Goal: Book appointment/travel/reservation

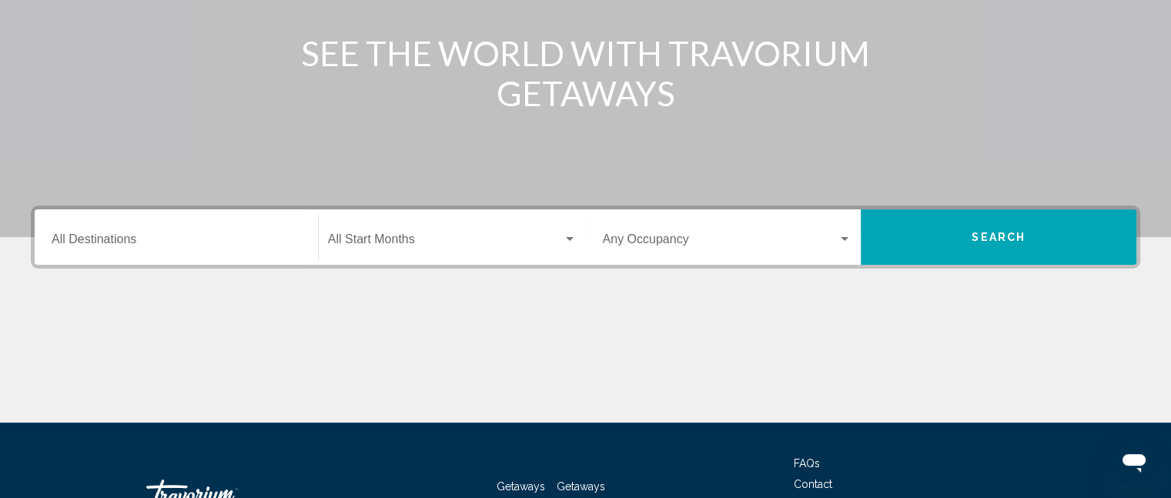
scroll to position [231, 0]
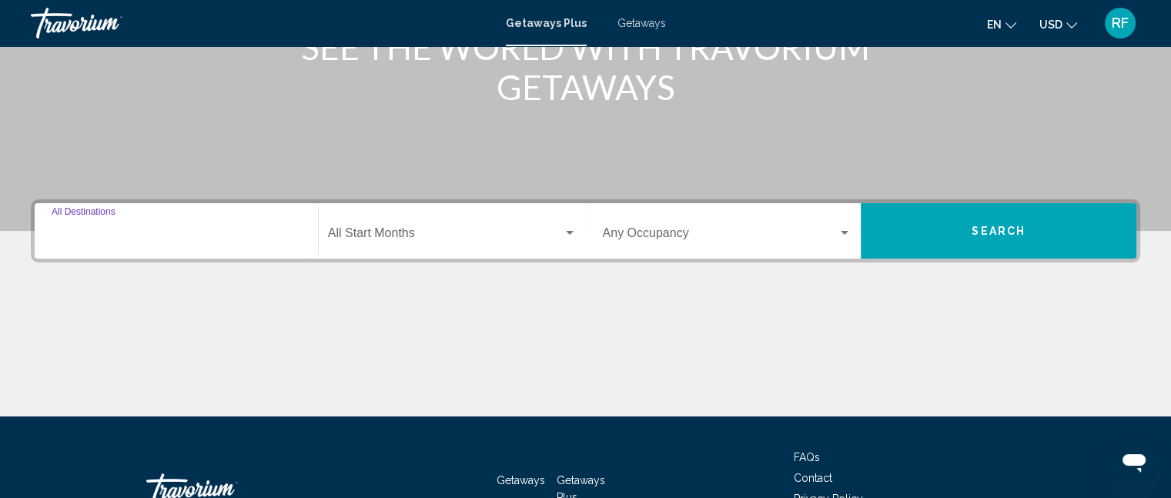
click at [226, 230] on input "Destination All Destinations" at bounding box center [176, 236] width 249 height 14
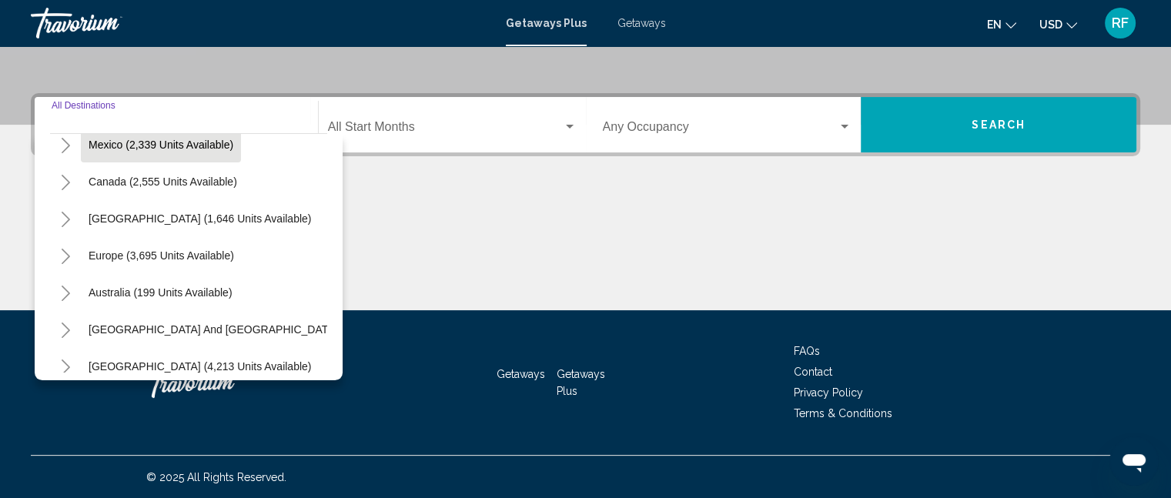
scroll to position [0, 0]
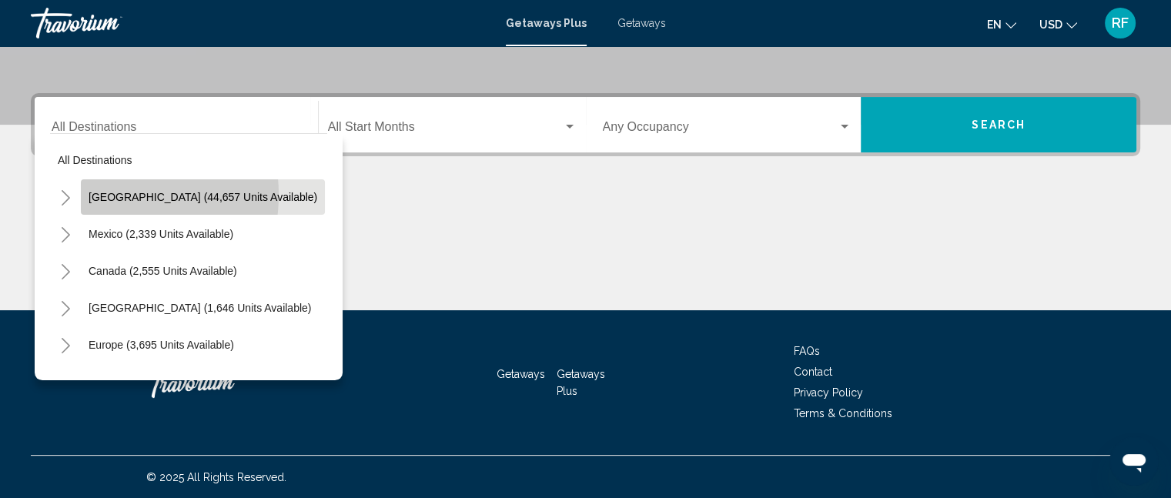
click at [102, 194] on span "[GEOGRAPHIC_DATA] (44,657 units available)" at bounding box center [203, 197] width 229 height 12
type input "**********"
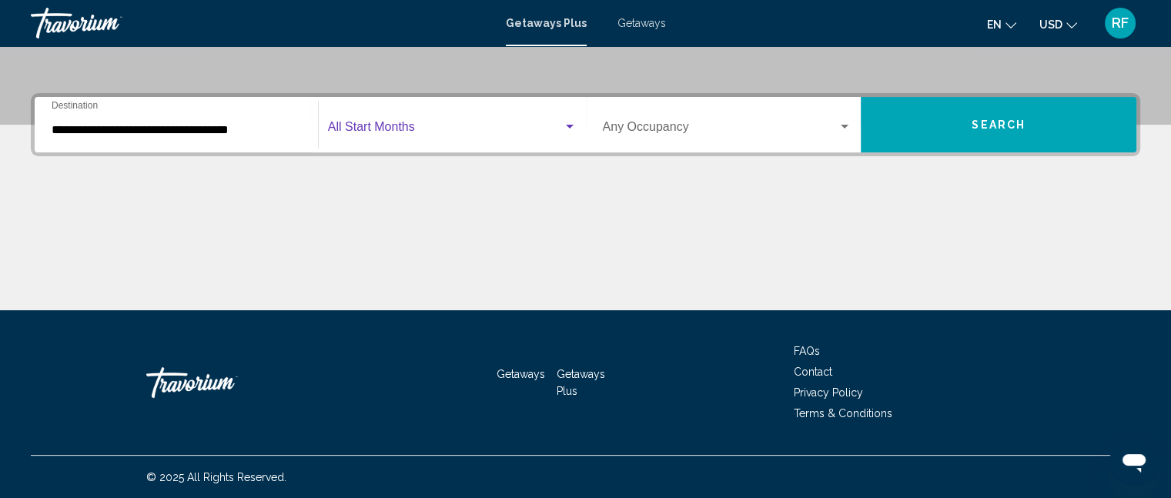
click at [360, 127] on span "Search widget" at bounding box center [445, 130] width 235 height 14
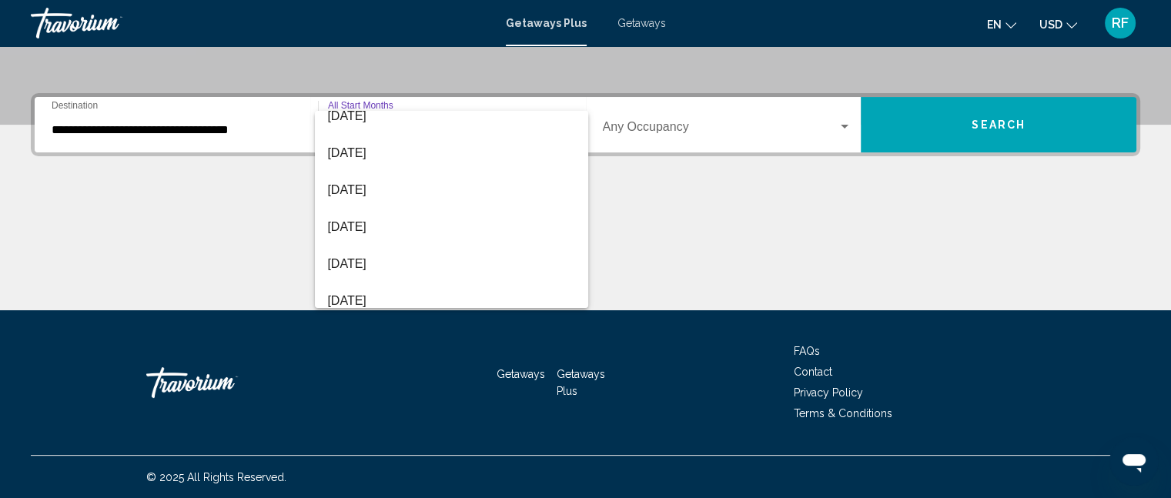
scroll to position [231, 0]
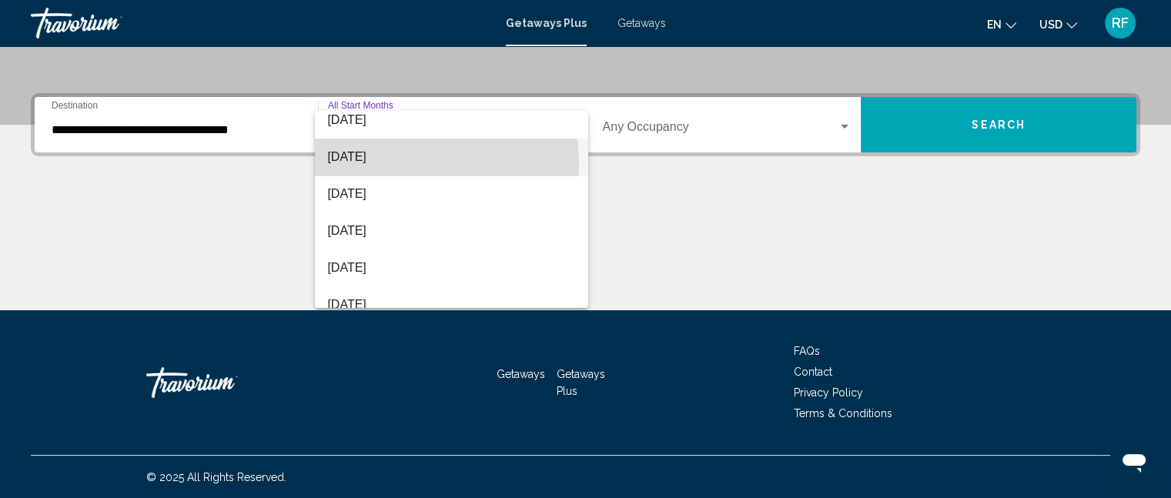
click at [374, 165] on span "[DATE]" at bounding box center [451, 157] width 249 height 37
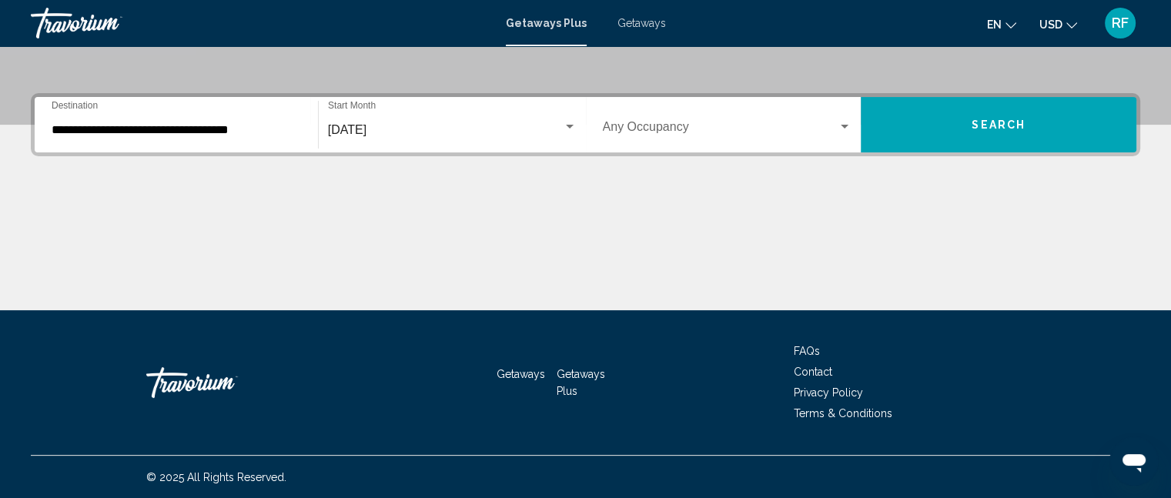
click at [755, 142] on div "Occupancy Any Occupancy" at bounding box center [727, 125] width 249 height 48
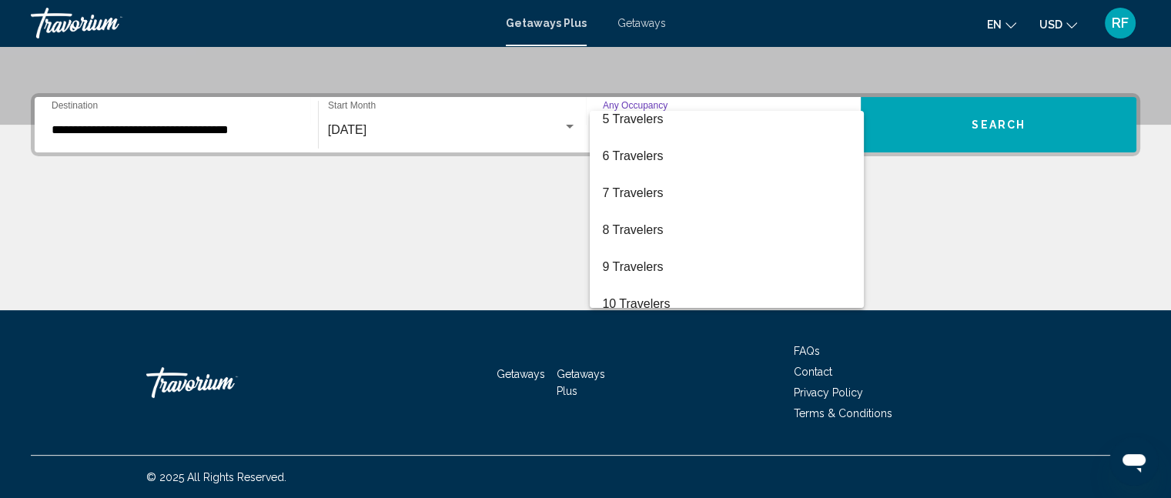
scroll to position [172, 0]
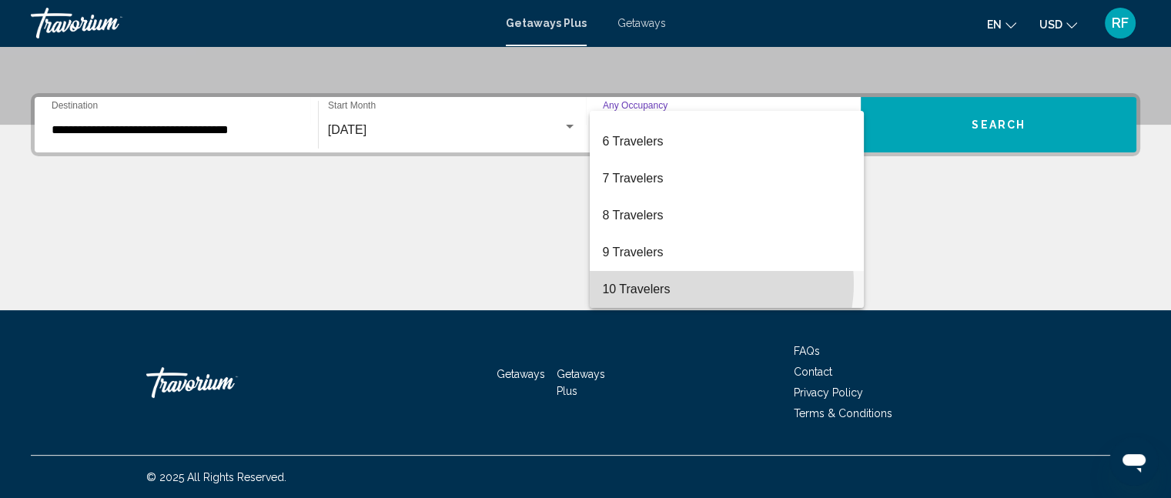
click at [695, 283] on span "10 Travelers" at bounding box center [726, 289] width 249 height 37
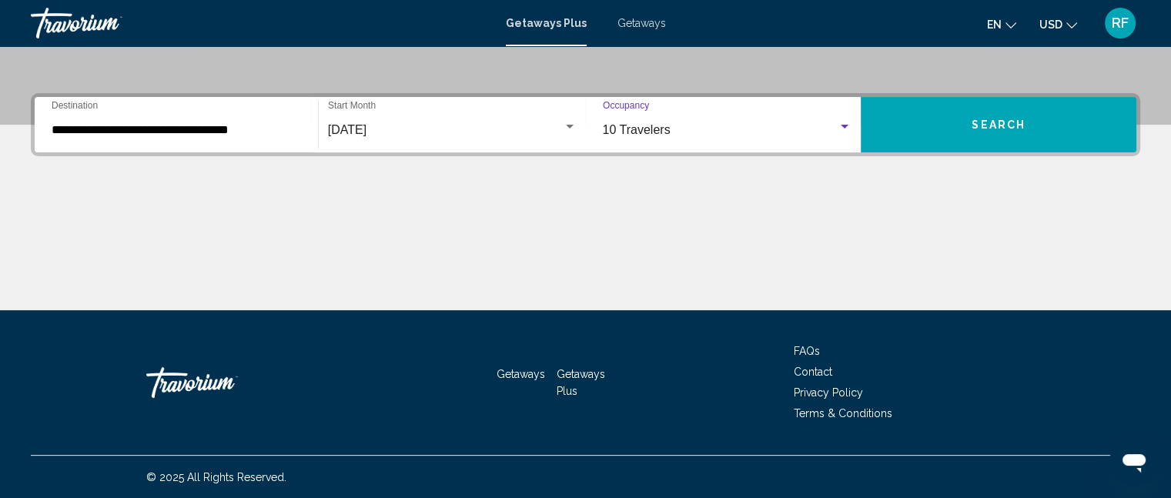
click at [936, 129] on button "Search" at bounding box center [999, 124] width 276 height 55
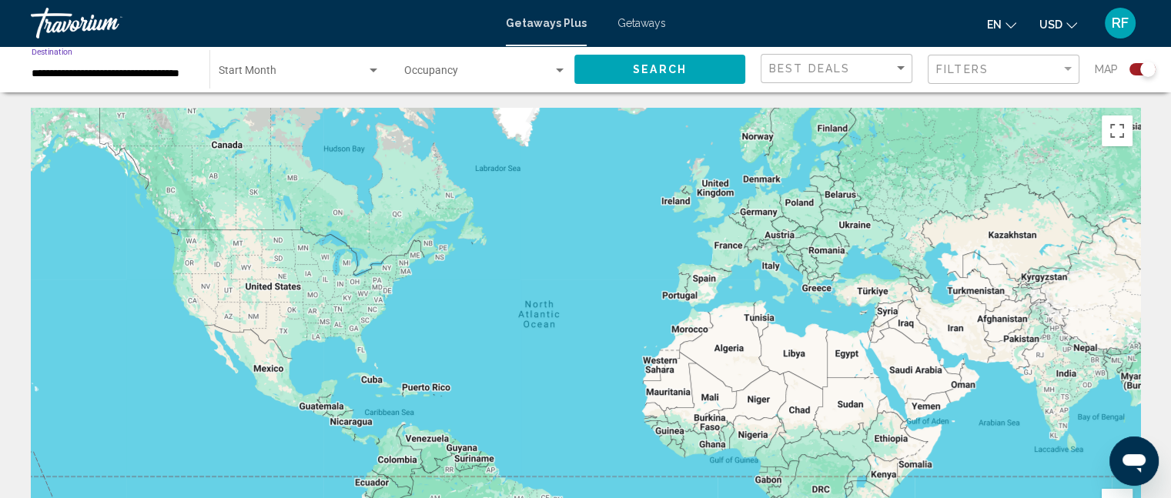
click at [157, 73] on input "**********" at bounding box center [113, 74] width 162 height 12
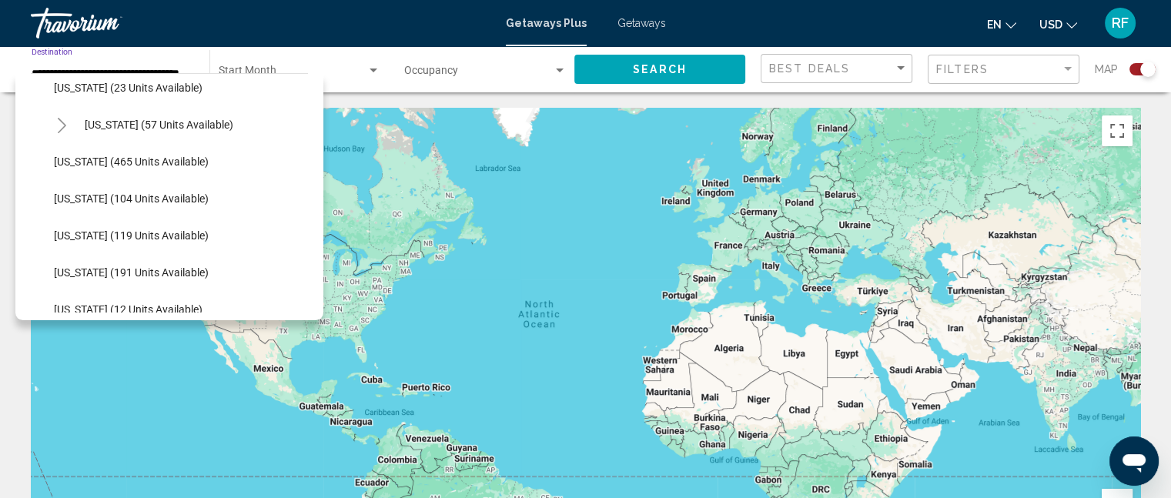
scroll to position [231, 0]
click at [58, 122] on icon "Toggle Florida (8,617 units available)" at bounding box center [62, 128] width 8 height 15
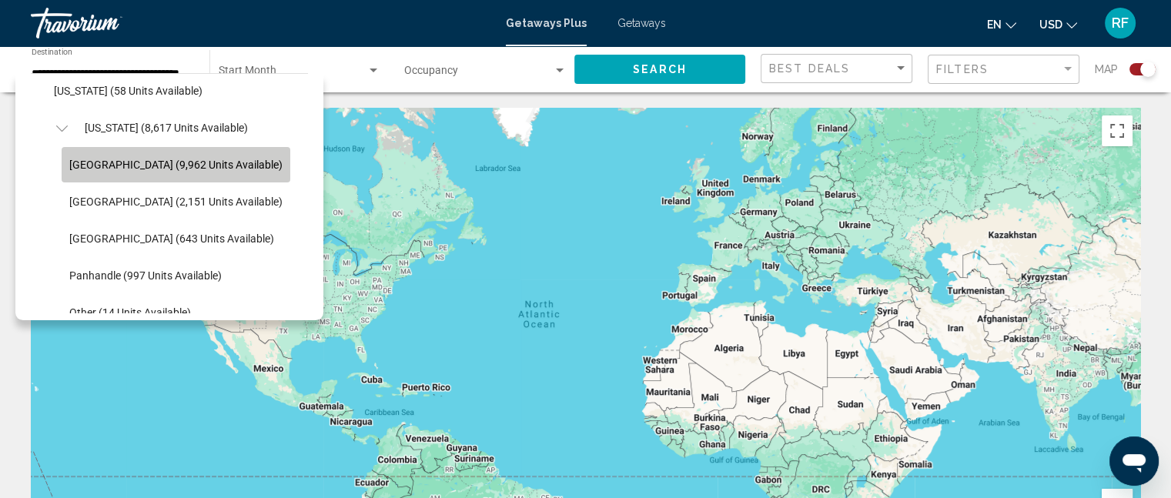
click at [119, 166] on span "[GEOGRAPHIC_DATA] (9,962 units available)" at bounding box center [175, 165] width 213 height 12
type input "**********"
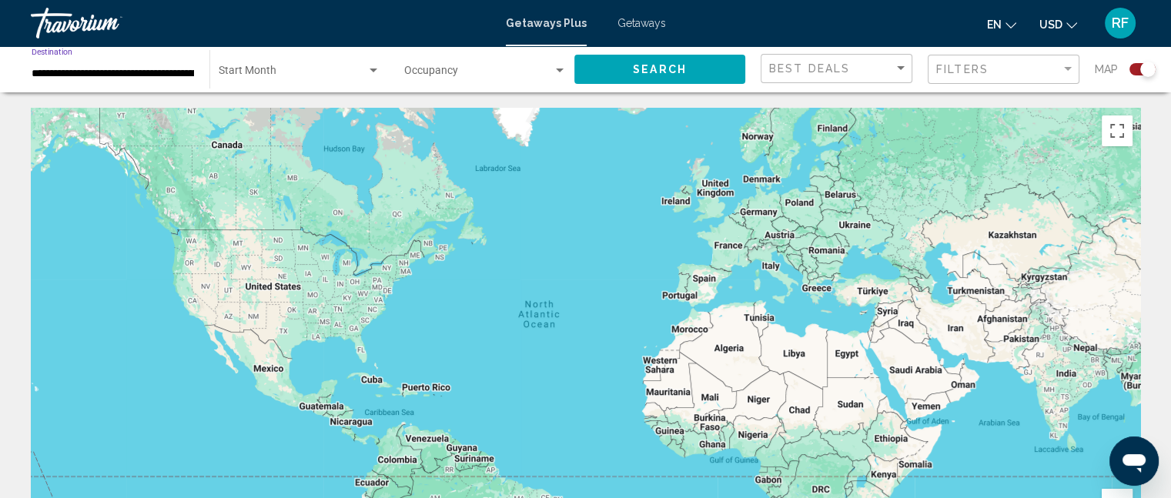
click at [651, 68] on span "Search" at bounding box center [660, 70] width 54 height 12
click at [510, 75] on span "Search widget" at bounding box center [478, 74] width 149 height 12
click at [351, 75] on div at bounding box center [585, 249] width 1171 height 498
click at [91, 74] on input "**********" at bounding box center [113, 74] width 162 height 12
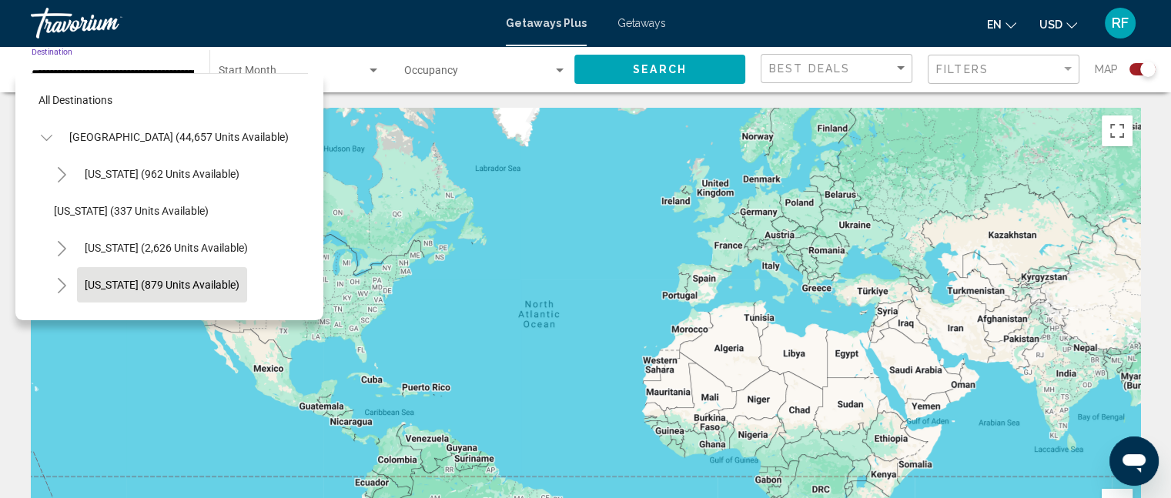
scroll to position [208, 0]
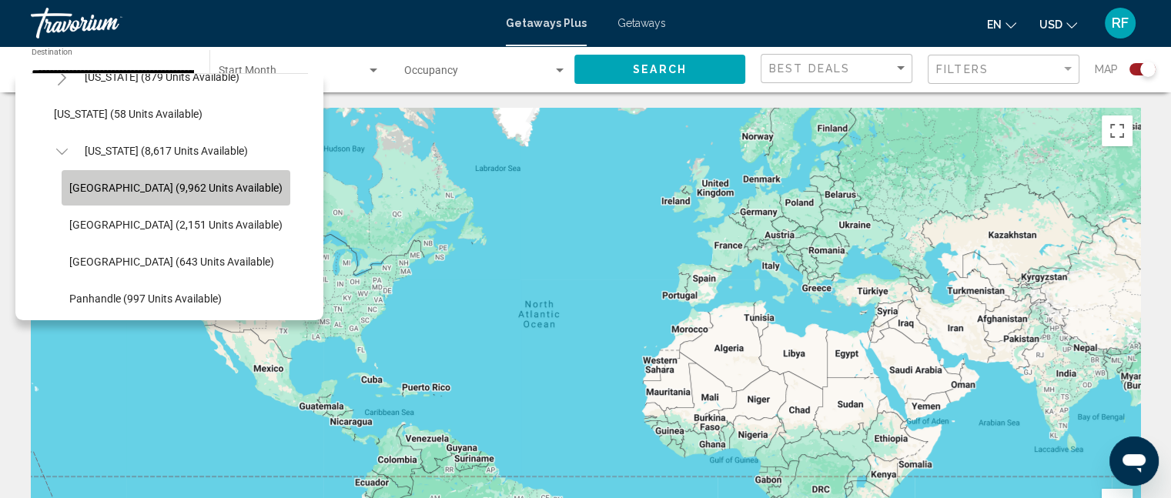
click at [129, 191] on span "[GEOGRAPHIC_DATA] (9,962 units available)" at bounding box center [175, 188] width 213 height 12
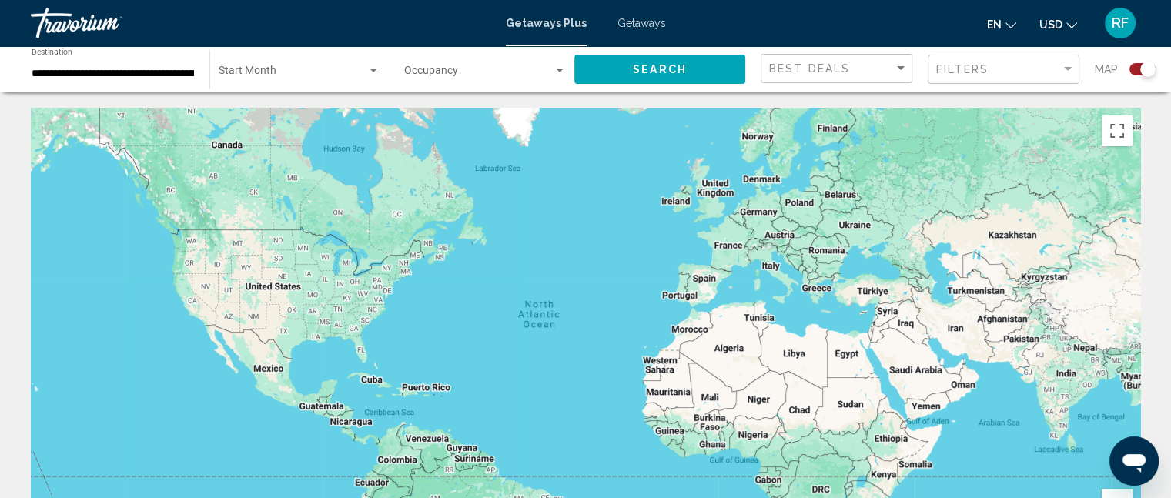
click at [263, 64] on div "Start Month All Start Months" at bounding box center [300, 69] width 162 height 42
click at [636, 64] on div at bounding box center [585, 249] width 1171 height 498
click at [680, 61] on button "Search" at bounding box center [659, 69] width 171 height 28
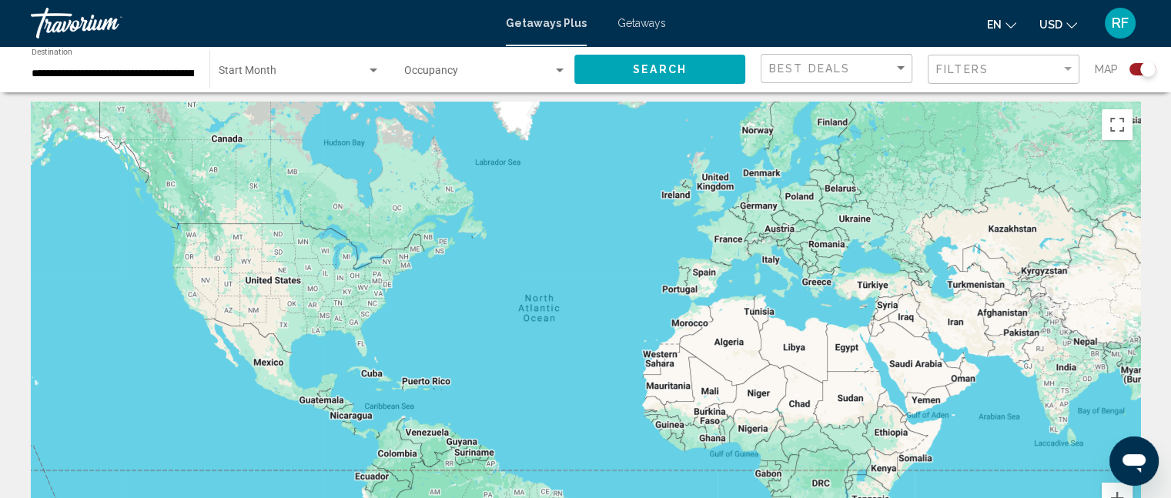
scroll to position [0, 0]
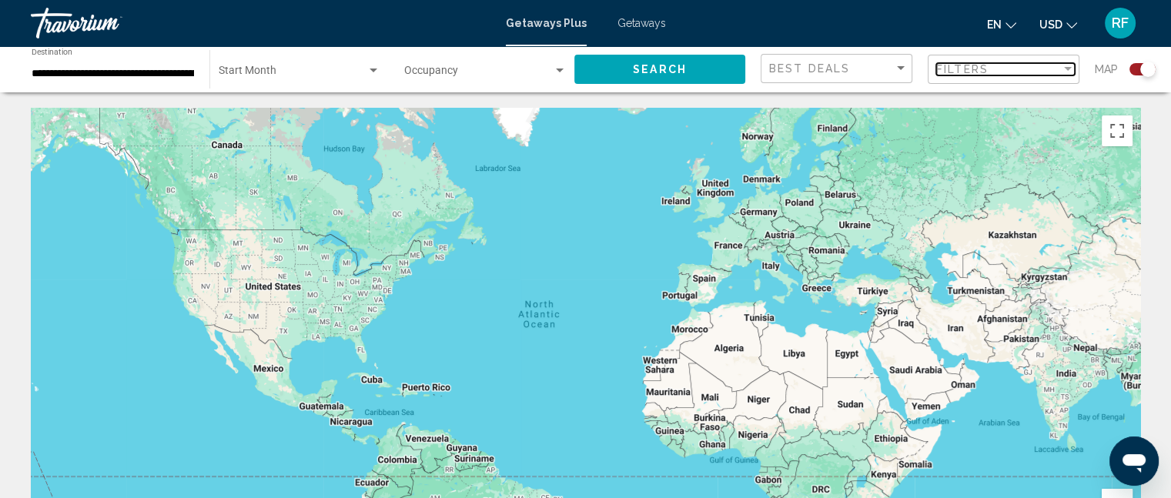
click at [1037, 70] on div "Filters" at bounding box center [998, 69] width 125 height 12
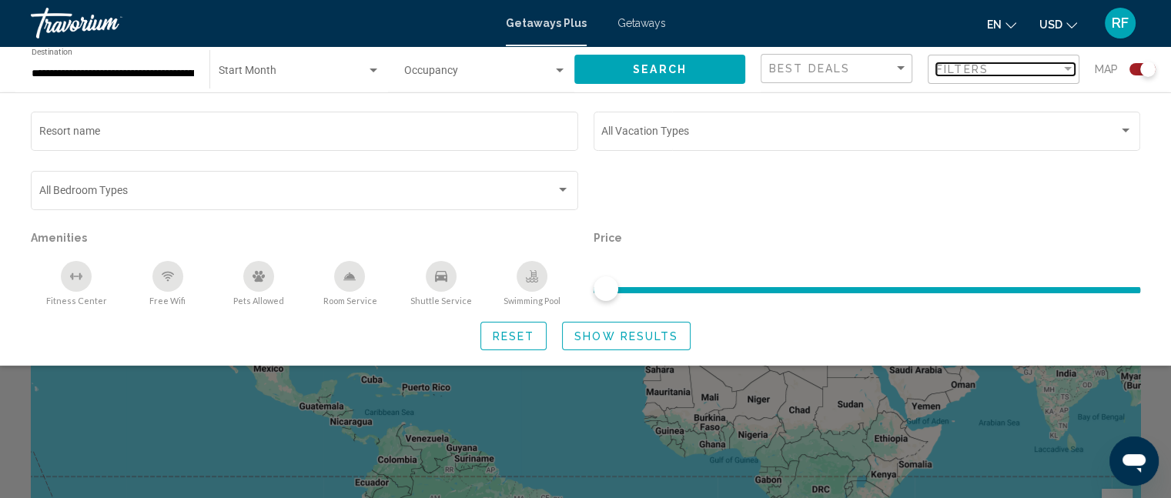
click at [1037, 70] on div "Filters" at bounding box center [998, 69] width 125 height 12
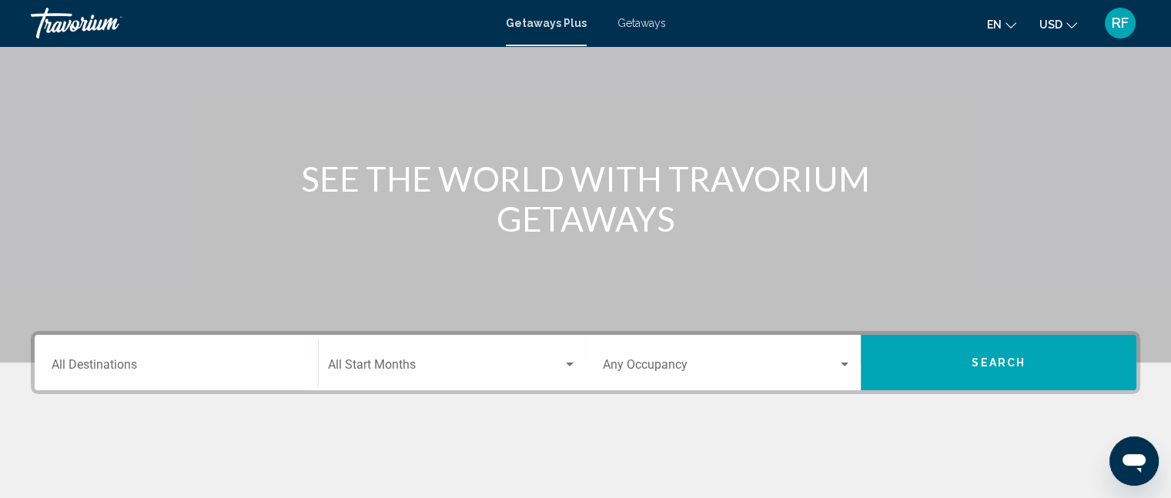
scroll to position [231, 0]
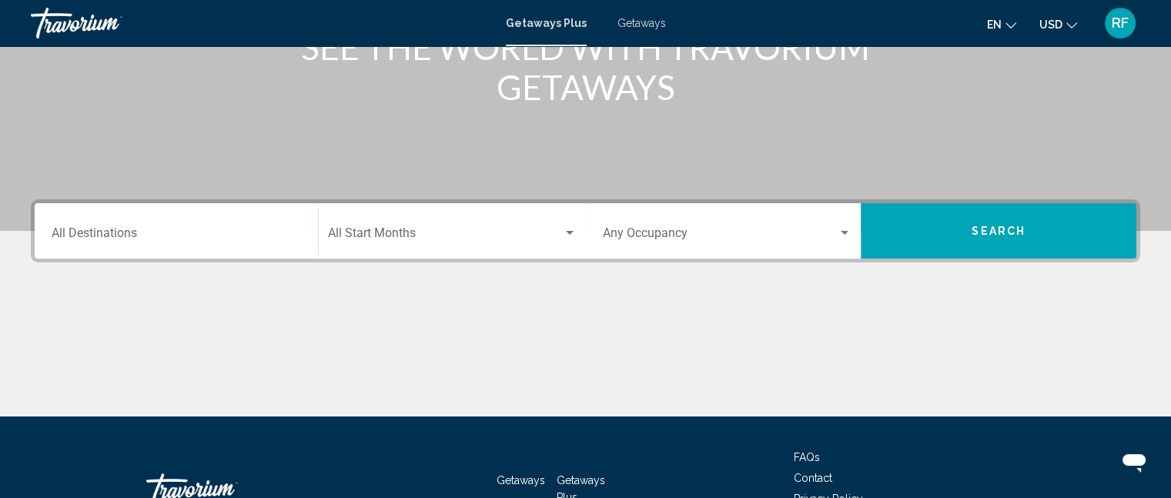
click at [964, 232] on button "Search" at bounding box center [999, 230] width 276 height 55
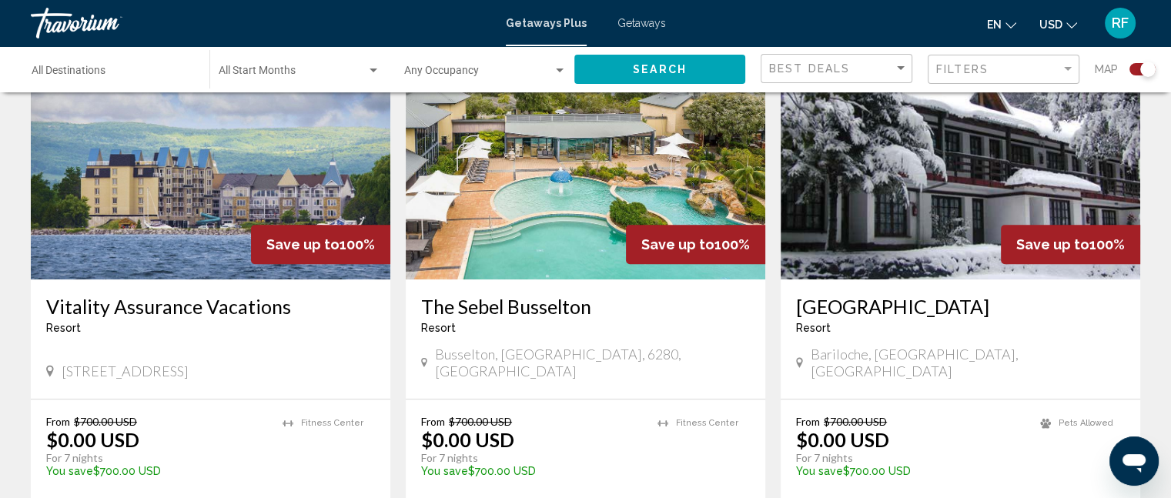
scroll to position [616, 0]
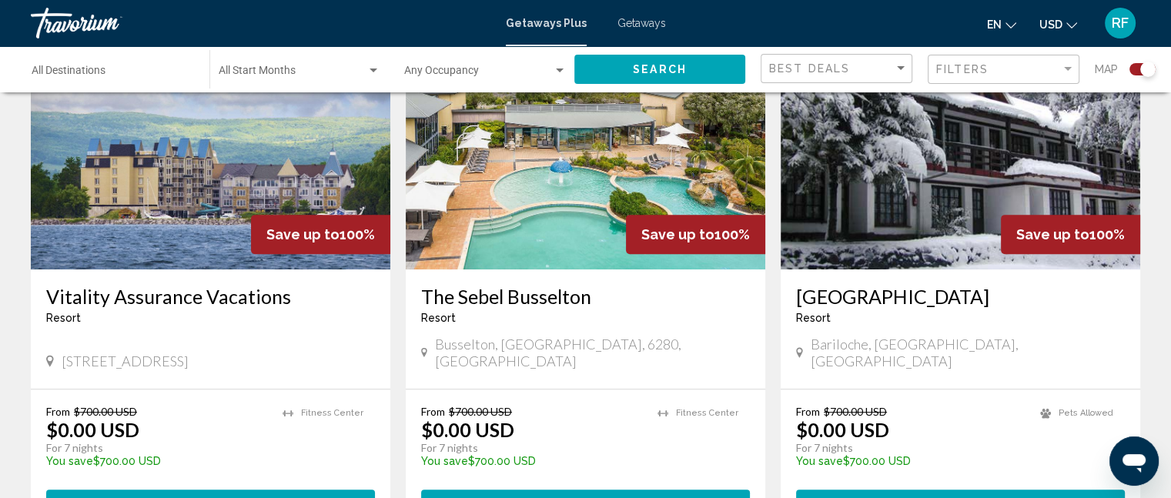
click at [164, 63] on div "Destination All Destinations" at bounding box center [113, 69] width 162 height 42
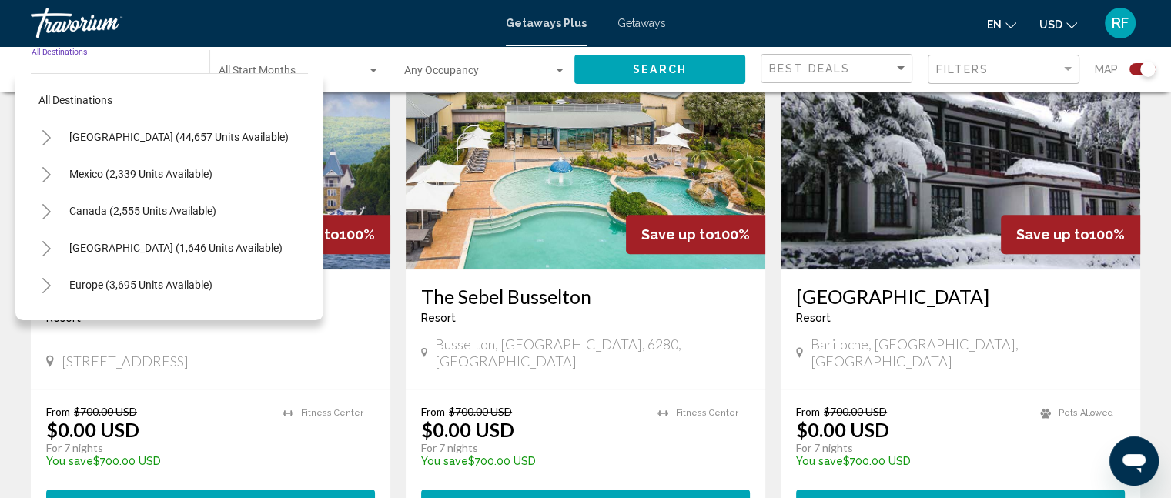
click at [43, 135] on icon "Toggle United States (44,657 units available)" at bounding box center [47, 137] width 12 height 15
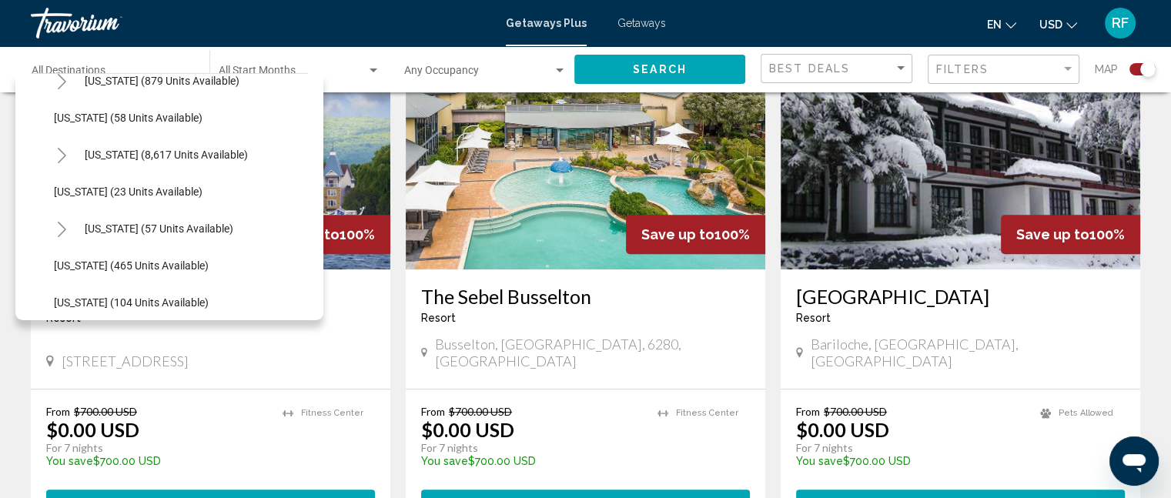
scroll to position [231, 0]
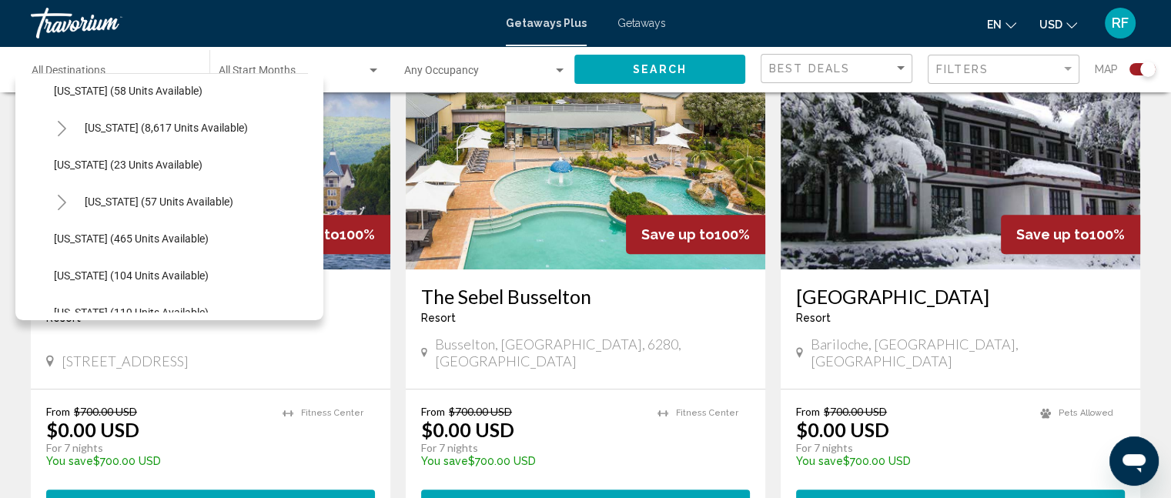
click at [66, 125] on icon "Toggle Florida (8,617 units available)" at bounding box center [62, 128] width 12 height 15
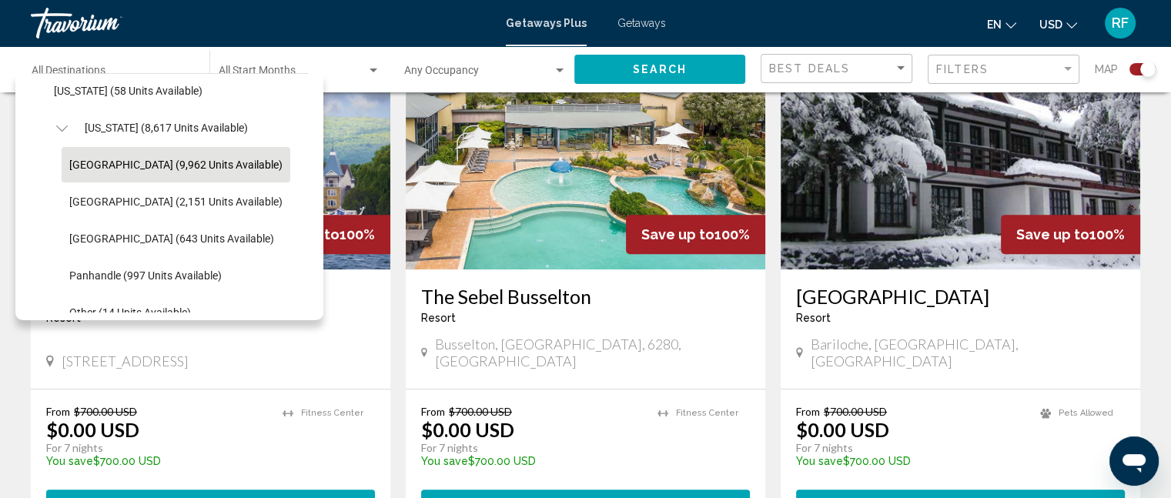
click at [165, 173] on button "[GEOGRAPHIC_DATA] (9,962 units available)" at bounding box center [176, 164] width 229 height 35
type input "**********"
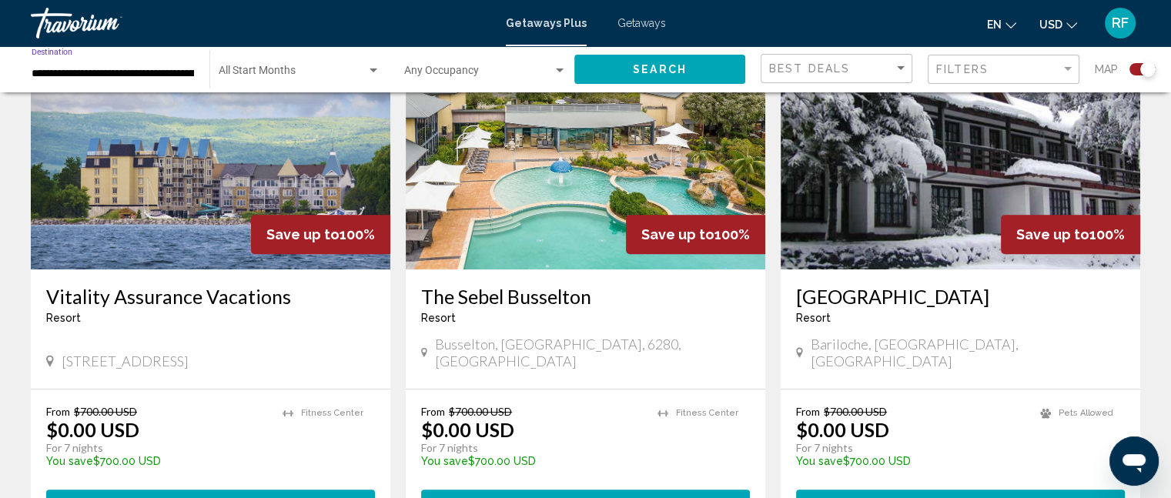
click at [696, 69] on button "Search" at bounding box center [659, 69] width 171 height 28
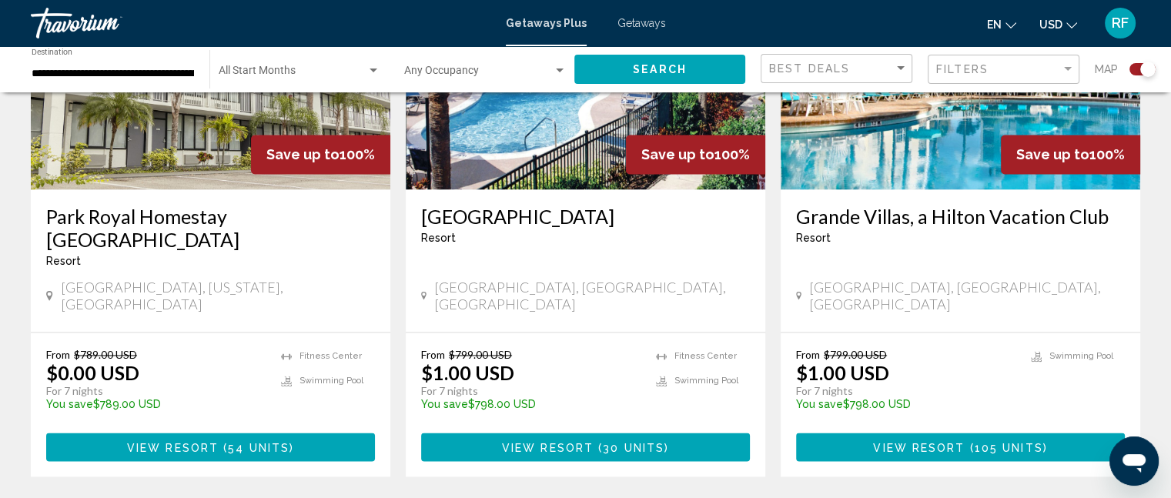
scroll to position [2463, 0]
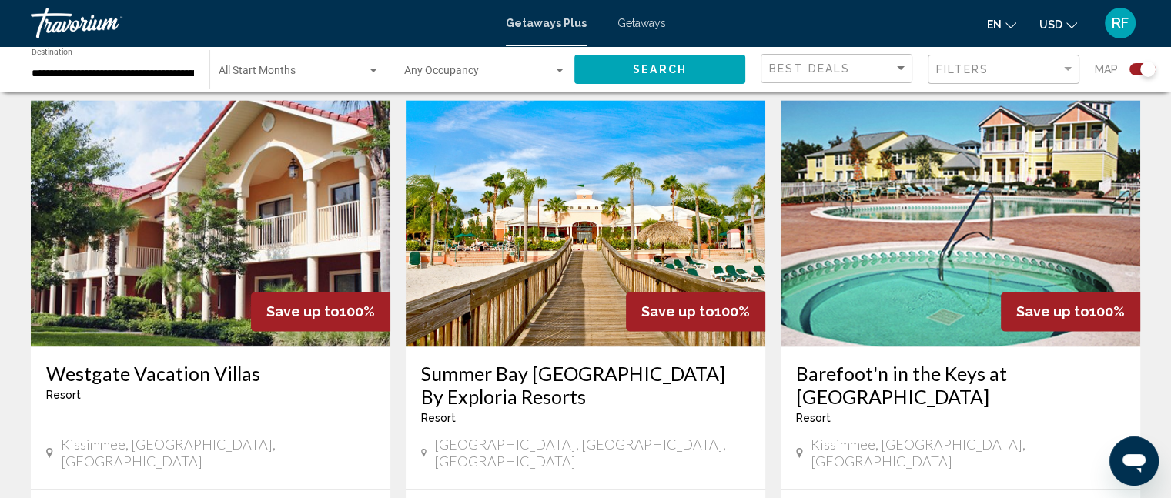
scroll to position [2386, 0]
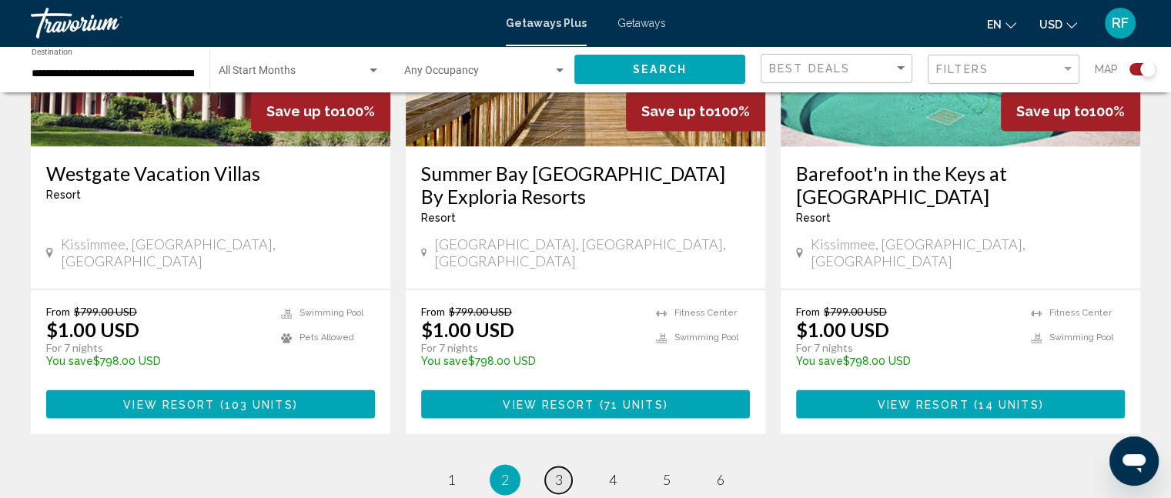
click at [564, 466] on link "page 3" at bounding box center [558, 479] width 27 height 27
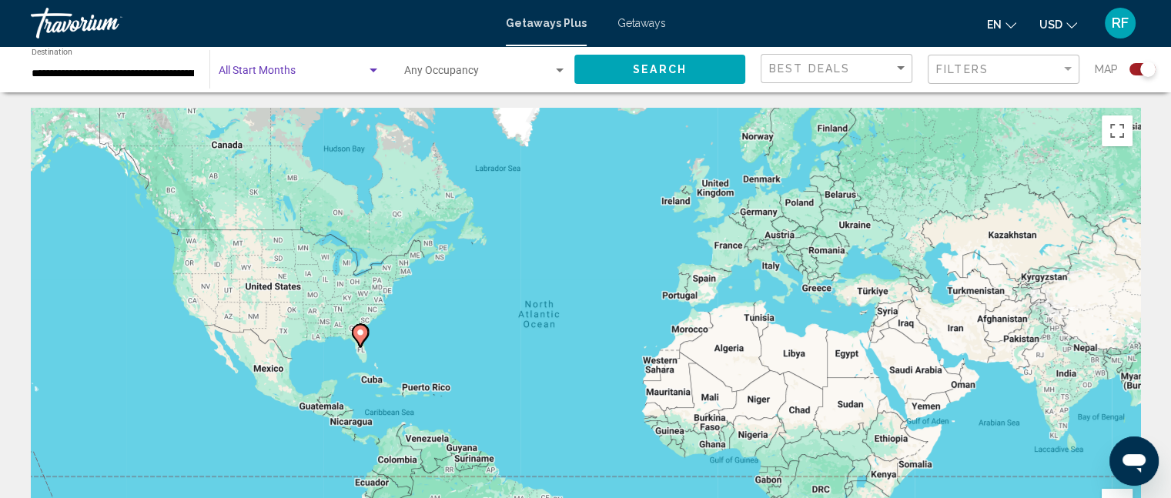
click at [333, 68] on span "Search widget" at bounding box center [293, 74] width 148 height 12
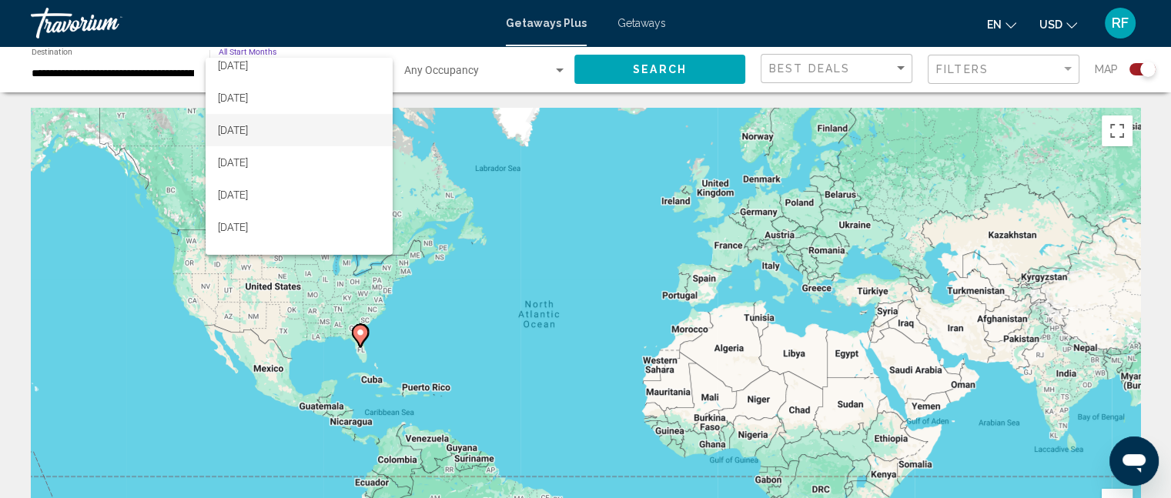
scroll to position [62, 0]
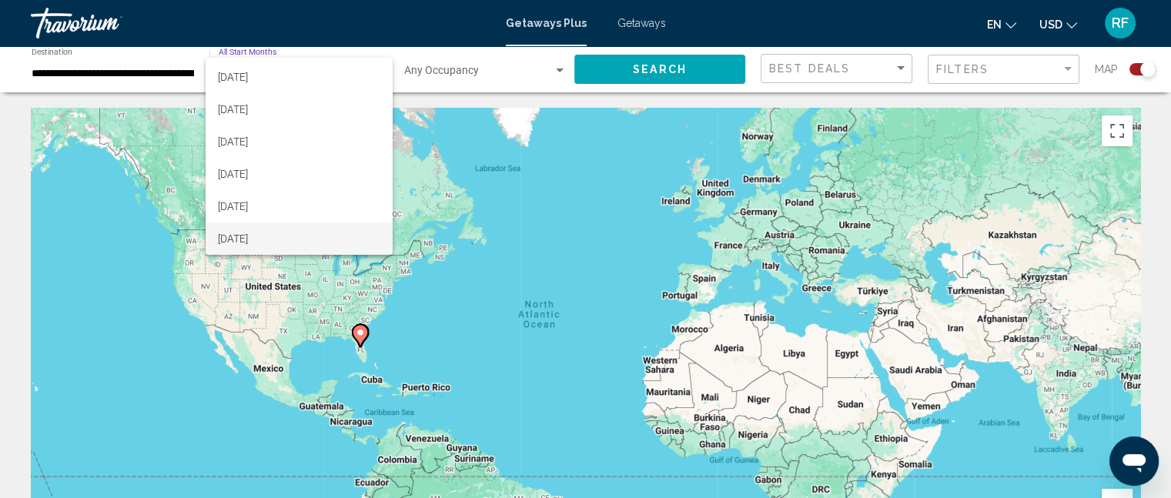
click at [260, 234] on span "[DATE]" at bounding box center [299, 238] width 162 height 32
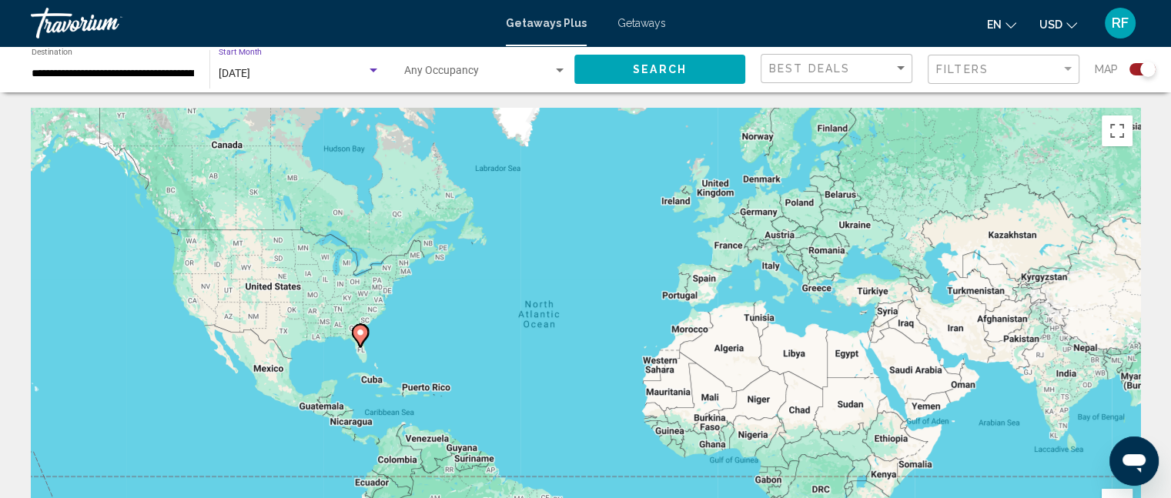
click at [479, 76] on span "Search widget" at bounding box center [478, 74] width 149 height 12
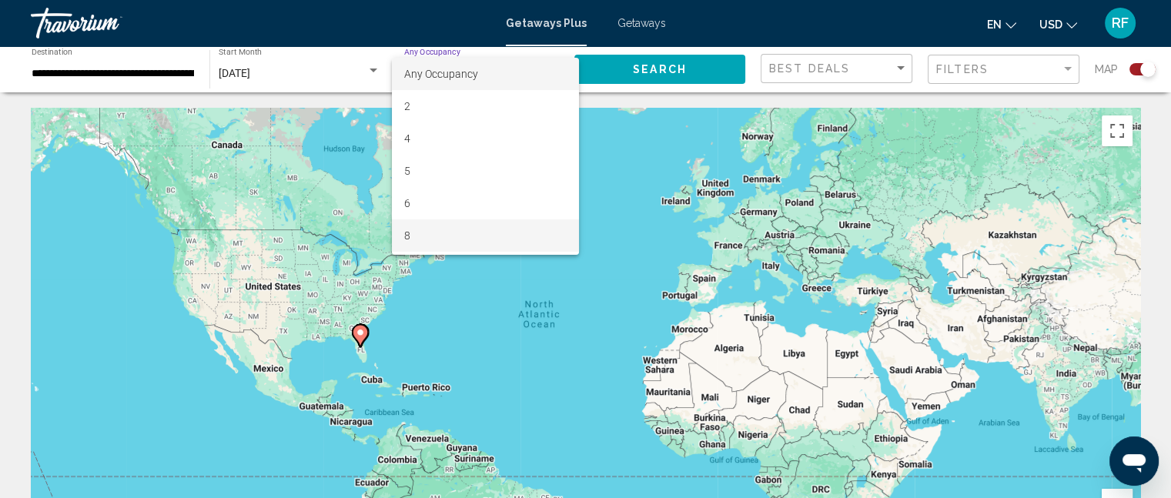
click at [464, 232] on span "8" at bounding box center [485, 235] width 162 height 32
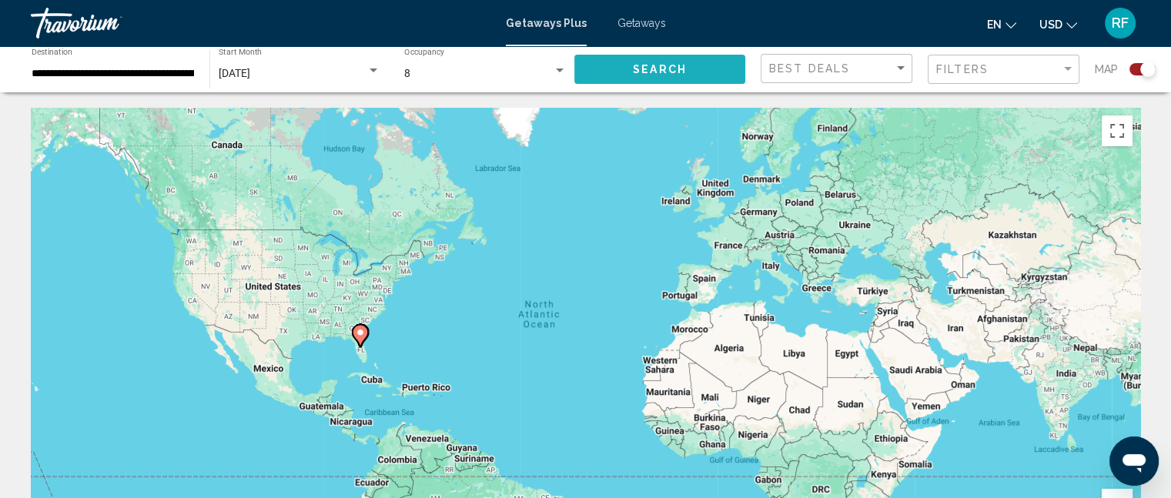
click at [648, 72] on span "Search" at bounding box center [660, 70] width 54 height 12
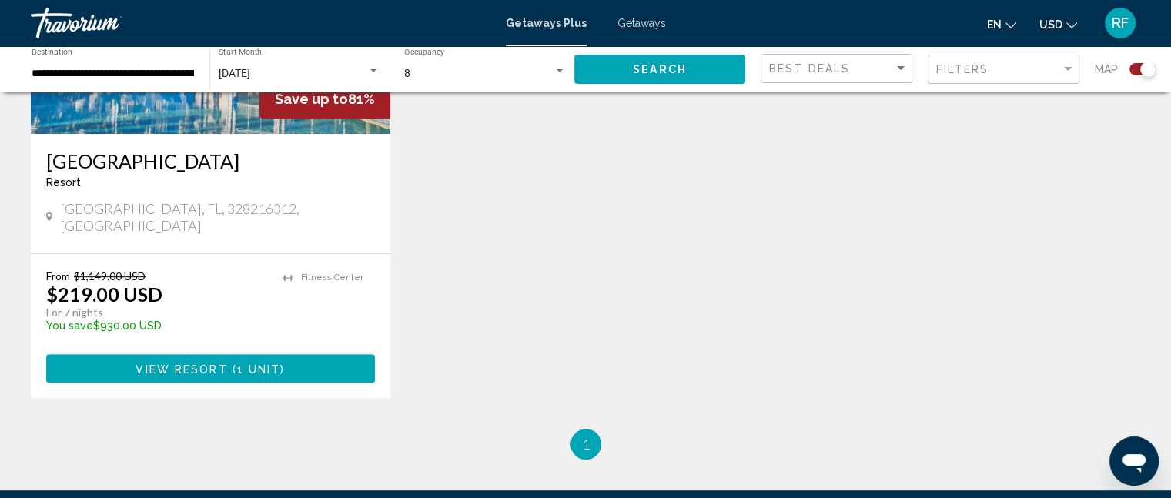
scroll to position [770, 0]
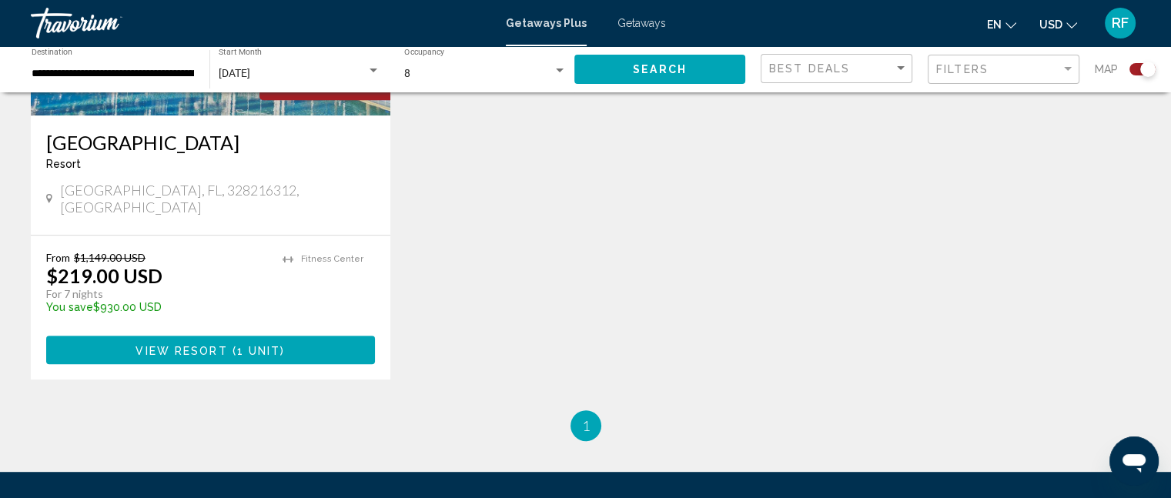
click at [179, 344] on span "View Resort" at bounding box center [181, 350] width 92 height 12
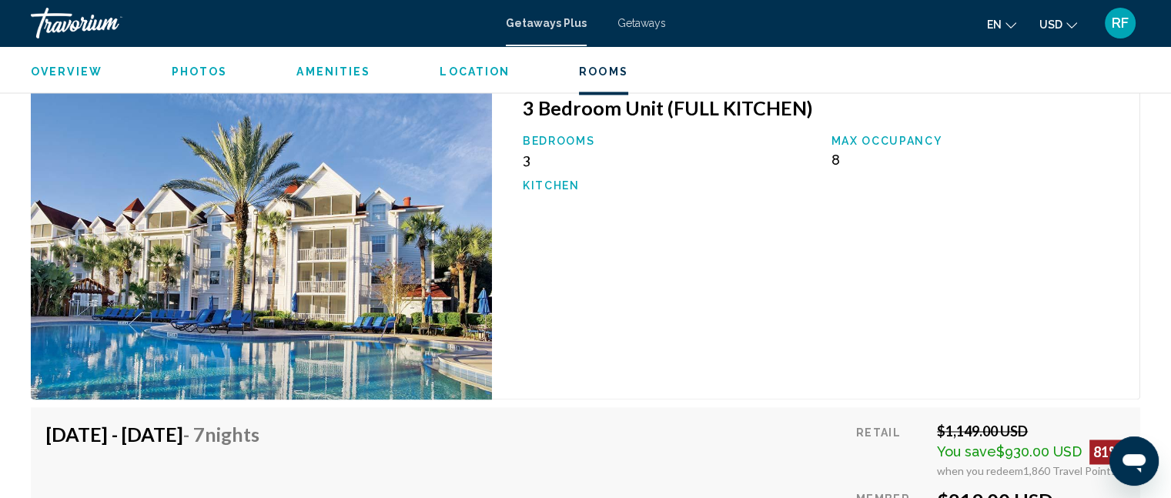
scroll to position [2414, 0]
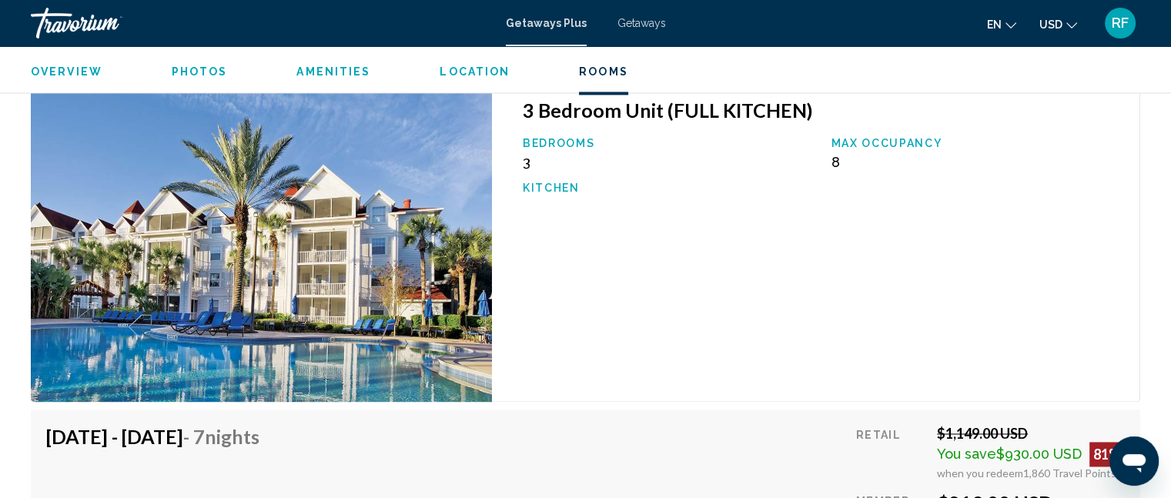
click at [332, 199] on img "Main content" at bounding box center [261, 241] width 461 height 319
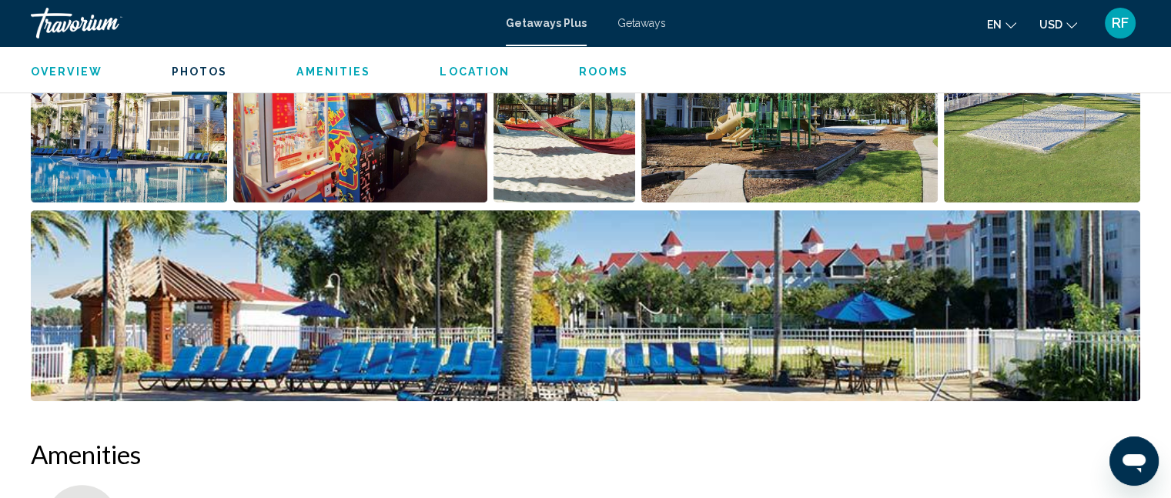
scroll to position [643, 0]
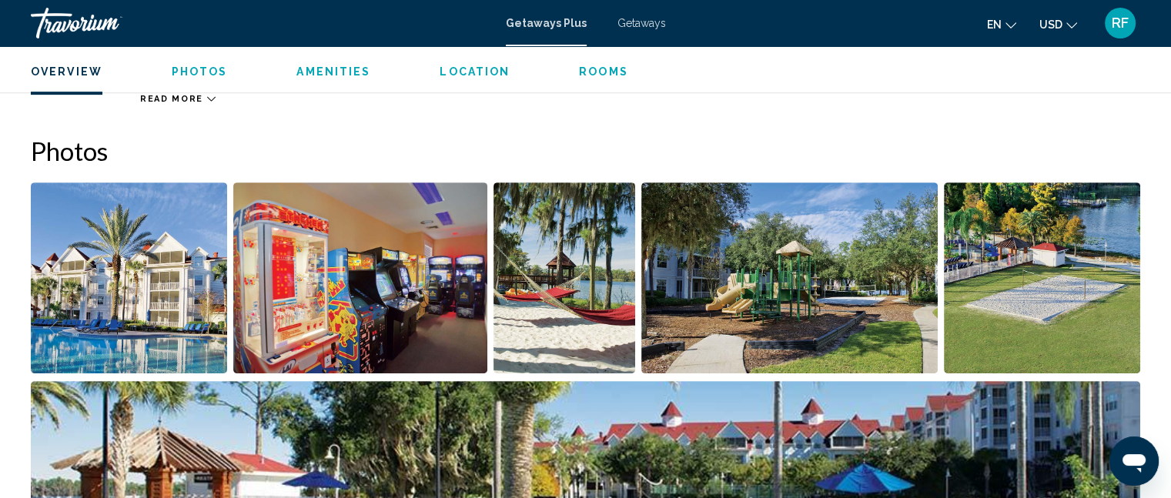
click at [120, 299] on img "Open full-screen image slider" at bounding box center [129, 277] width 196 height 191
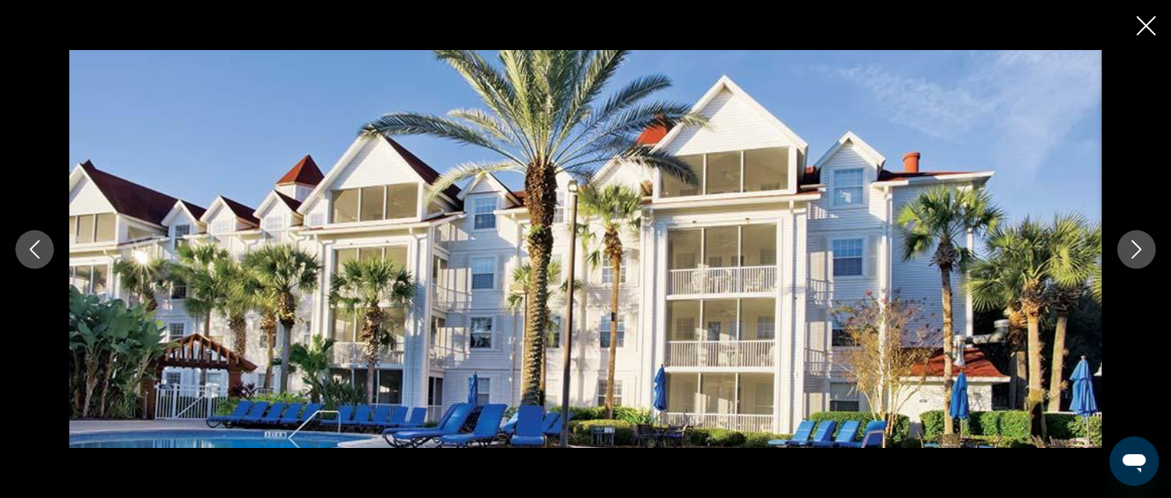
click at [1142, 242] on icon "Next image" at bounding box center [1136, 249] width 18 height 18
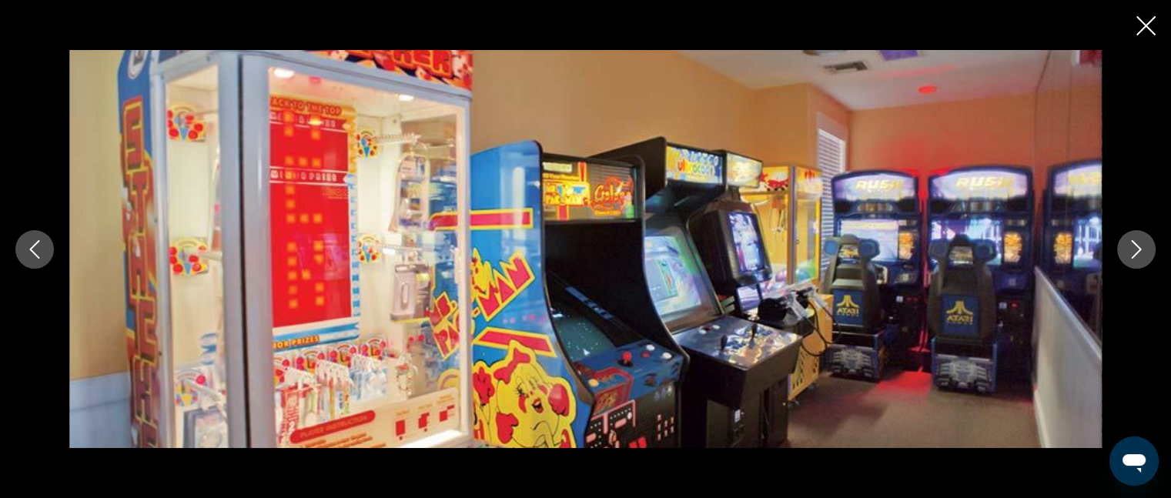
click at [1139, 245] on icon "Next image" at bounding box center [1136, 249] width 18 height 18
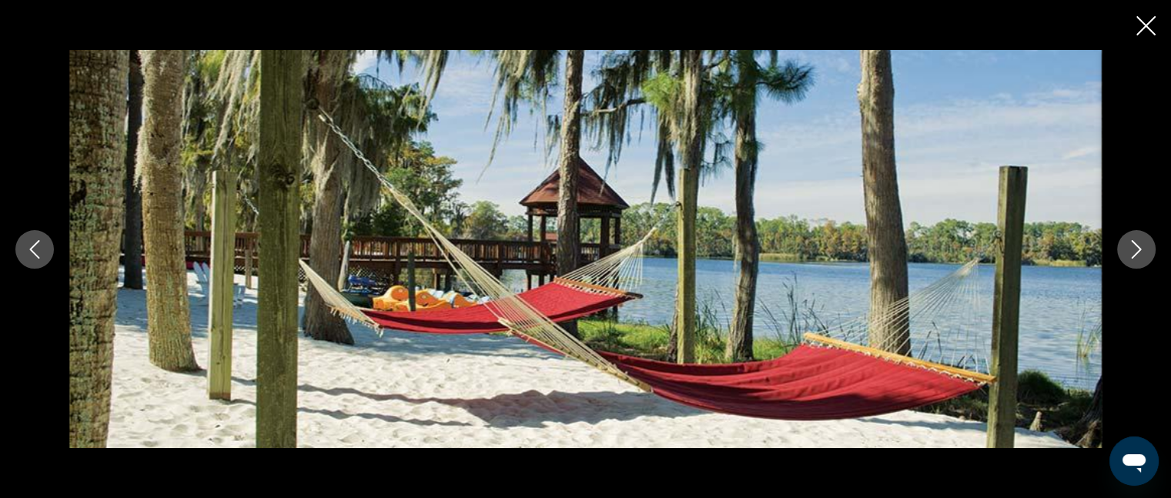
click at [1139, 245] on icon "Next image" at bounding box center [1136, 249] width 18 height 18
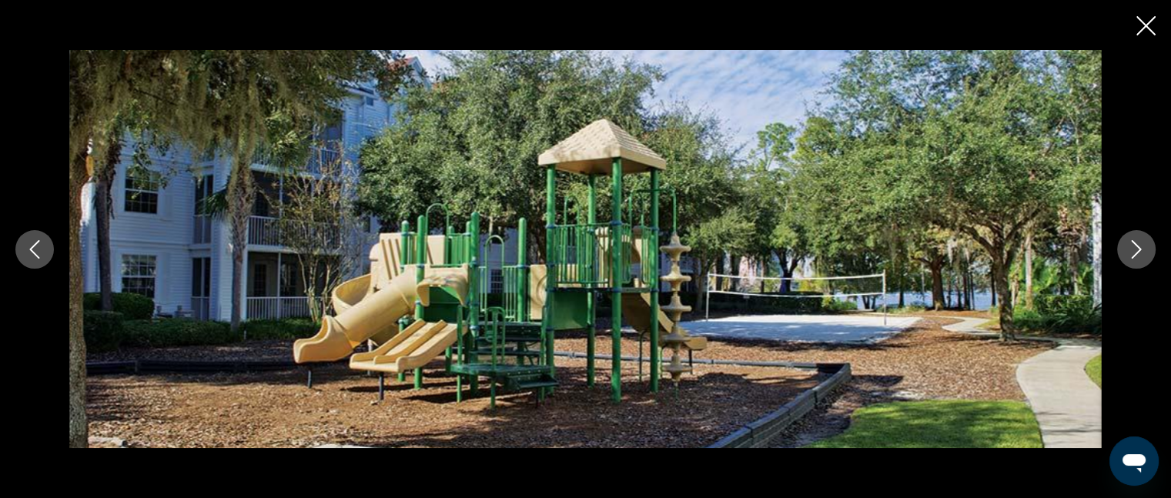
click at [1139, 245] on icon "Next image" at bounding box center [1136, 249] width 18 height 18
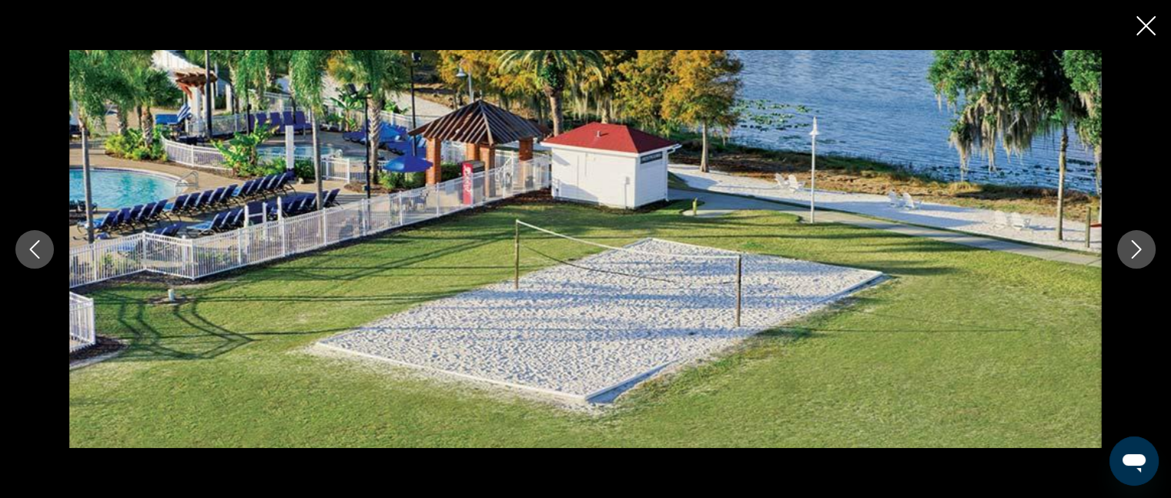
click at [1139, 245] on icon "Next image" at bounding box center [1136, 249] width 18 height 18
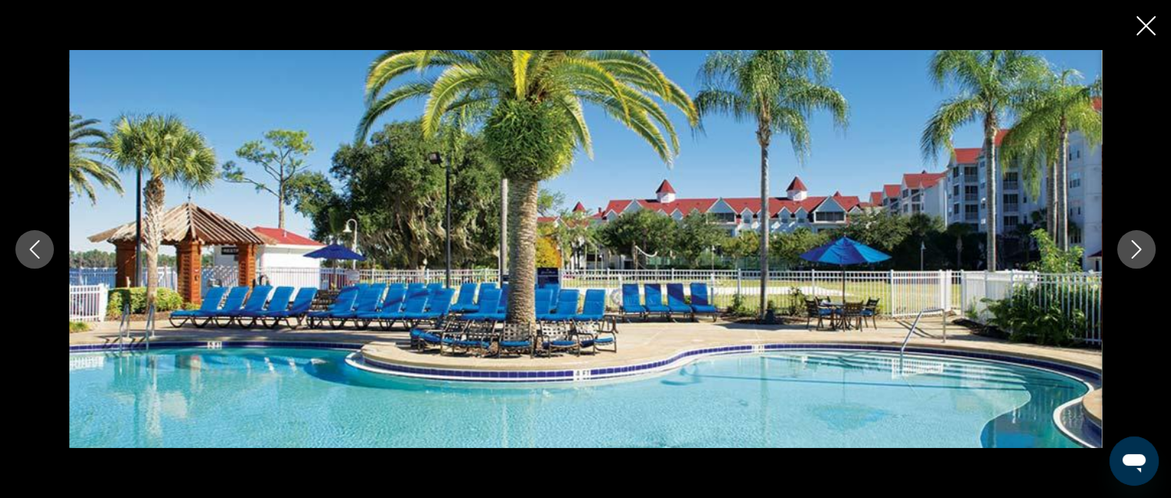
click at [1139, 245] on icon "Next image" at bounding box center [1136, 249] width 18 height 18
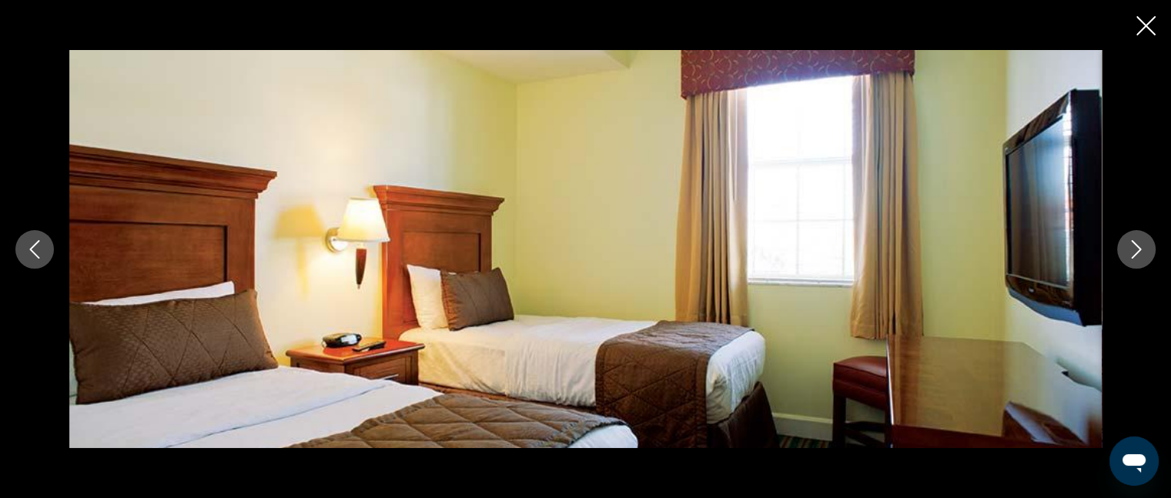
click at [1139, 245] on icon "Next image" at bounding box center [1136, 249] width 18 height 18
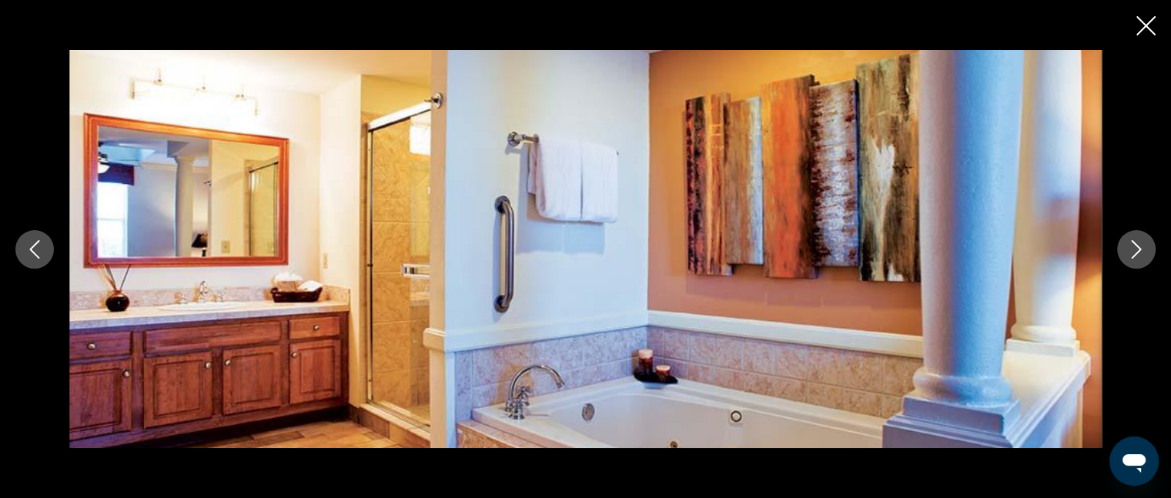
click at [1139, 245] on icon "Next image" at bounding box center [1136, 249] width 18 height 18
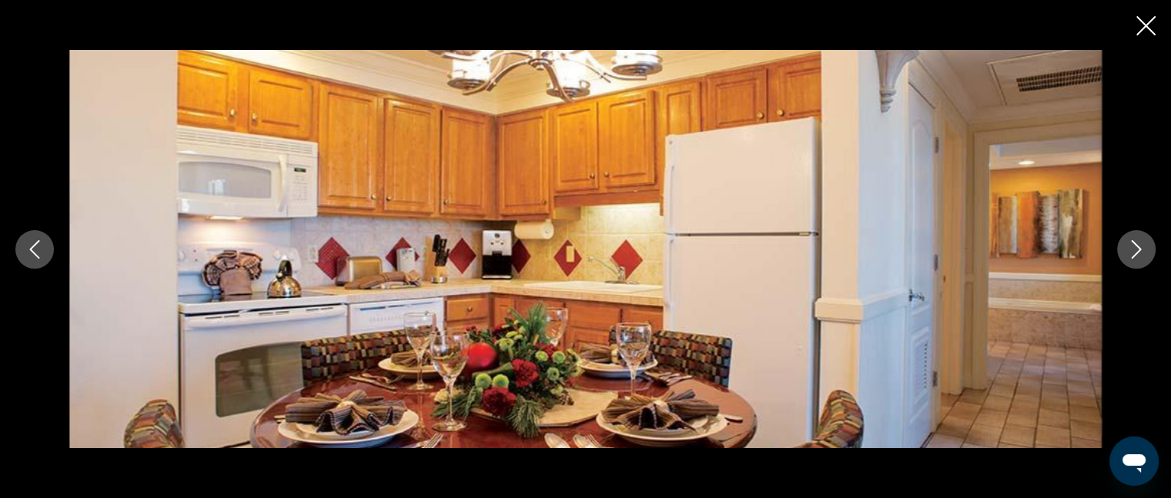
click at [1139, 245] on icon "Next image" at bounding box center [1136, 249] width 18 height 18
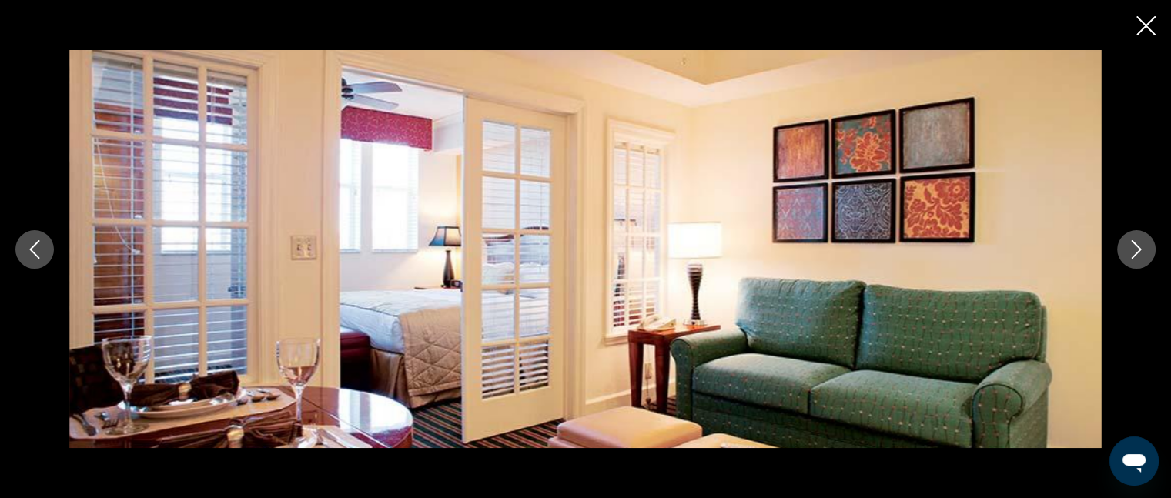
click at [1139, 245] on icon "Next image" at bounding box center [1136, 249] width 18 height 18
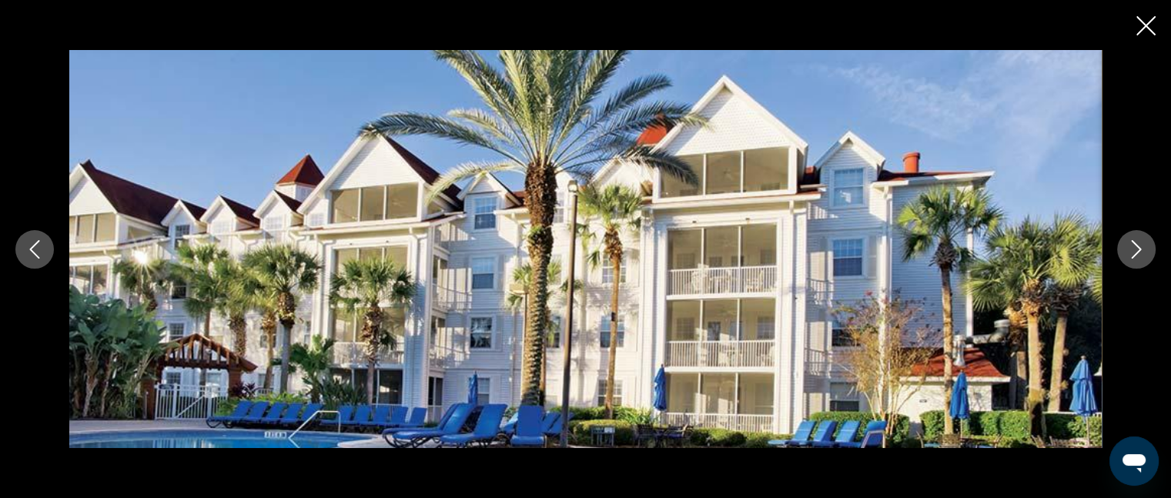
click at [1142, 29] on icon "Close slideshow" at bounding box center [1145, 25] width 19 height 19
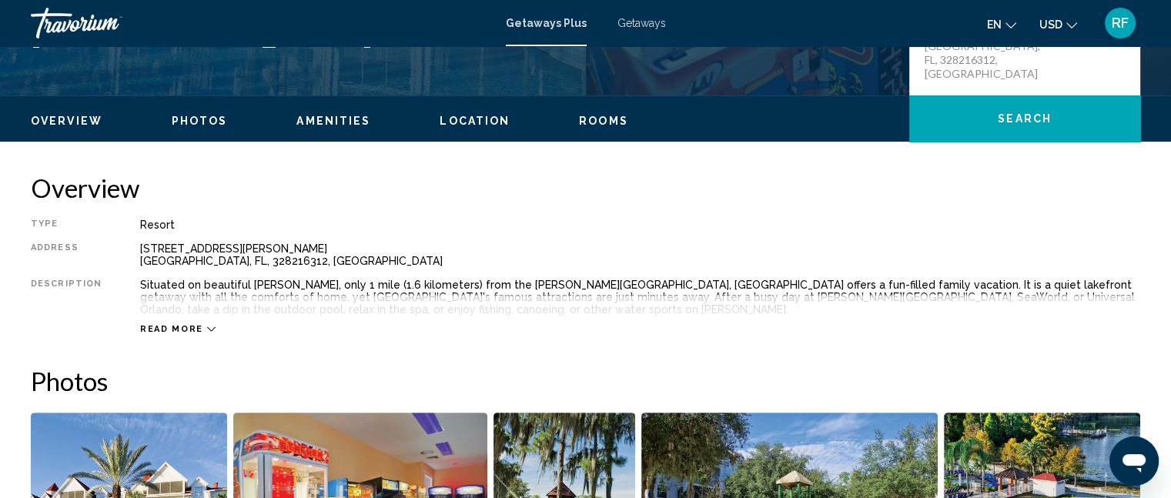
scroll to position [413, 0]
click at [182, 319] on div "Read more" at bounding box center [640, 313] width 1000 height 42
click at [195, 319] on div "Read more" at bounding box center [640, 313] width 1000 height 42
click at [191, 326] on span "Read more" at bounding box center [171, 329] width 63 height 10
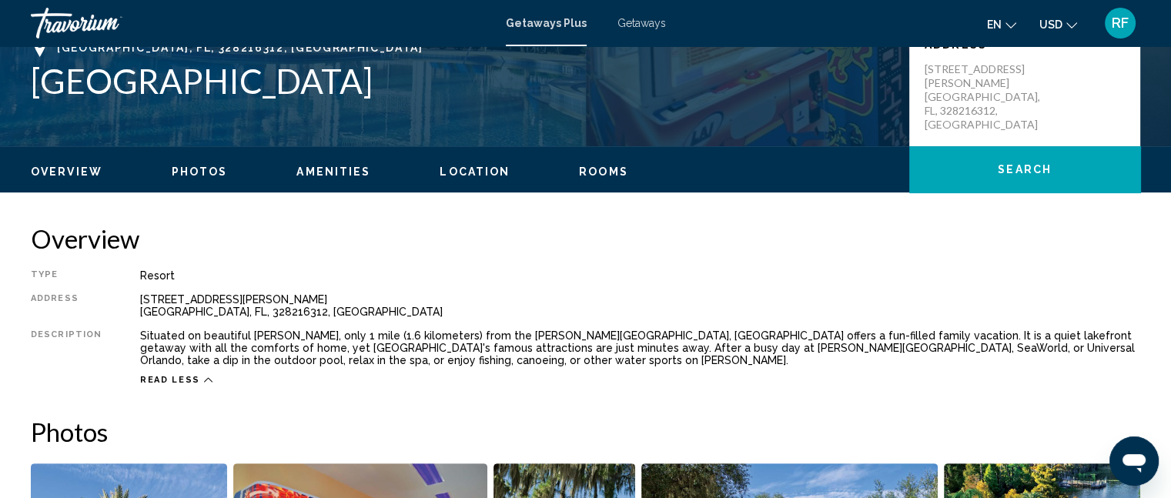
scroll to position [369, 0]
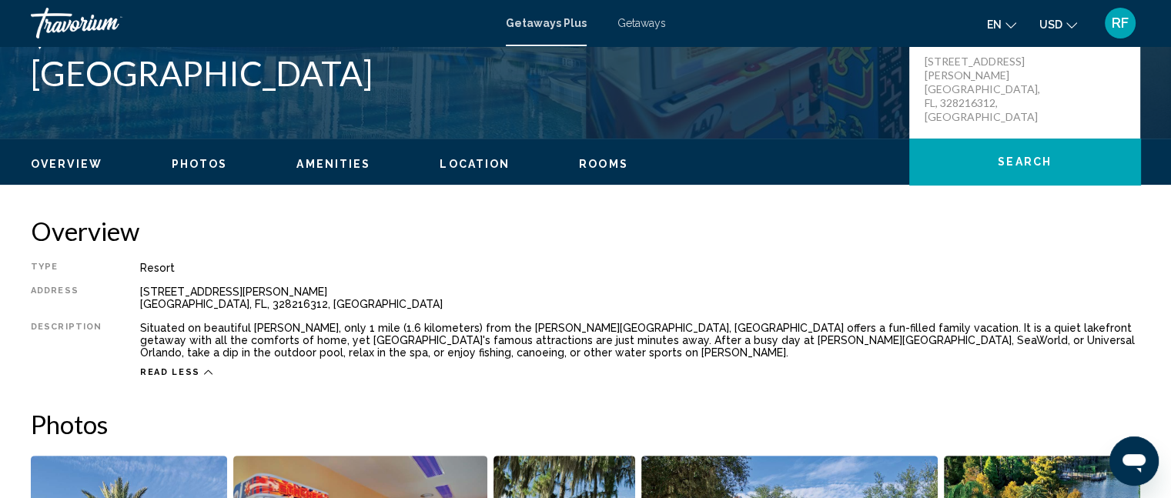
click at [455, 168] on span "Location" at bounding box center [475, 164] width 70 height 12
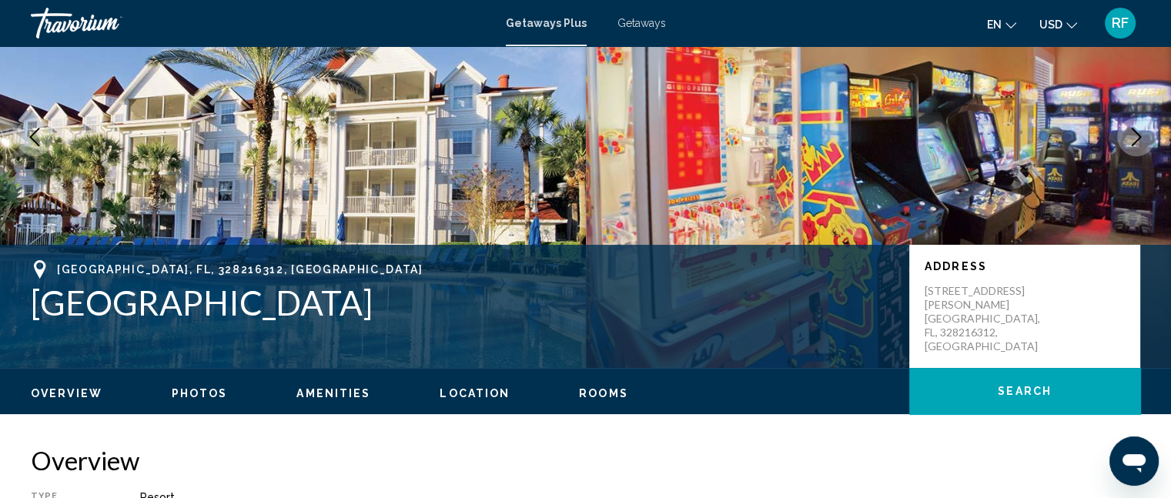
scroll to position [139, 0]
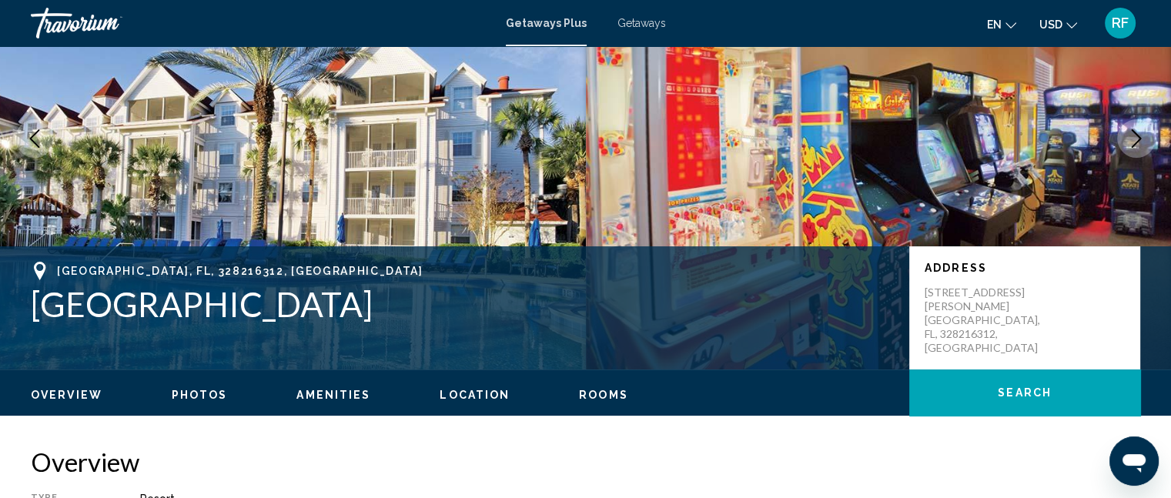
click at [638, 22] on span "Getaways" at bounding box center [641, 23] width 48 height 12
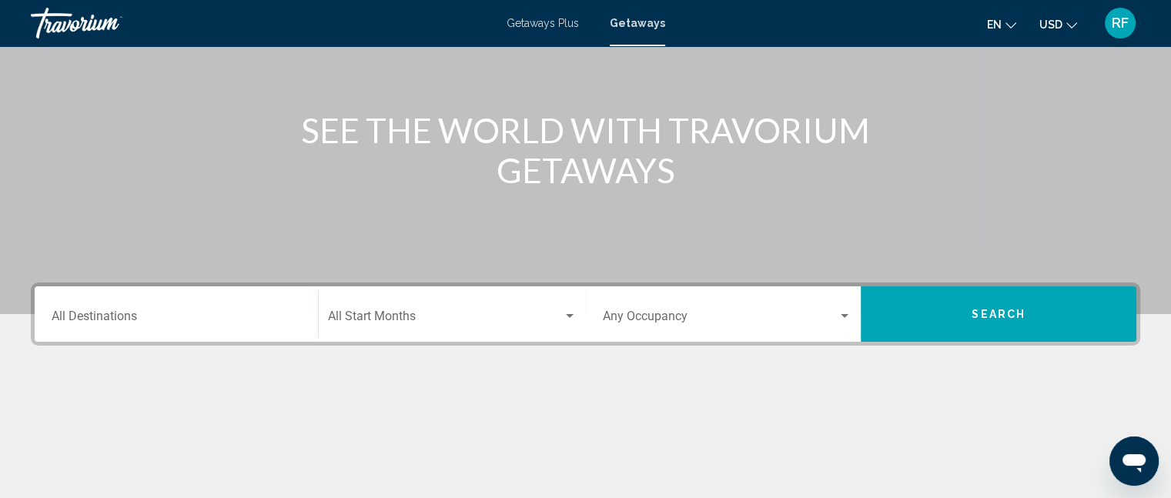
scroll to position [231, 0]
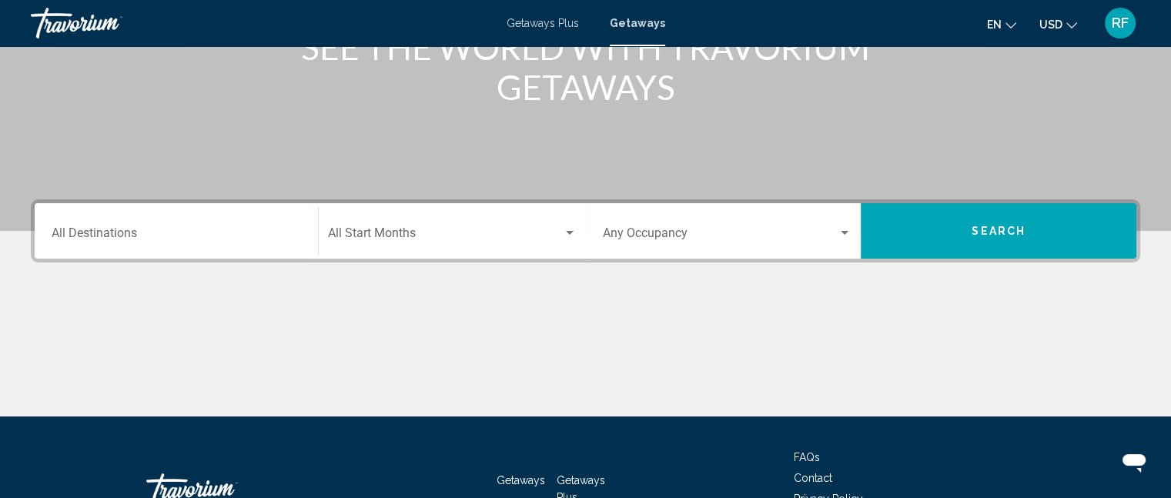
click at [228, 226] on div "Destination All Destinations" at bounding box center [176, 231] width 249 height 48
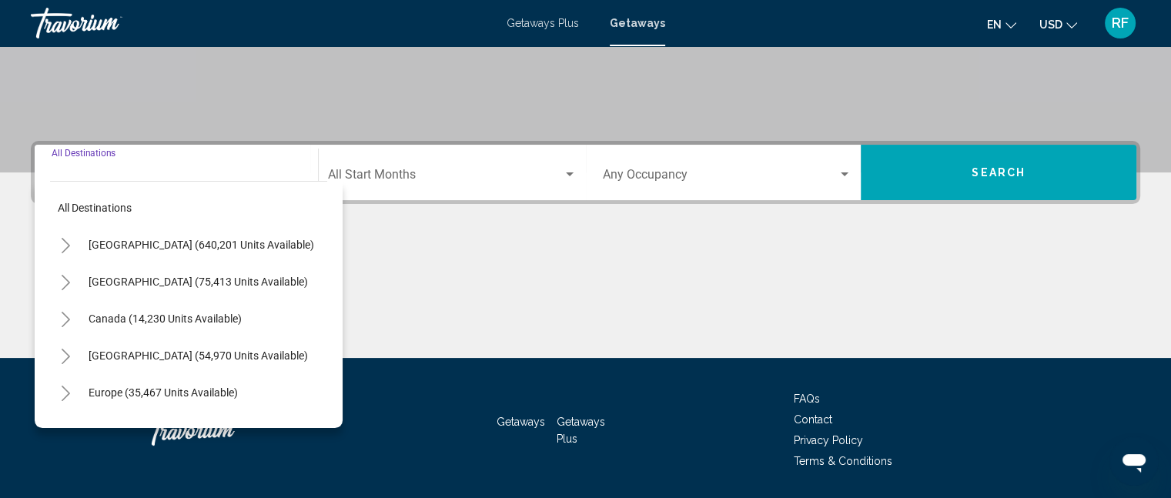
scroll to position [337, 0]
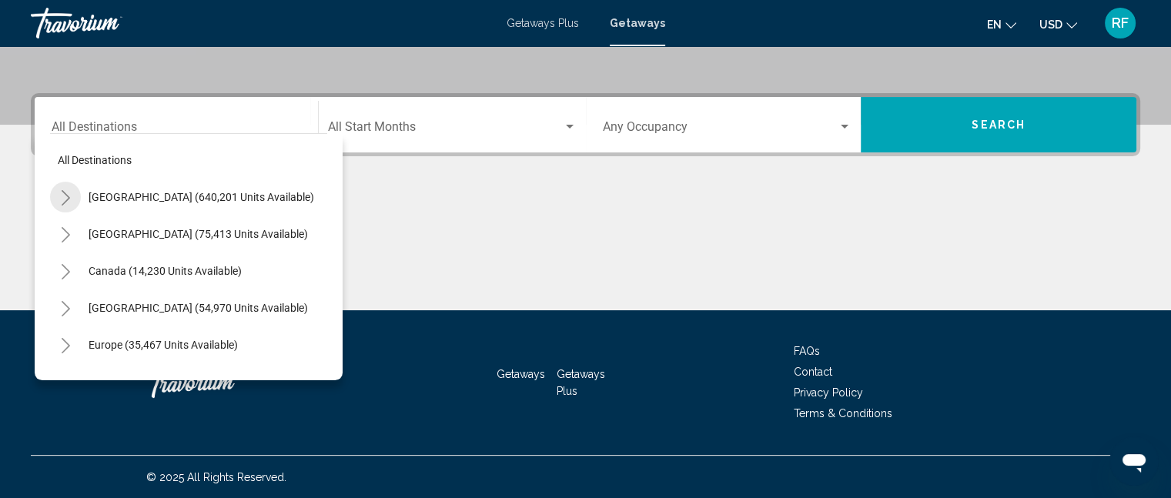
click at [66, 193] on icon "Toggle United States (640,201 units available)" at bounding box center [66, 197] width 12 height 15
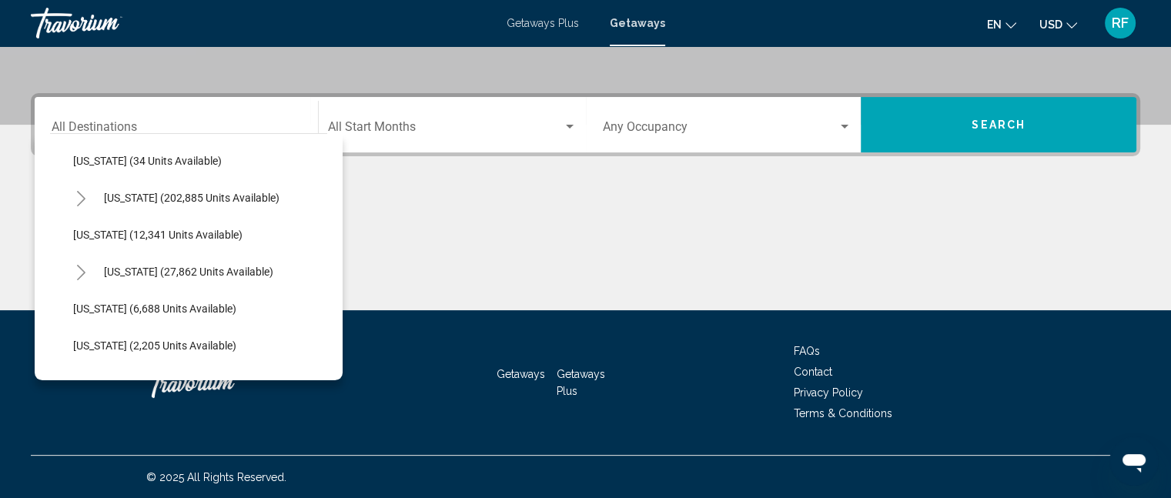
scroll to position [231, 0]
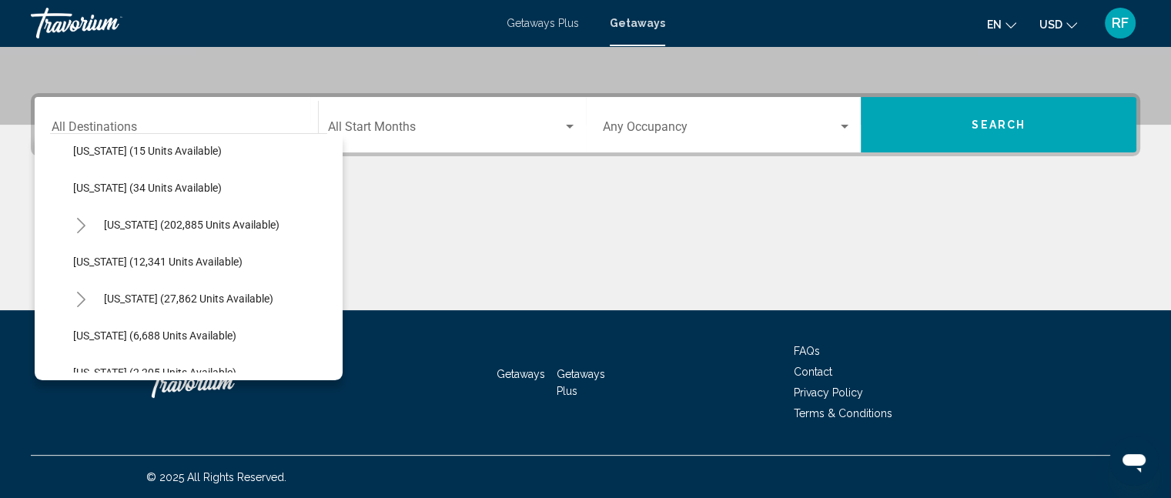
click at [75, 216] on button "Toggle Florida (202,885 units available)" at bounding box center [80, 224] width 31 height 31
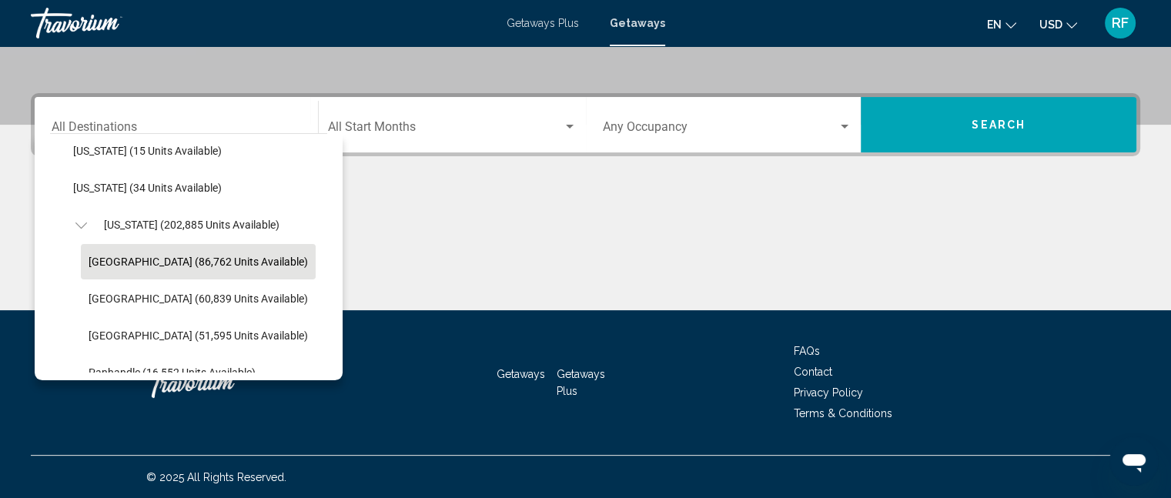
click at [148, 256] on span "[GEOGRAPHIC_DATA] (86,762 units available)" at bounding box center [198, 262] width 219 height 12
type input "**********"
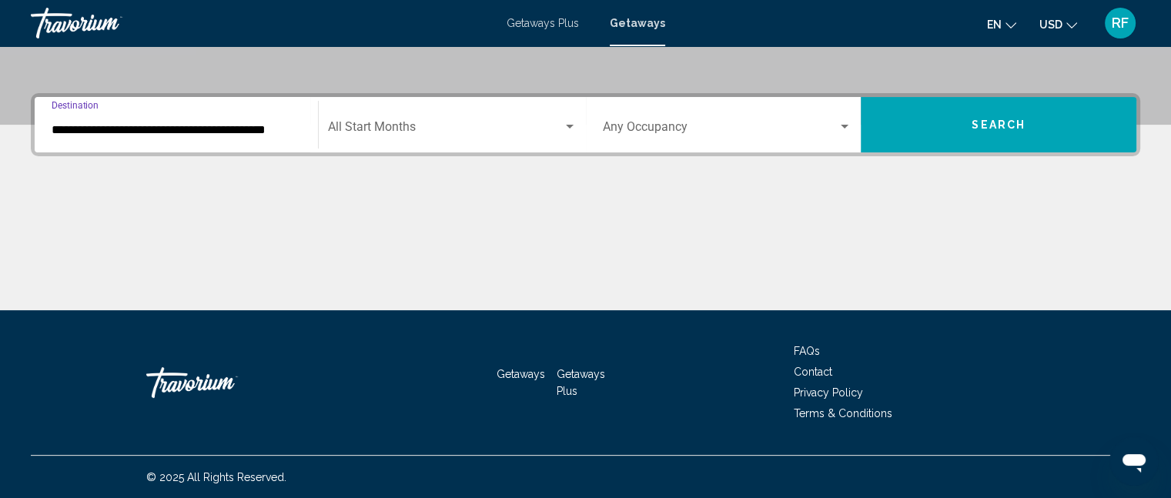
click at [493, 110] on div "Start Month All Start Months" at bounding box center [452, 125] width 249 height 48
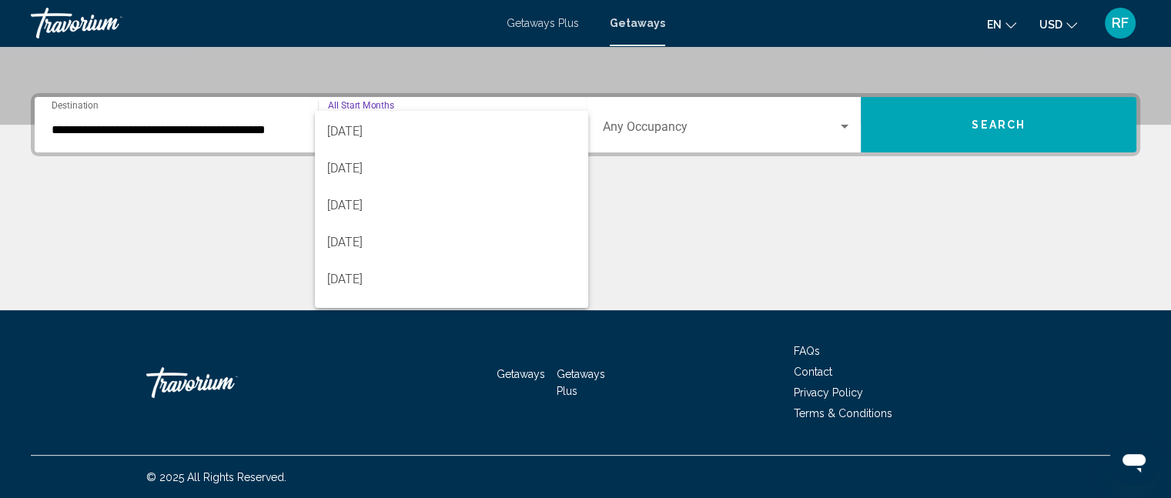
scroll to position [166, 0]
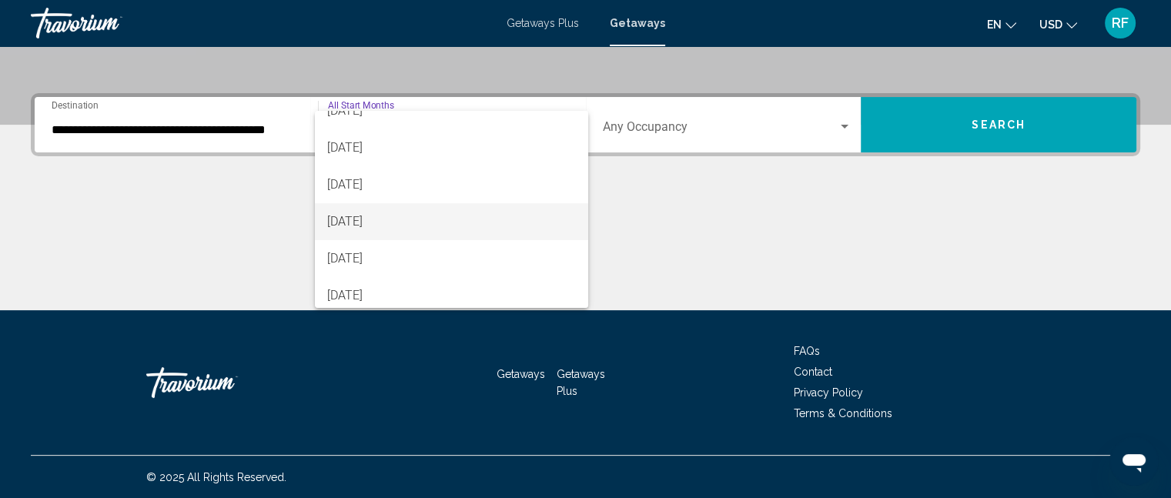
click at [406, 227] on span "[DATE]" at bounding box center [451, 221] width 249 height 37
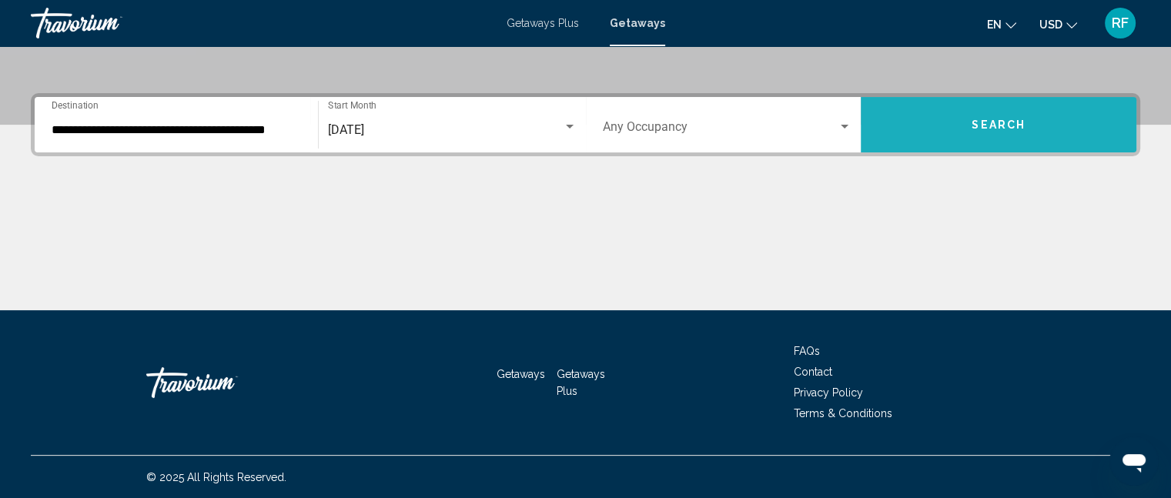
click at [1011, 115] on button "Search" at bounding box center [999, 124] width 276 height 55
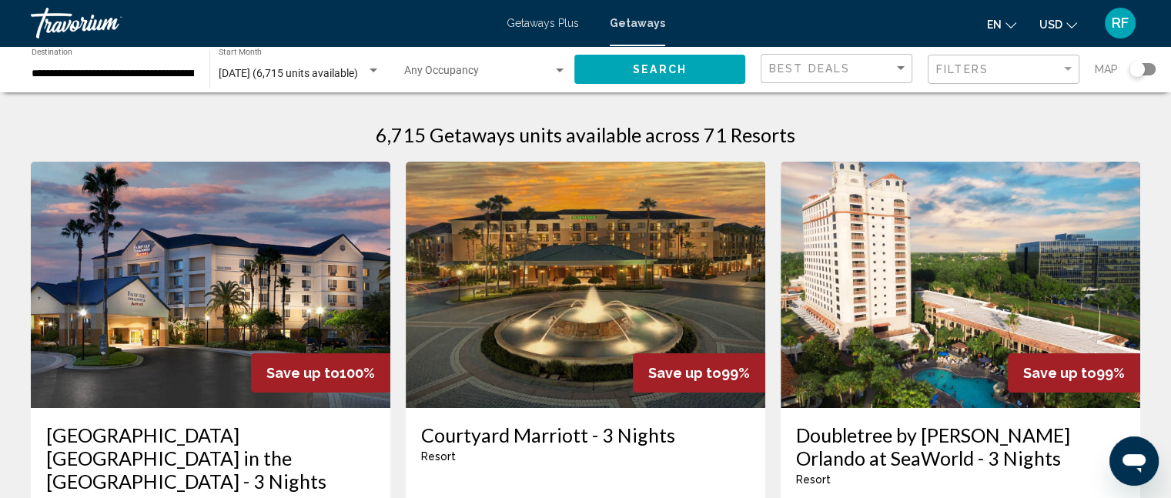
click at [530, 65] on div "Occupancy Any Occupancy" at bounding box center [485, 69] width 162 height 42
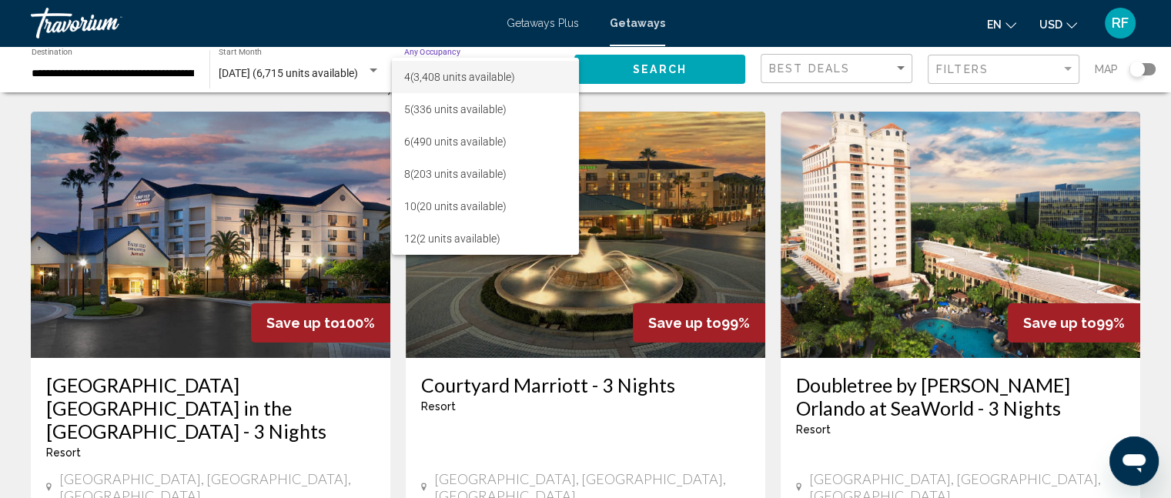
scroll to position [77, 0]
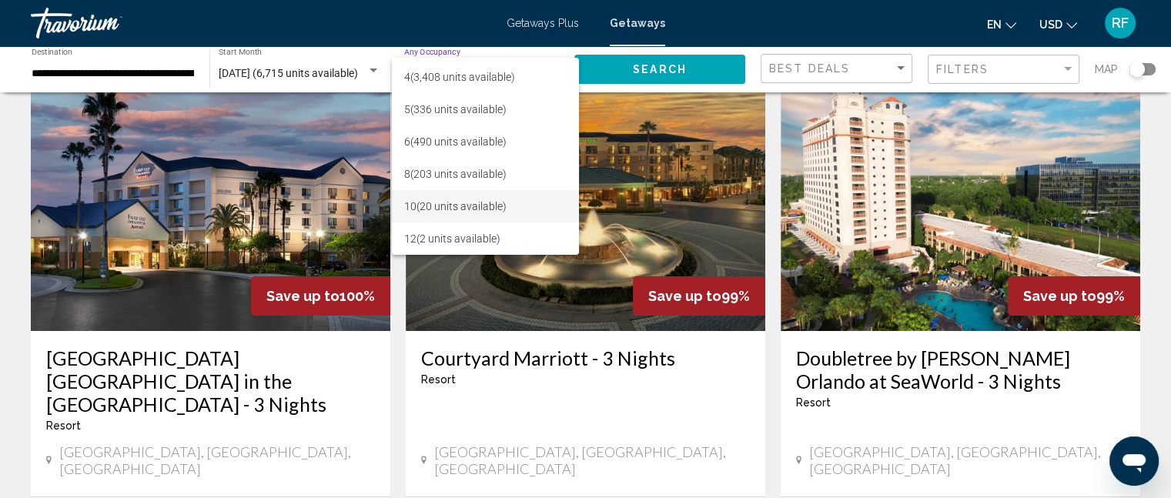
click at [447, 200] on span "10 (20 units available)" at bounding box center [485, 206] width 162 height 32
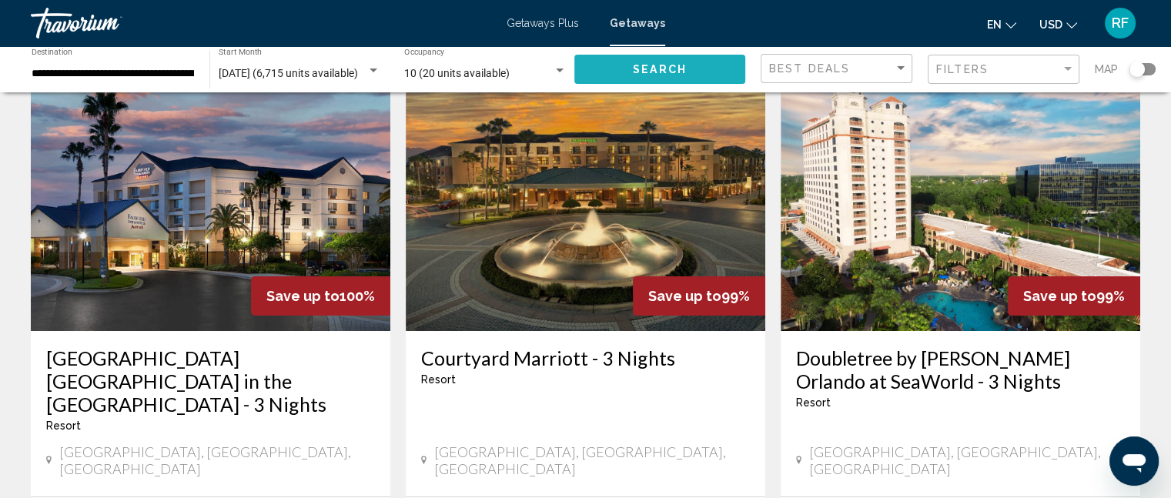
click at [684, 64] on span "Search" at bounding box center [660, 70] width 54 height 12
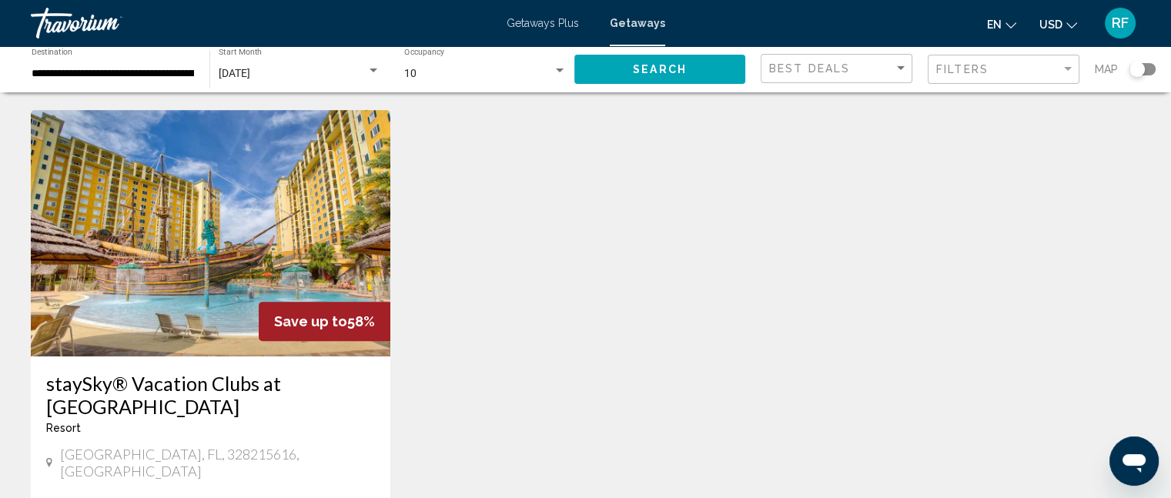
scroll to position [693, 0]
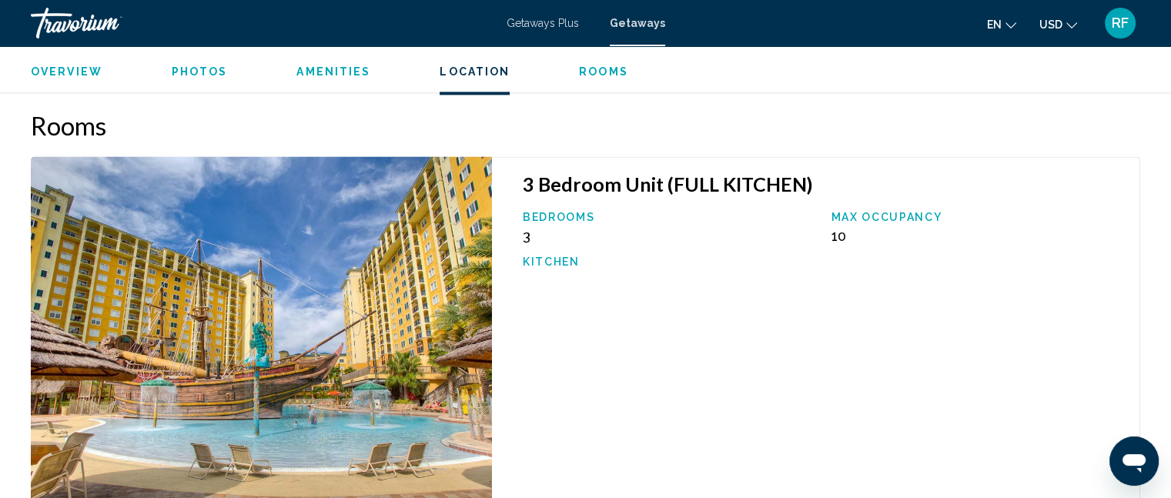
scroll to position [2106, 0]
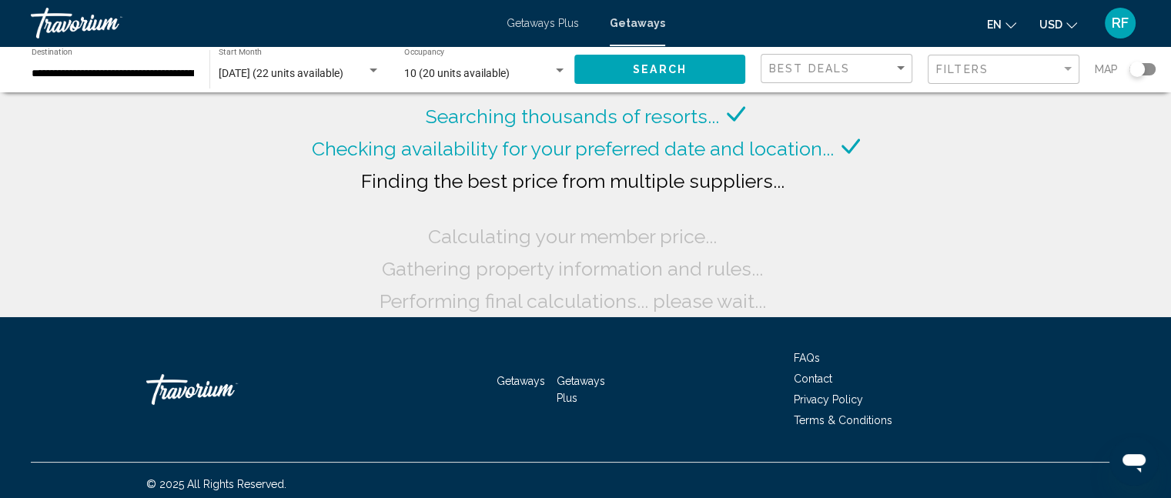
click at [556, 75] on div "Search widget" at bounding box center [560, 71] width 14 height 12
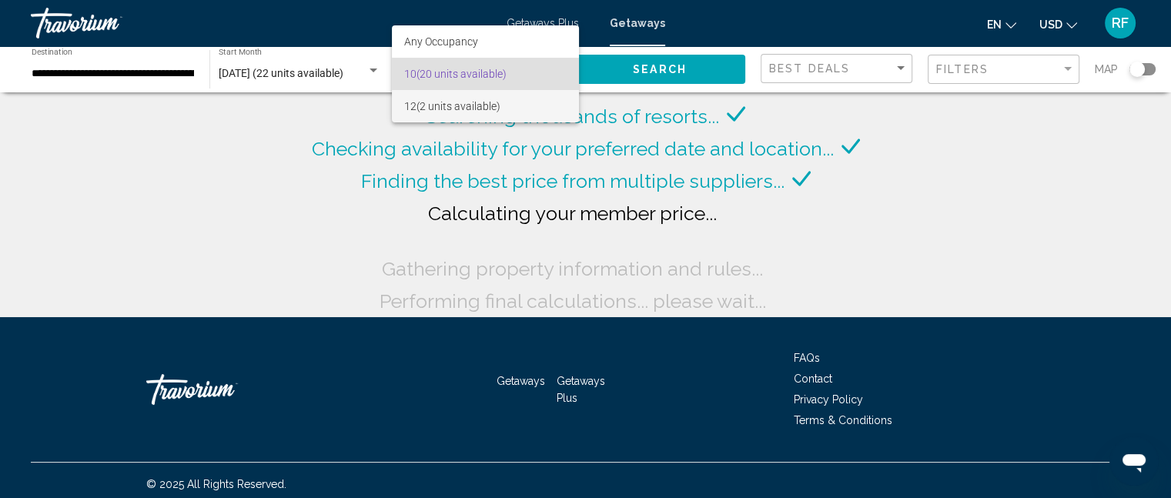
click at [520, 107] on span "12 (2 units available)" at bounding box center [485, 106] width 162 height 32
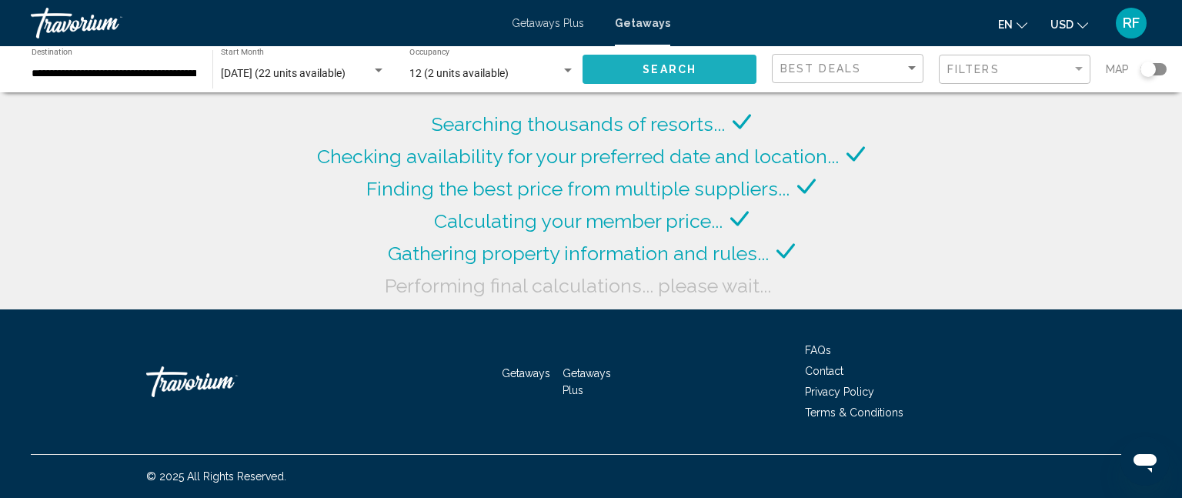
click at [667, 82] on button "Search" at bounding box center [670, 69] width 174 height 28
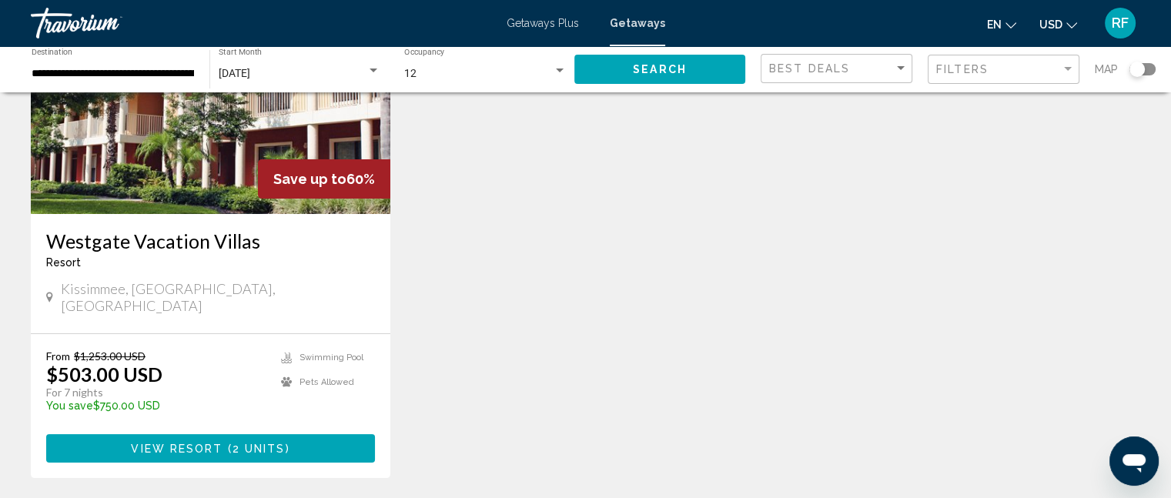
scroll to position [154, 0]
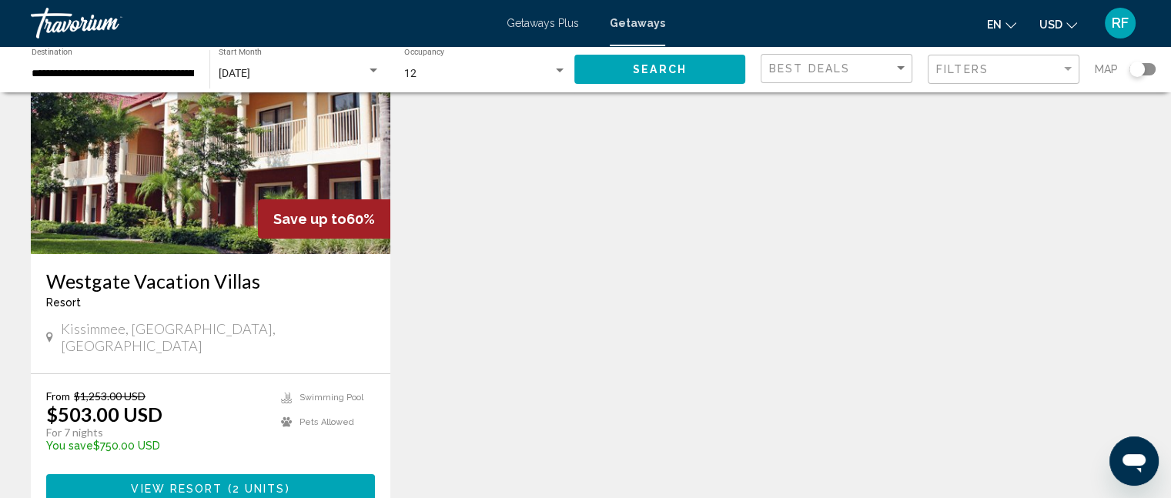
click at [243, 207] on img "Main content" at bounding box center [210, 131] width 359 height 246
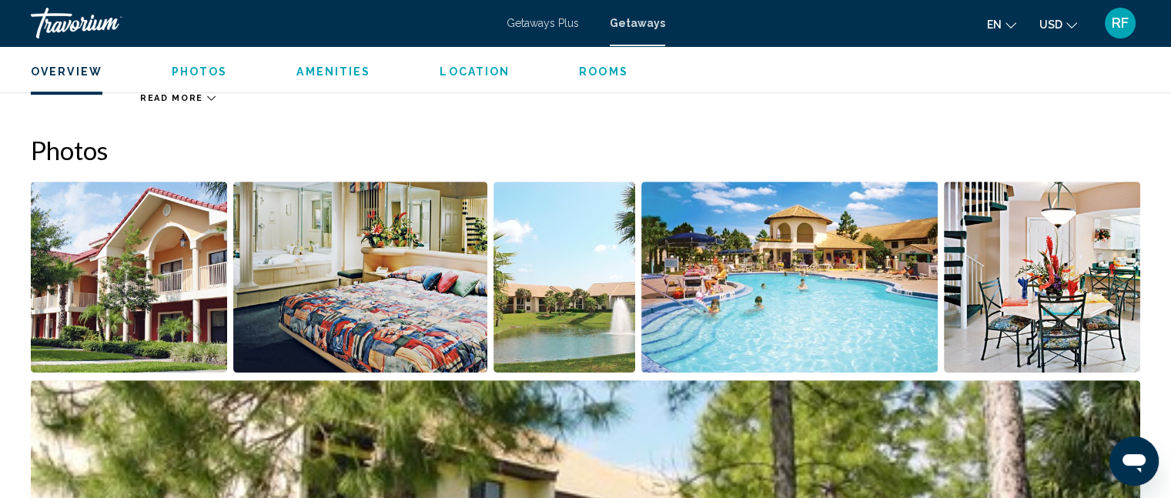
scroll to position [643, 0]
click at [149, 256] on img "Open full-screen image slider" at bounding box center [129, 277] width 196 height 191
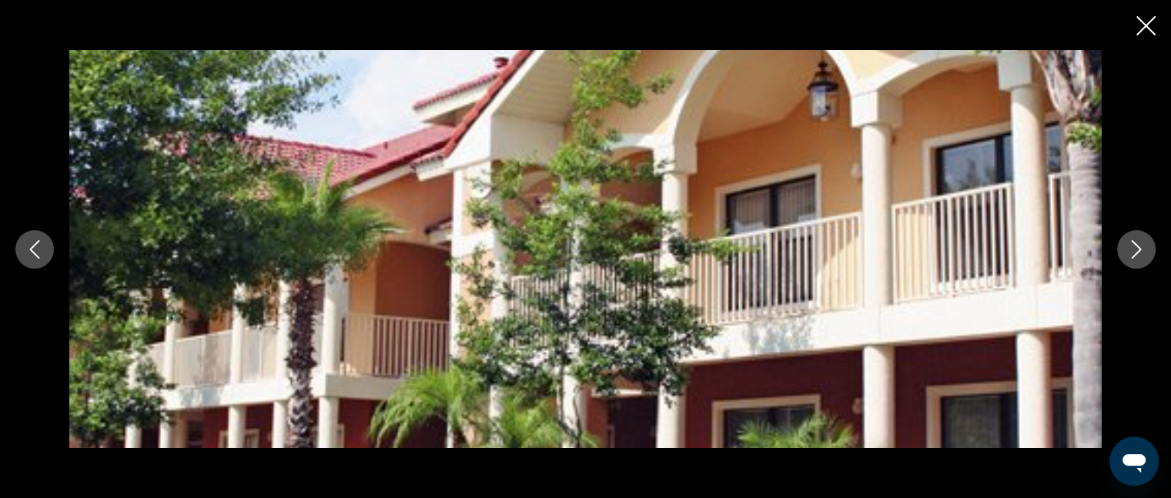
click at [1141, 246] on icon "Next image" at bounding box center [1136, 249] width 18 height 18
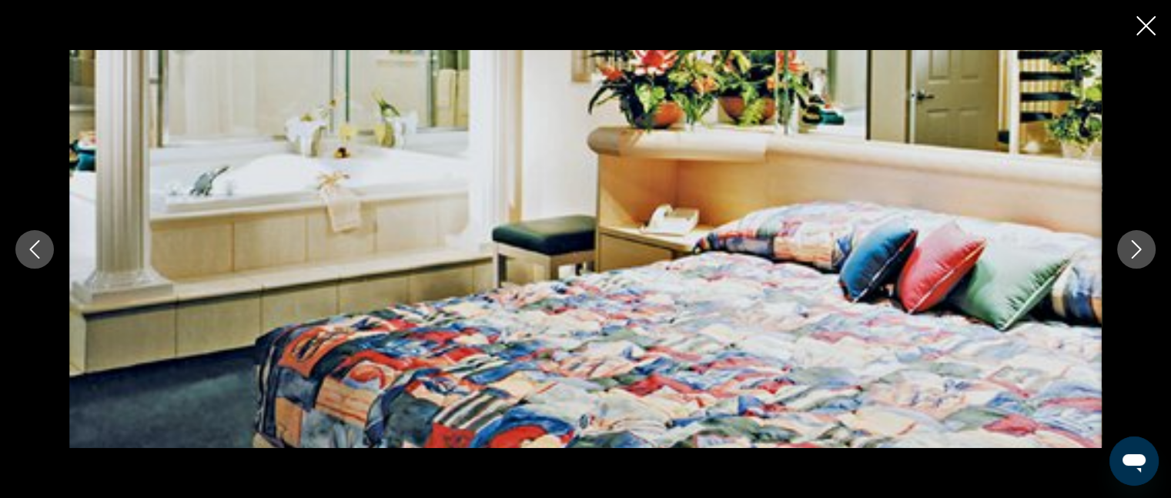
click at [1141, 246] on icon "Next image" at bounding box center [1136, 249] width 18 height 18
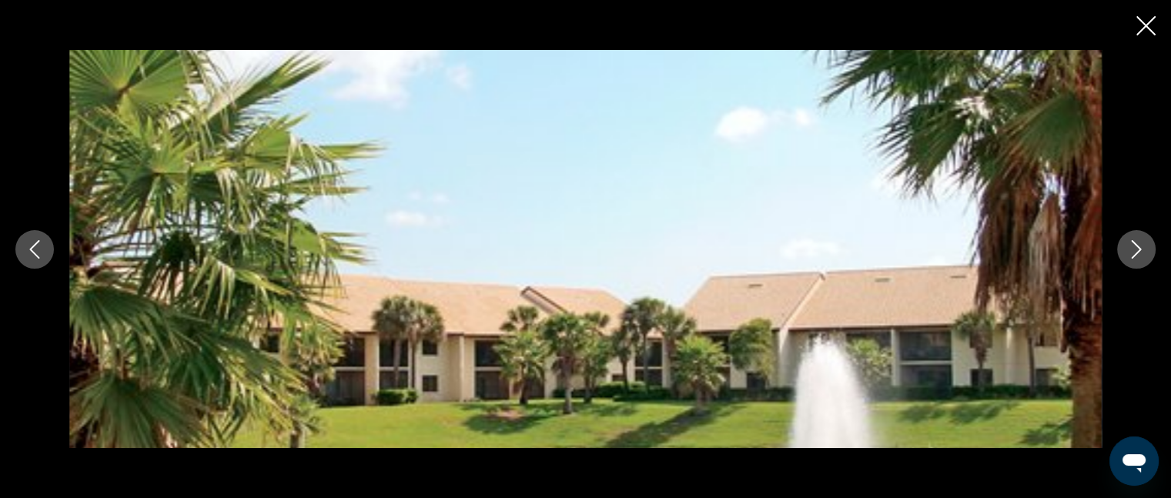
click at [1141, 246] on icon "Next image" at bounding box center [1136, 249] width 18 height 18
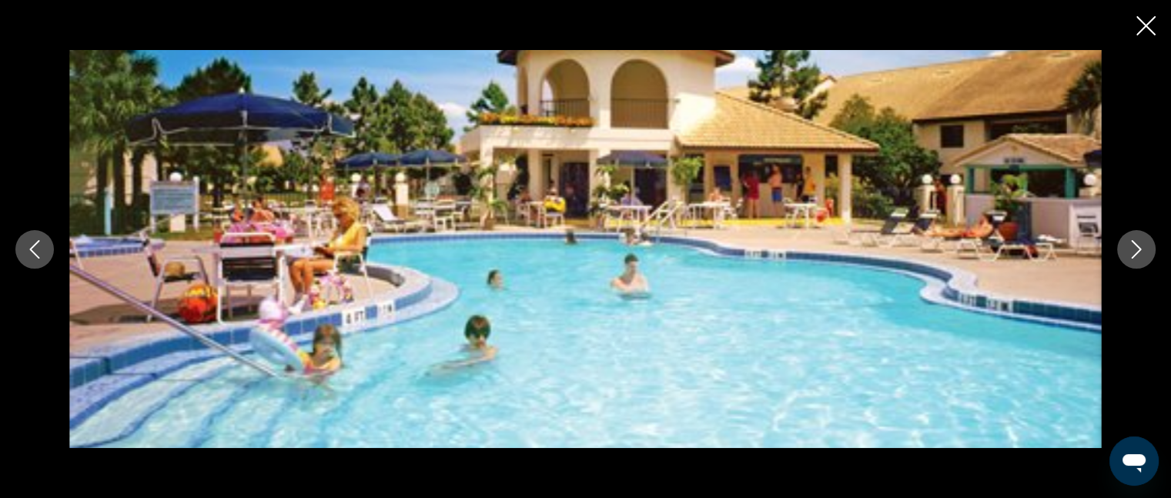
click at [1141, 246] on icon "Next image" at bounding box center [1136, 249] width 18 height 18
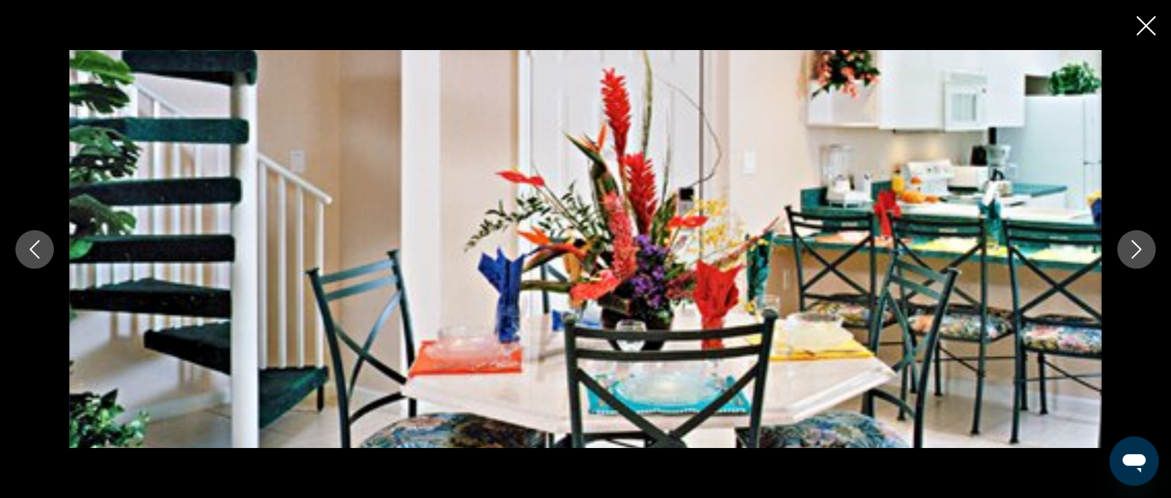
click at [1141, 246] on icon "Next image" at bounding box center [1136, 249] width 18 height 18
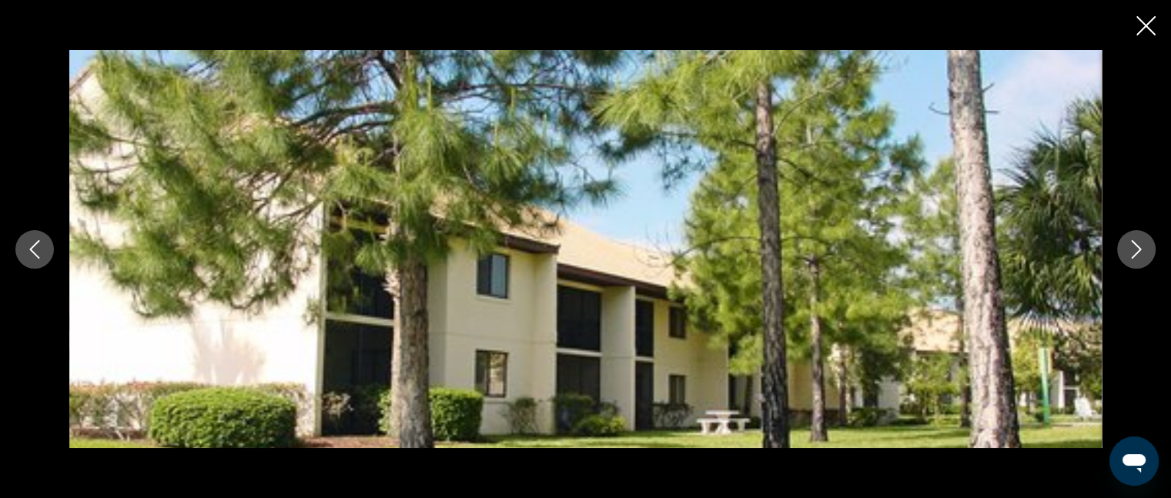
click at [1141, 246] on icon "Next image" at bounding box center [1136, 249] width 18 height 18
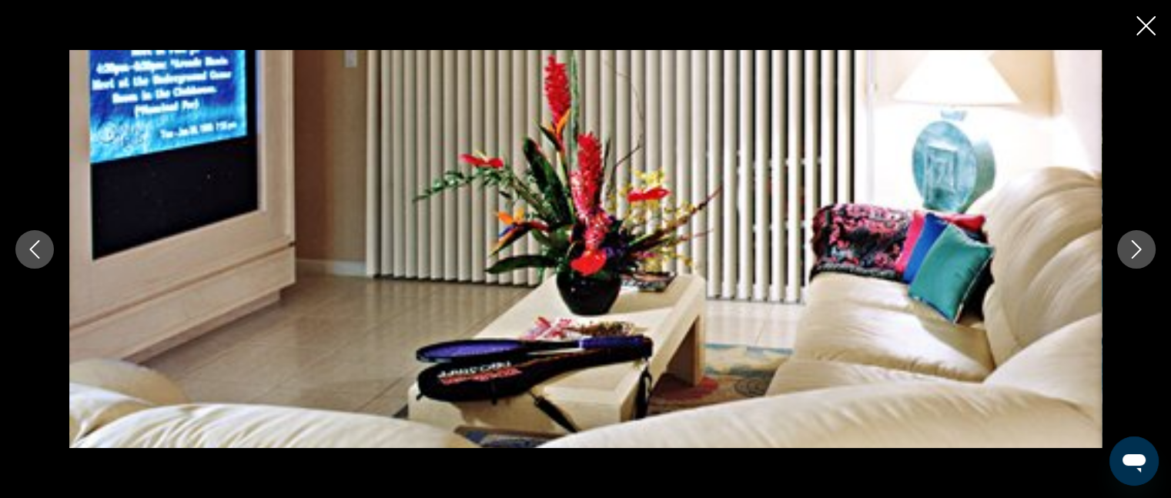
click at [1141, 246] on icon "Next image" at bounding box center [1136, 249] width 18 height 18
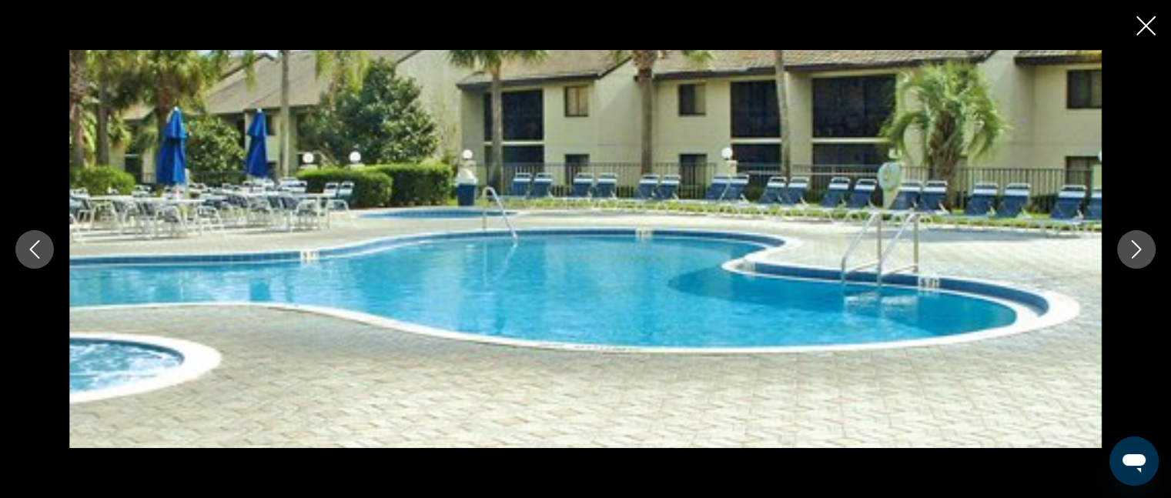
click at [1141, 246] on icon "Next image" at bounding box center [1136, 249] width 18 height 18
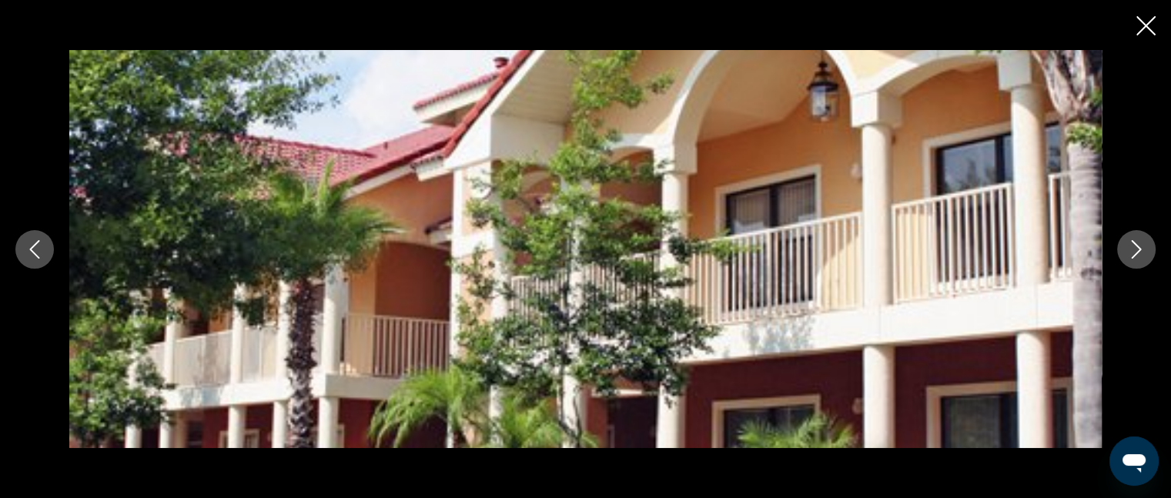
click at [1152, 18] on icon "Close slideshow" at bounding box center [1145, 25] width 19 height 19
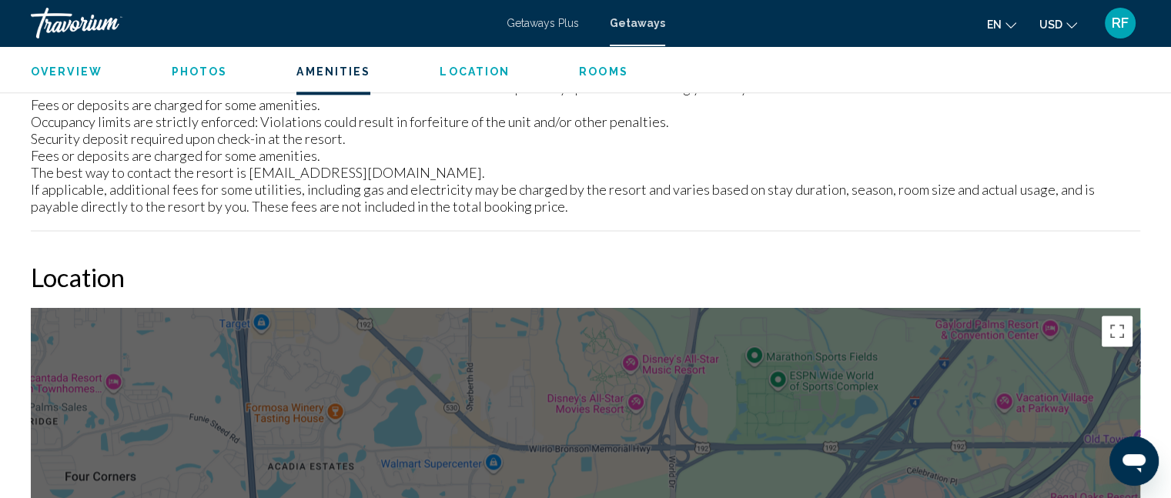
scroll to position [2229, 0]
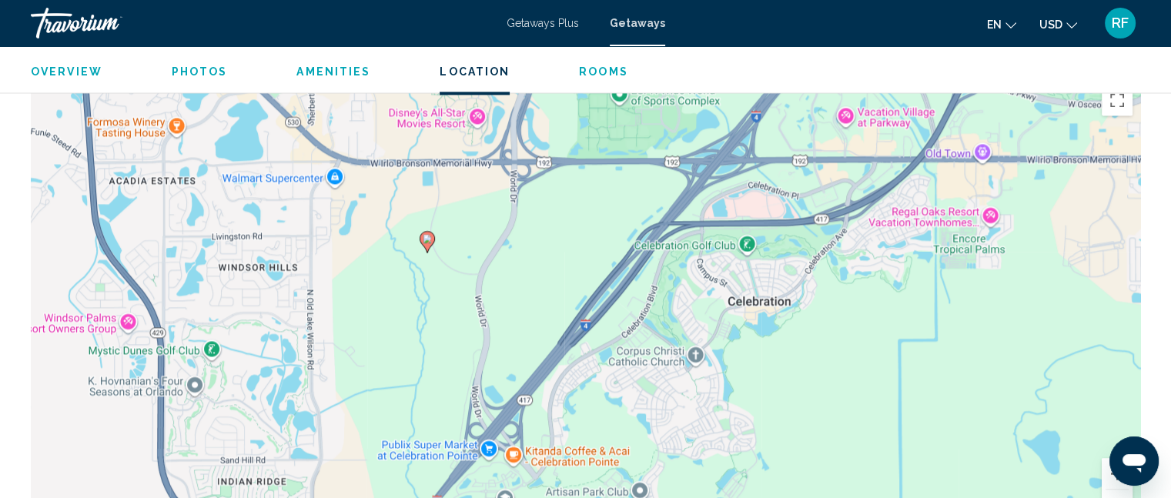
drag, startPoint x: 583, startPoint y: 316, endPoint x: 428, endPoint y: 252, distance: 168.4
click at [428, 252] on div "To activate drag with keyboard, press Alt + Enter. Once in keyboard drag state,…" at bounding box center [585, 308] width 1109 height 462
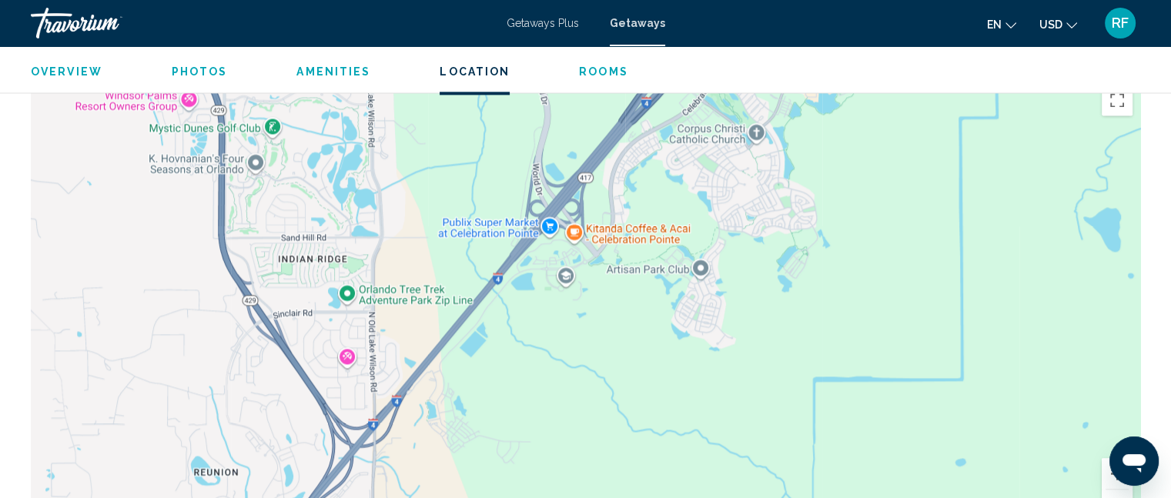
drag, startPoint x: 424, startPoint y: 430, endPoint x: 490, endPoint y: 202, distance: 237.0
click at [490, 202] on div "To activate drag with keyboard, press Alt + Enter. Once in keyboard drag state,…" at bounding box center [585, 308] width 1109 height 462
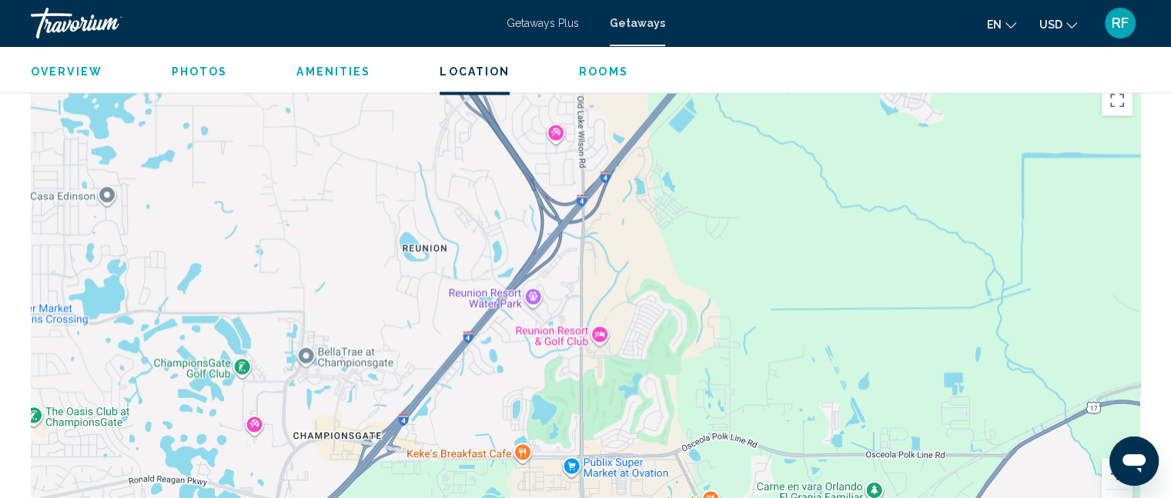
drag, startPoint x: 409, startPoint y: 421, endPoint x: 590, endPoint y: 271, distance: 235.0
click at [603, 229] on div "To activate drag with keyboard, press Alt + Enter. Once in keyboard drag state,…" at bounding box center [585, 308] width 1109 height 462
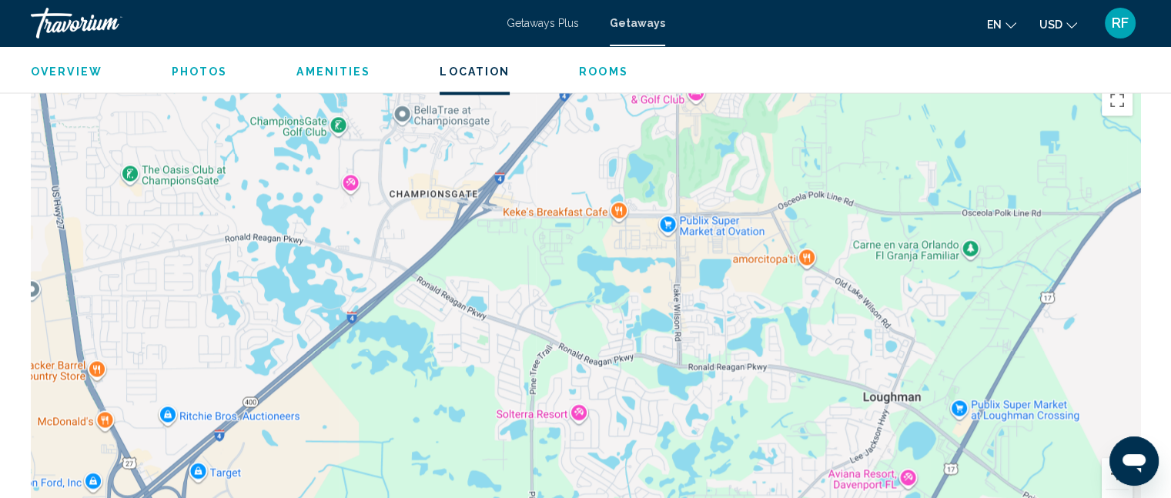
drag, startPoint x: 520, startPoint y: 469, endPoint x: 609, endPoint y: 233, distance: 251.6
click at [609, 233] on div "Main content" at bounding box center [585, 308] width 1109 height 462
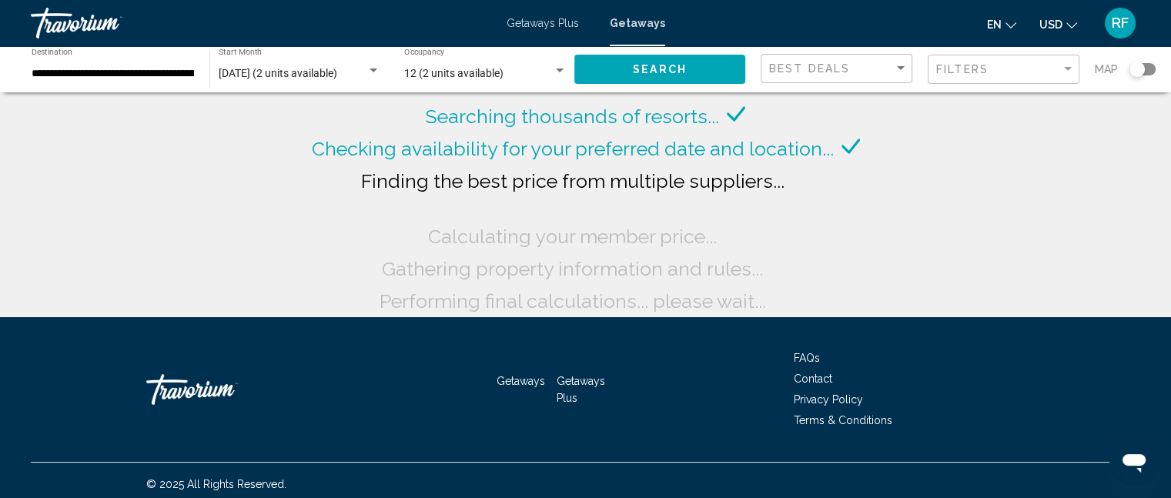
click at [554, 54] on div "12 (2 units available) Occupancy Any Occupancy" at bounding box center [485, 69] width 162 height 42
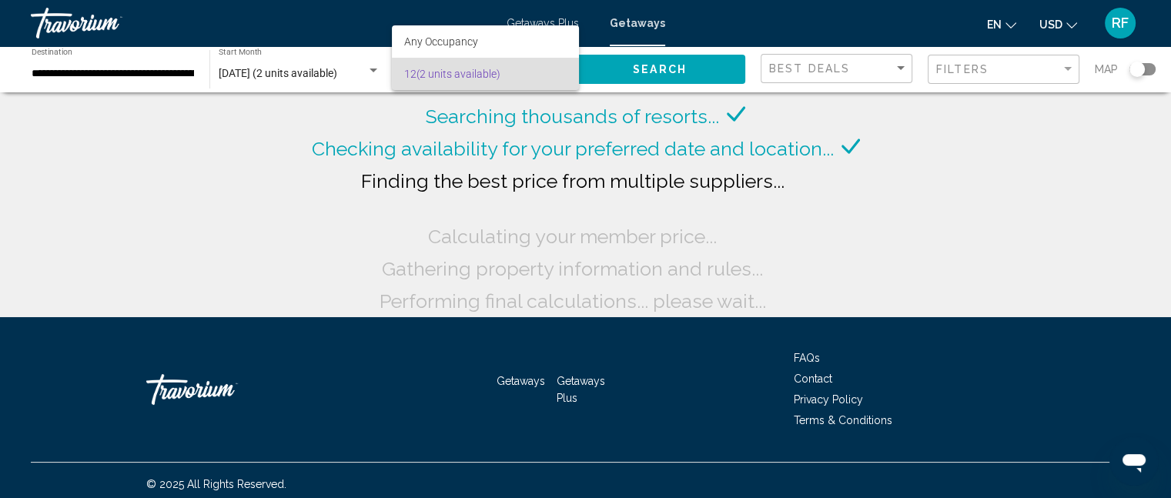
click at [547, 77] on span "12 (2 units available)" at bounding box center [485, 74] width 162 height 32
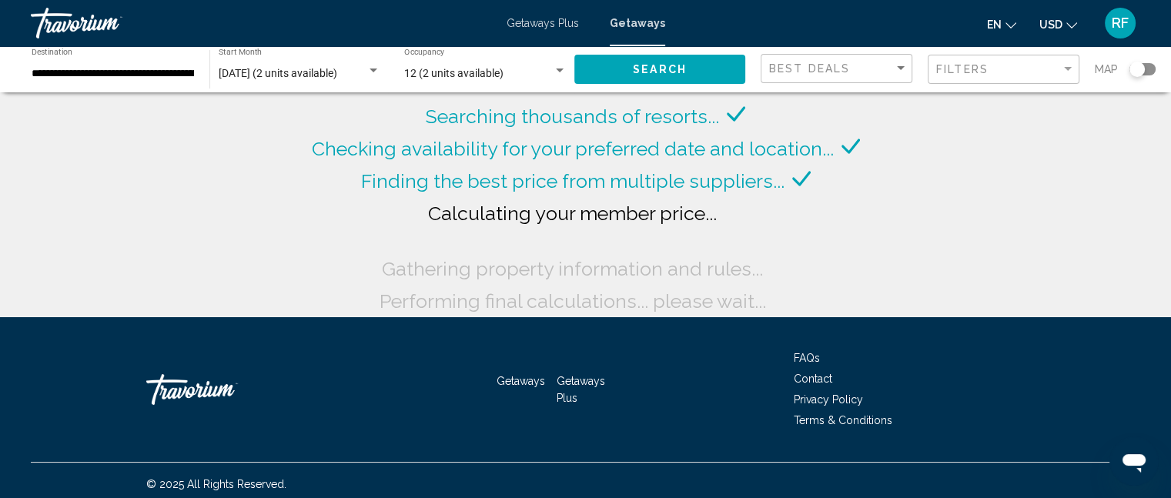
click at [543, 83] on div "12 (2 units available) Occupancy Any Occupancy" at bounding box center [485, 69] width 162 height 42
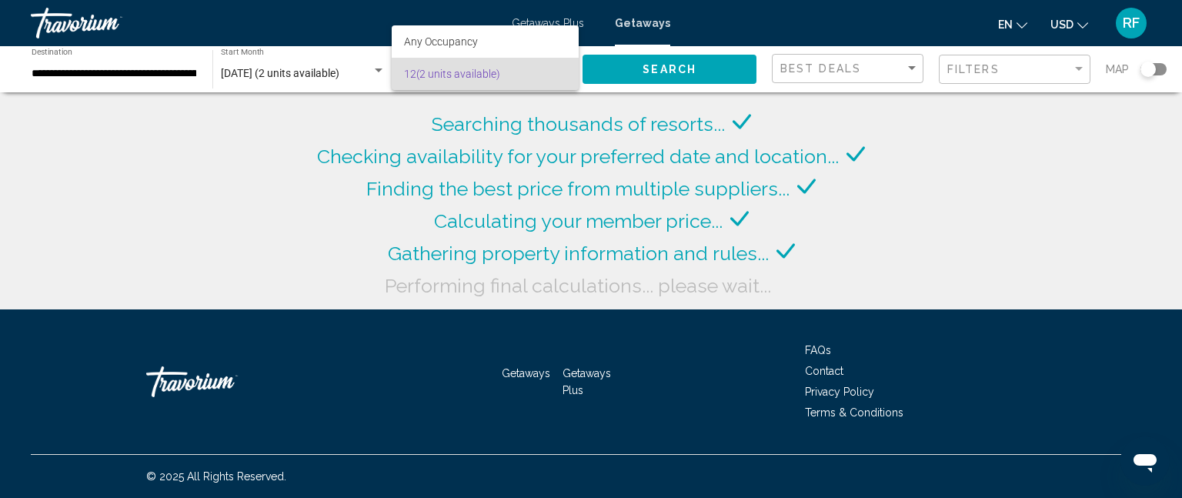
click at [542, 145] on div at bounding box center [591, 249] width 1182 height 498
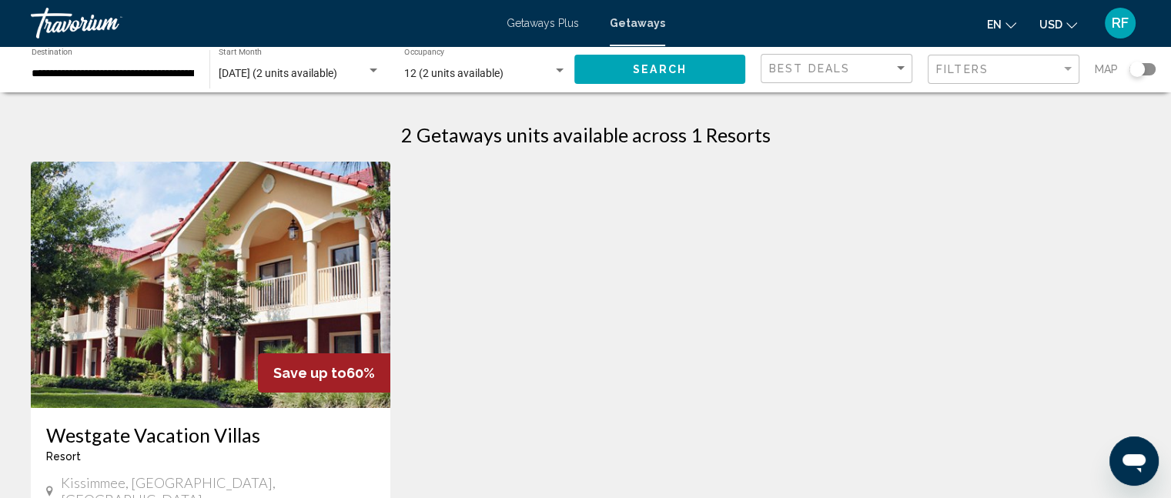
click at [562, 62] on div "12 (2 units available) Occupancy Any Occupancy" at bounding box center [485, 69] width 162 height 42
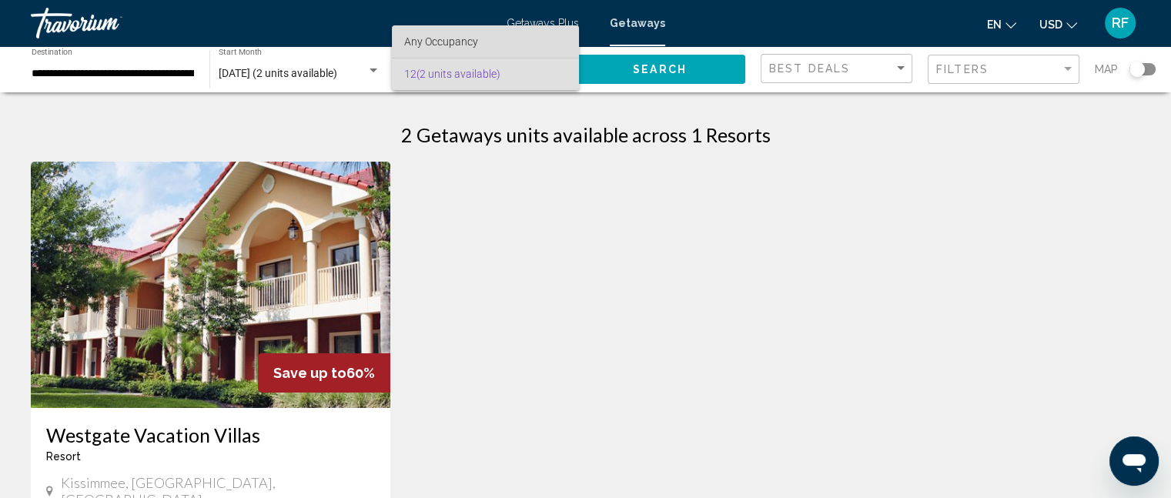
click at [486, 43] on span "Any Occupancy" at bounding box center [485, 41] width 162 height 32
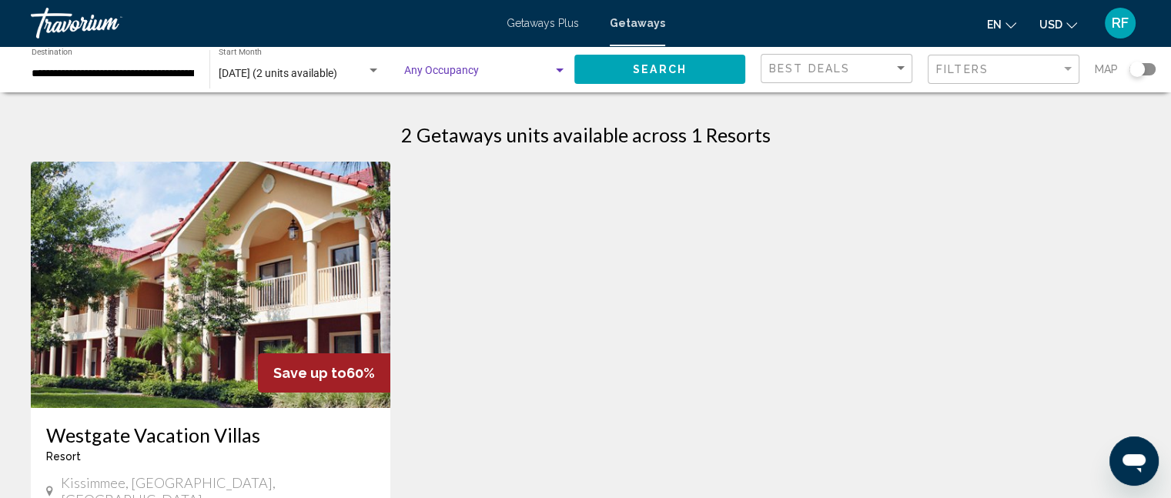
click at [473, 72] on span "Search widget" at bounding box center [478, 74] width 149 height 12
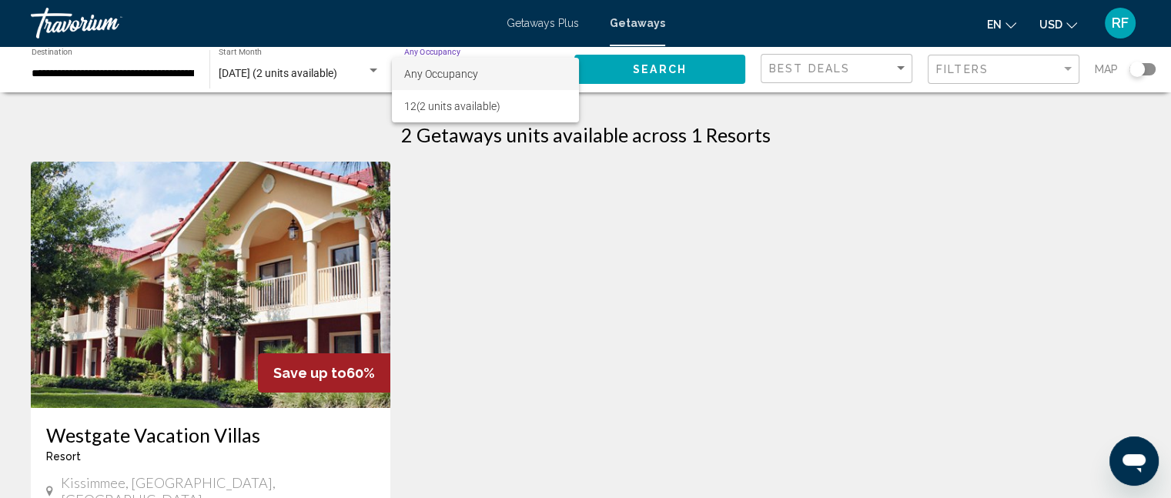
click at [634, 120] on div at bounding box center [585, 249] width 1171 height 498
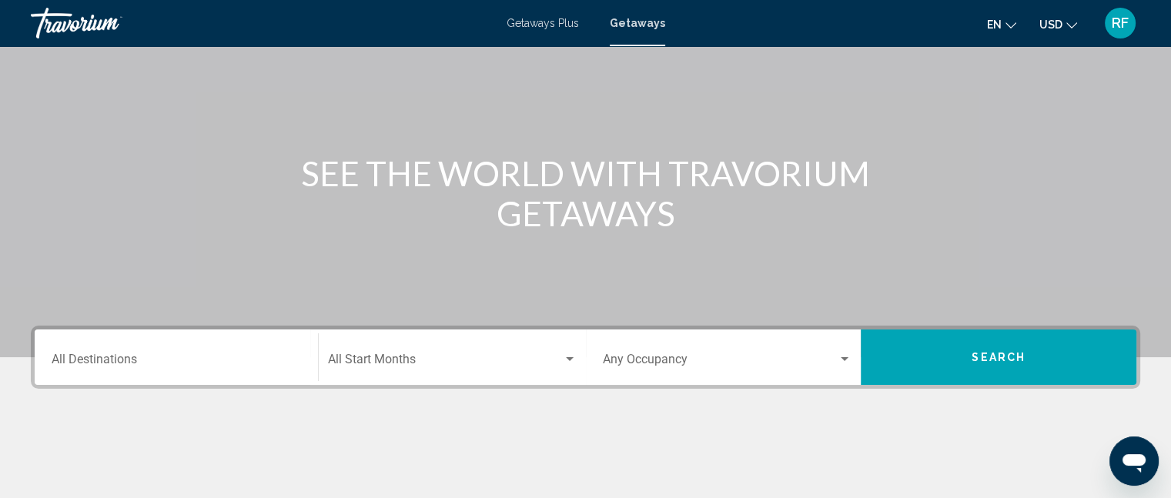
scroll to position [231, 0]
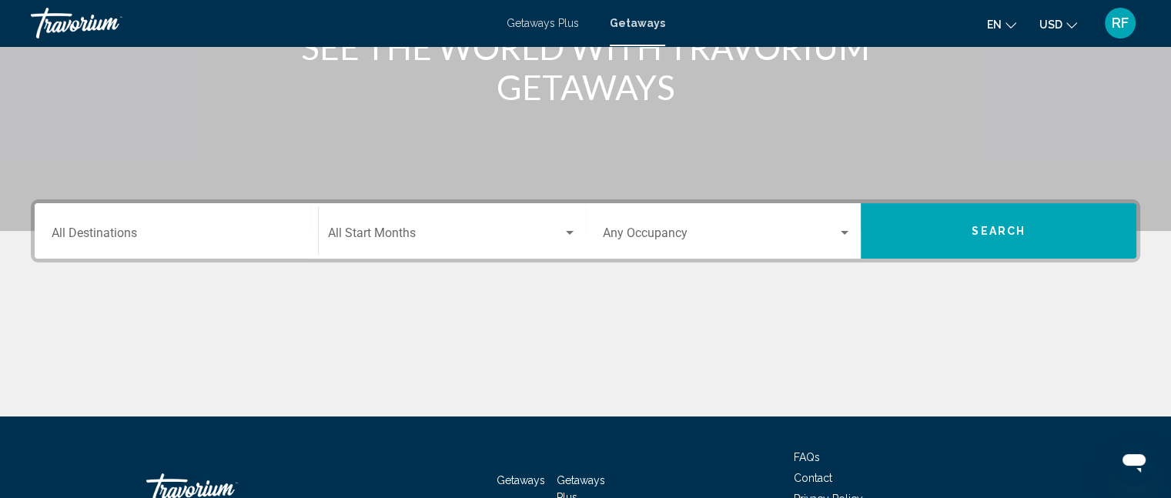
click at [199, 236] on input "Destination All Destinations" at bounding box center [176, 236] width 249 height 14
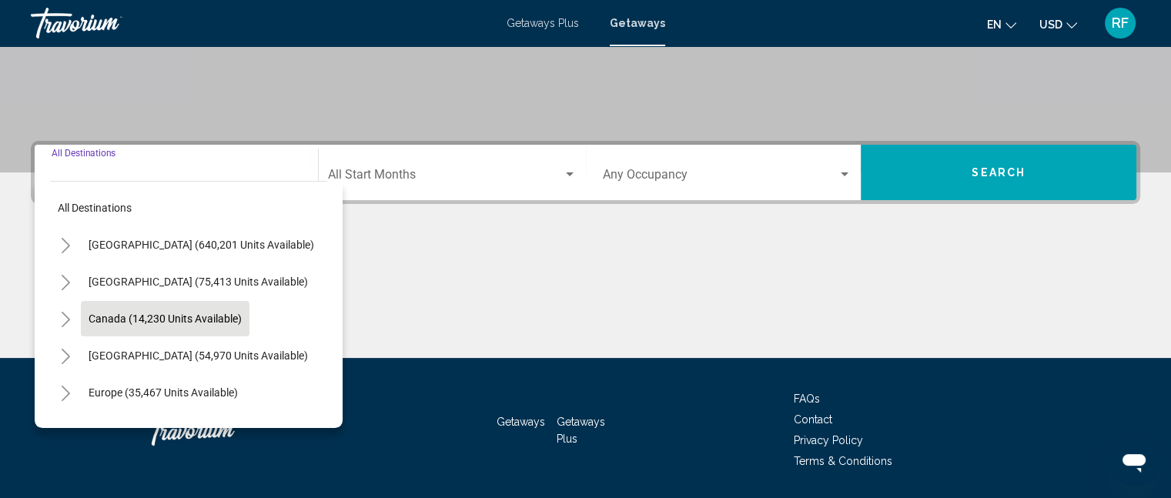
scroll to position [337, 0]
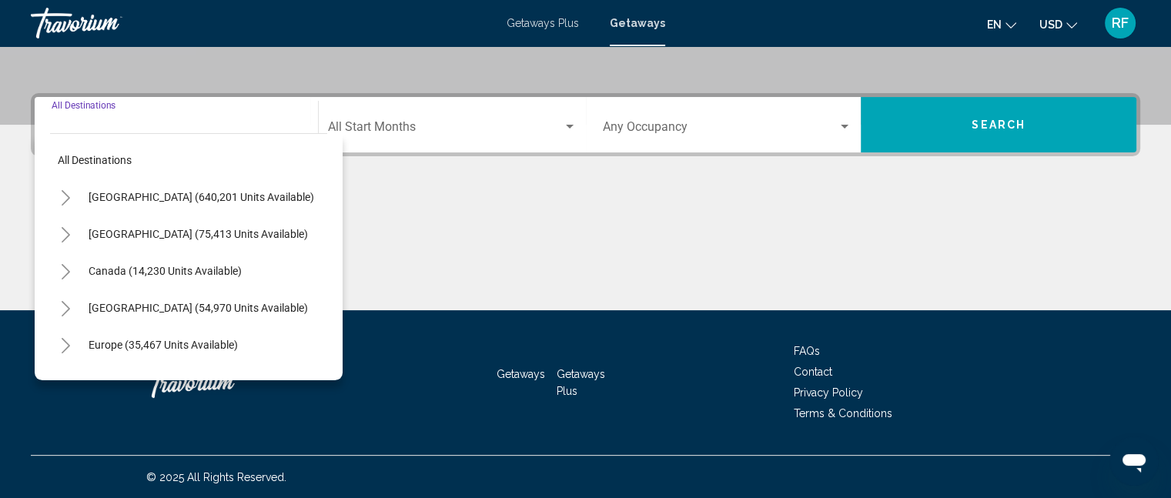
click at [68, 194] on icon "Toggle United States (640,201 units available)" at bounding box center [66, 197] width 12 height 15
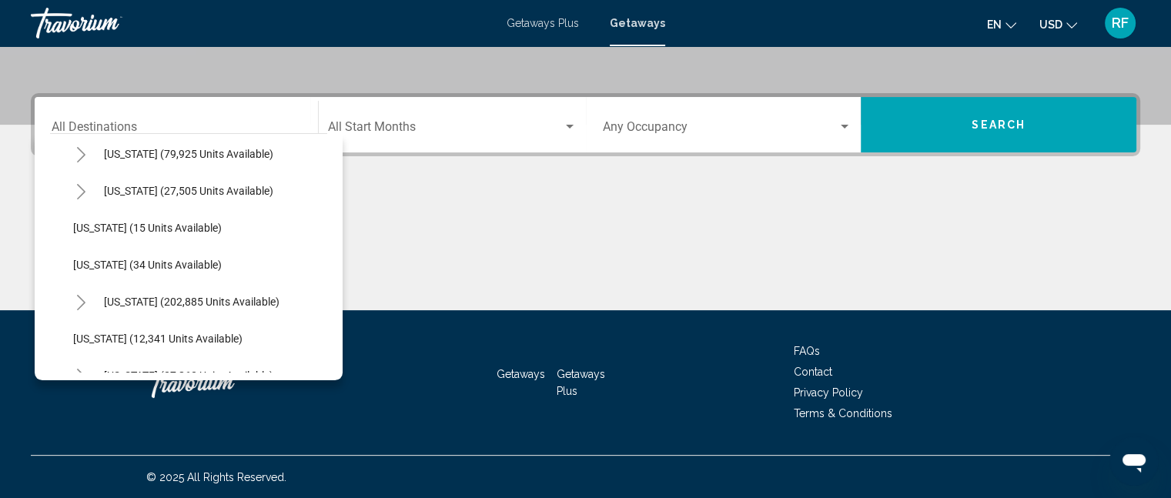
scroll to position [231, 0]
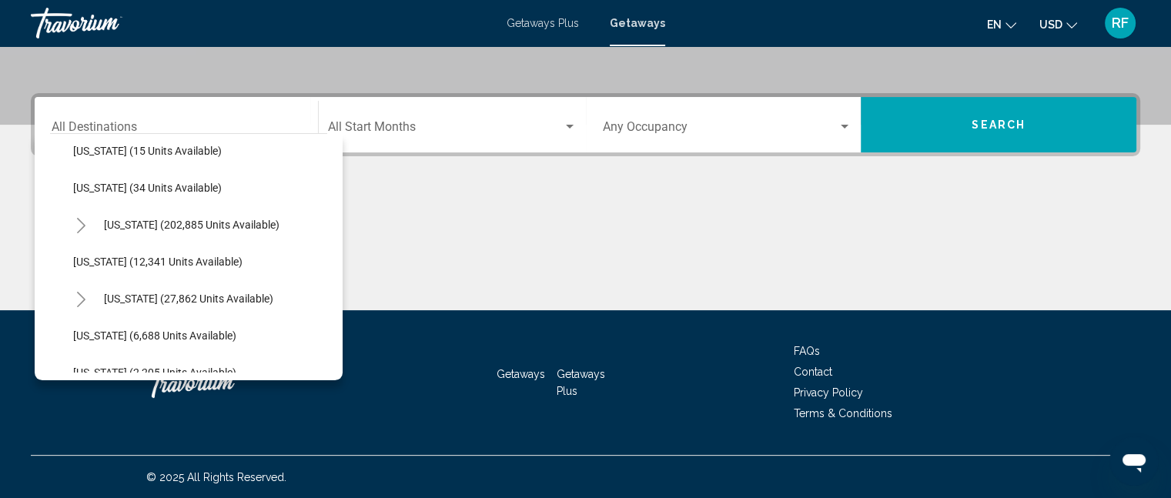
click at [82, 233] on button "Toggle Florida (202,885 units available)" at bounding box center [80, 224] width 31 height 31
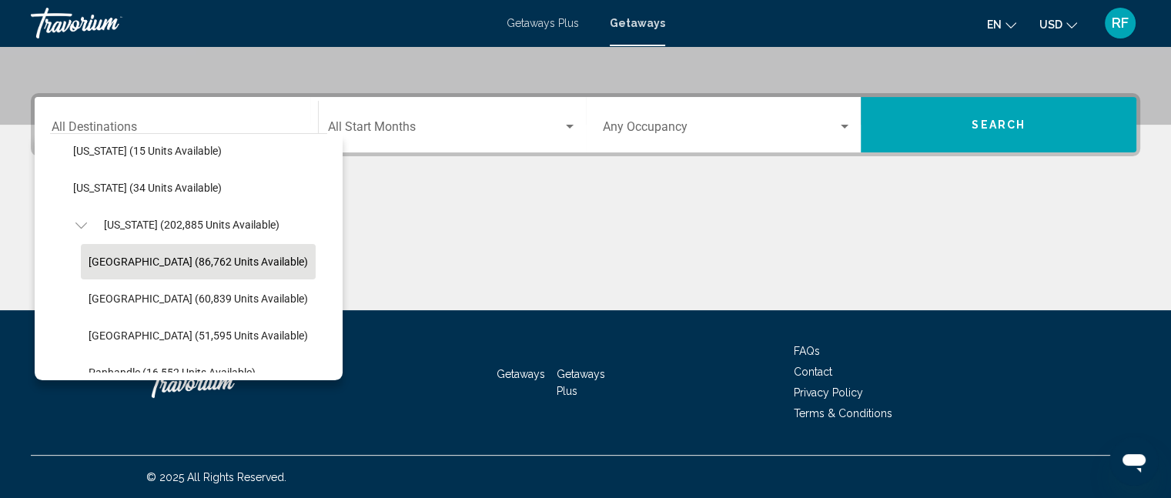
click at [162, 265] on span "[GEOGRAPHIC_DATA] (86,762 units available)" at bounding box center [198, 262] width 219 height 12
type input "**********"
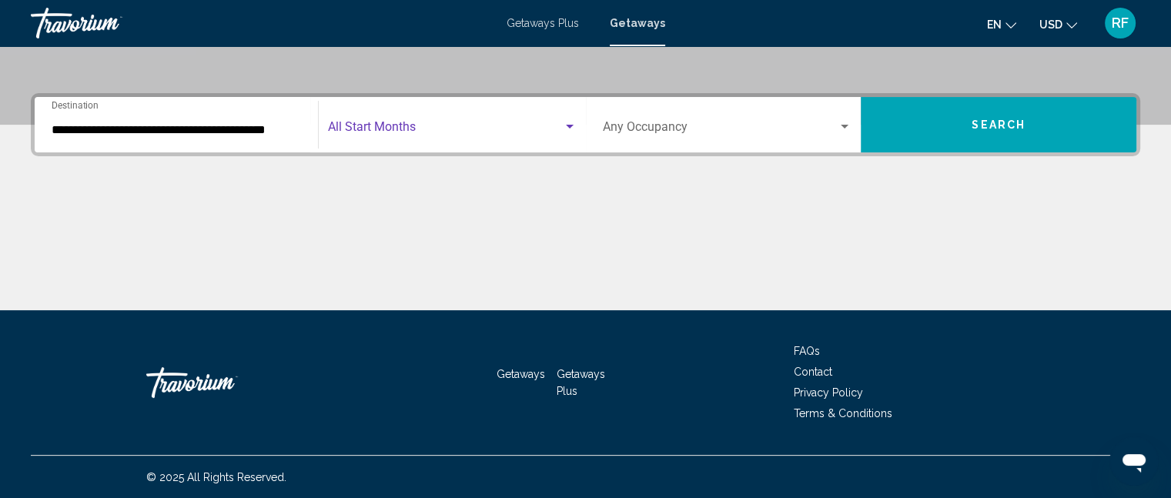
click at [514, 123] on span "Search widget" at bounding box center [445, 130] width 235 height 14
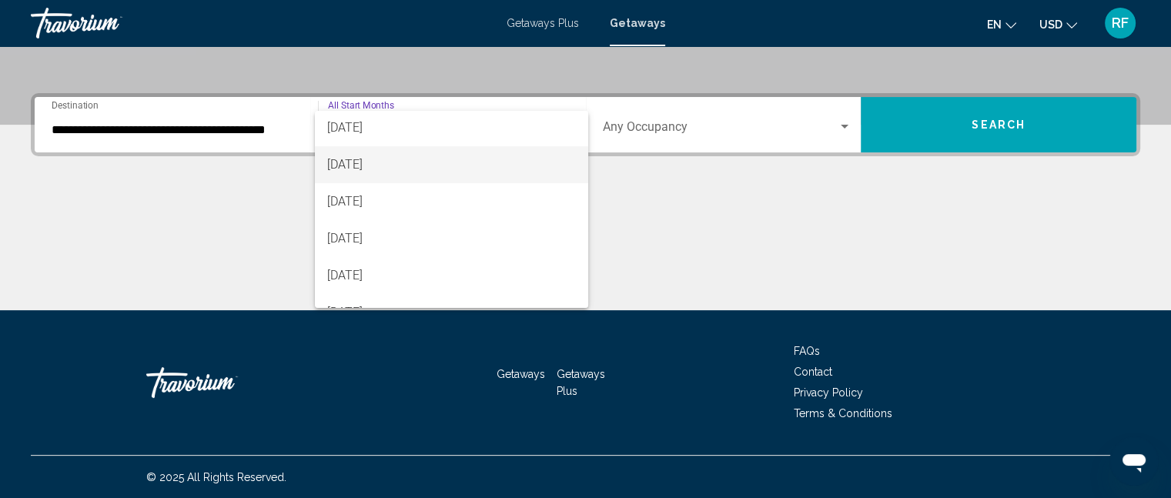
scroll to position [154, 0]
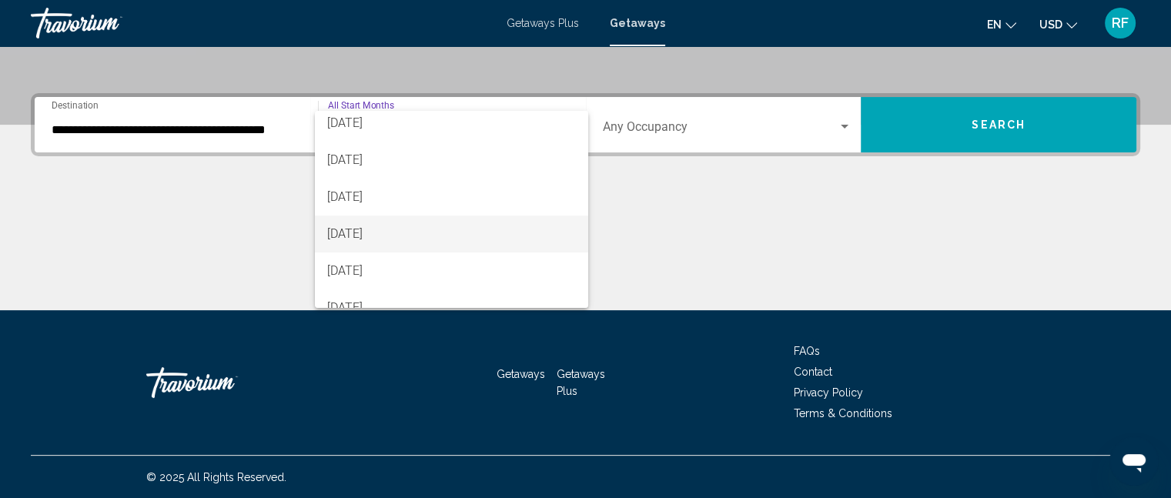
click at [436, 241] on span "[DATE]" at bounding box center [451, 234] width 249 height 37
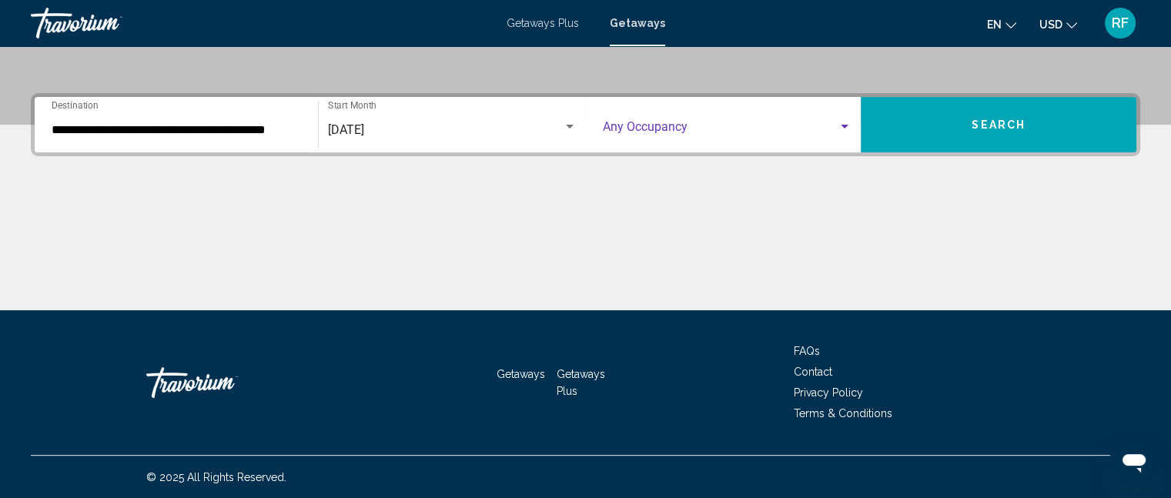
click at [840, 132] on div "Search widget" at bounding box center [727, 130] width 249 height 14
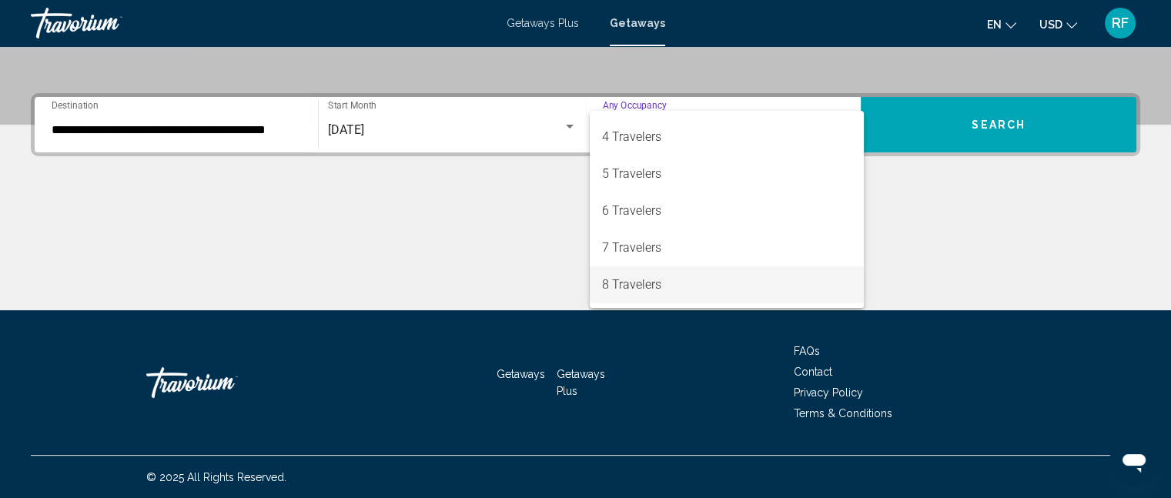
scroll to position [77, 0]
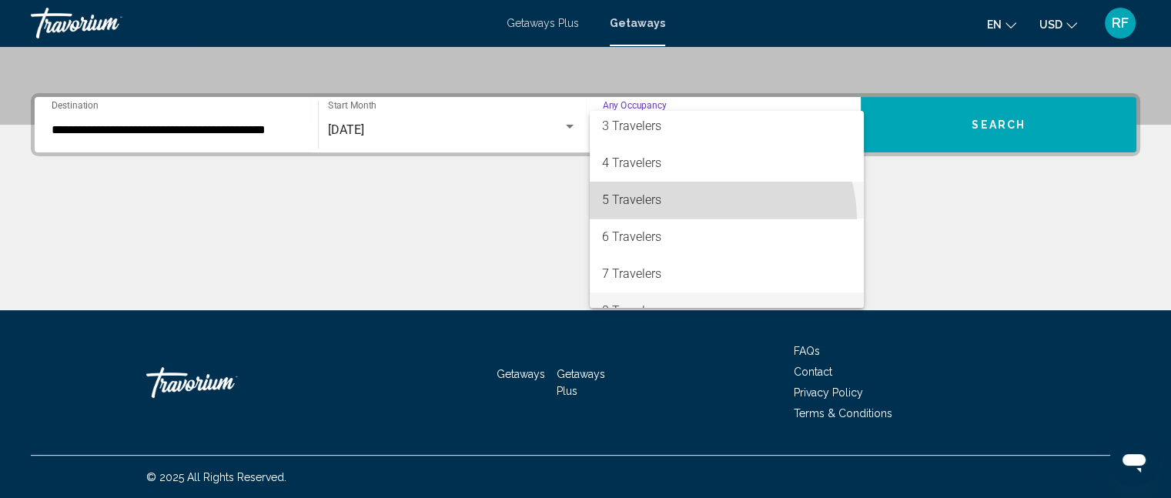
click at [720, 218] on span "5 Travelers" at bounding box center [726, 200] width 249 height 37
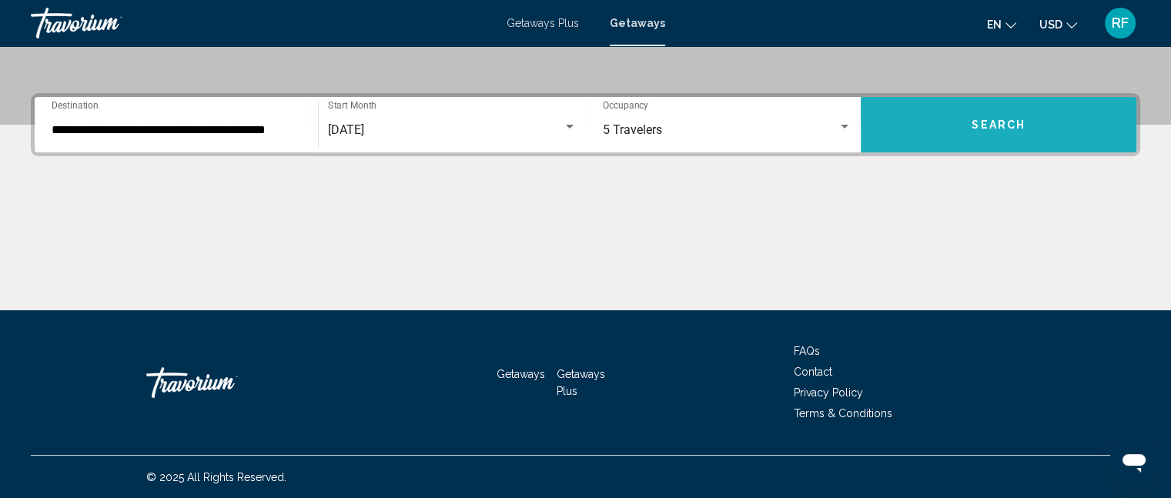
click at [953, 131] on button "Search" at bounding box center [999, 124] width 276 height 55
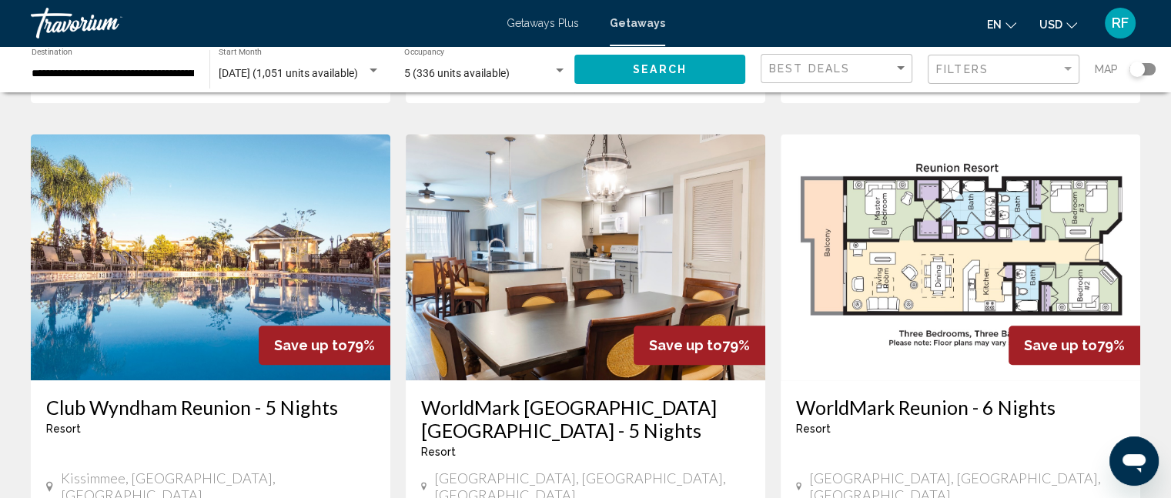
scroll to position [1155, 0]
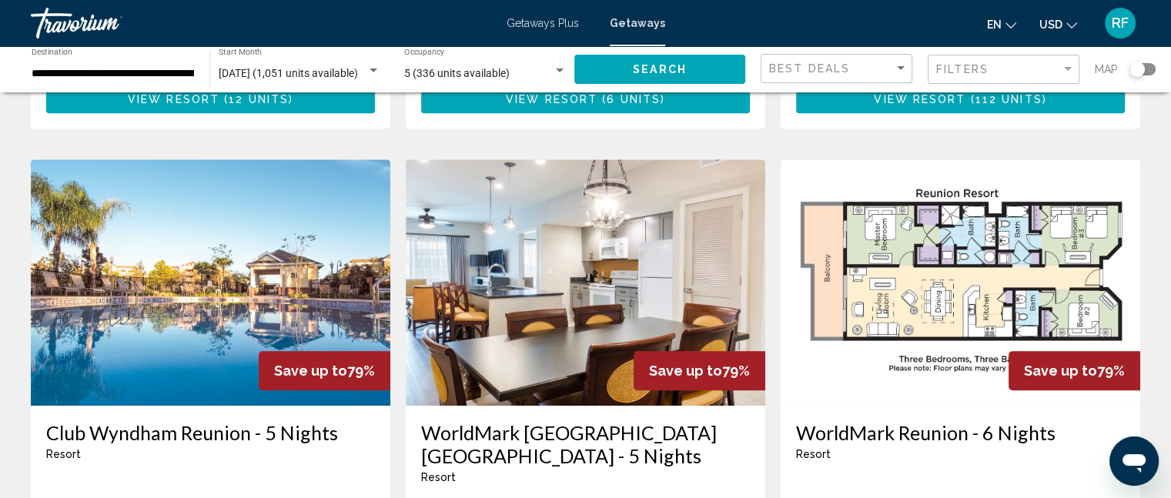
click at [666, 351] on div "Save up to 79%" at bounding box center [699, 370] width 132 height 39
click at [596, 258] on img "Main content" at bounding box center [585, 282] width 359 height 246
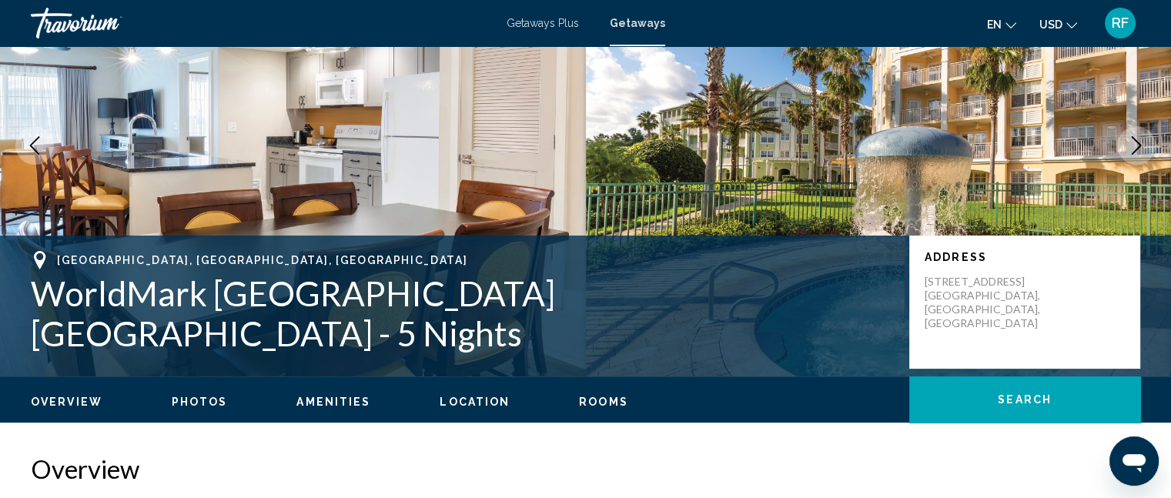
scroll to position [105, 0]
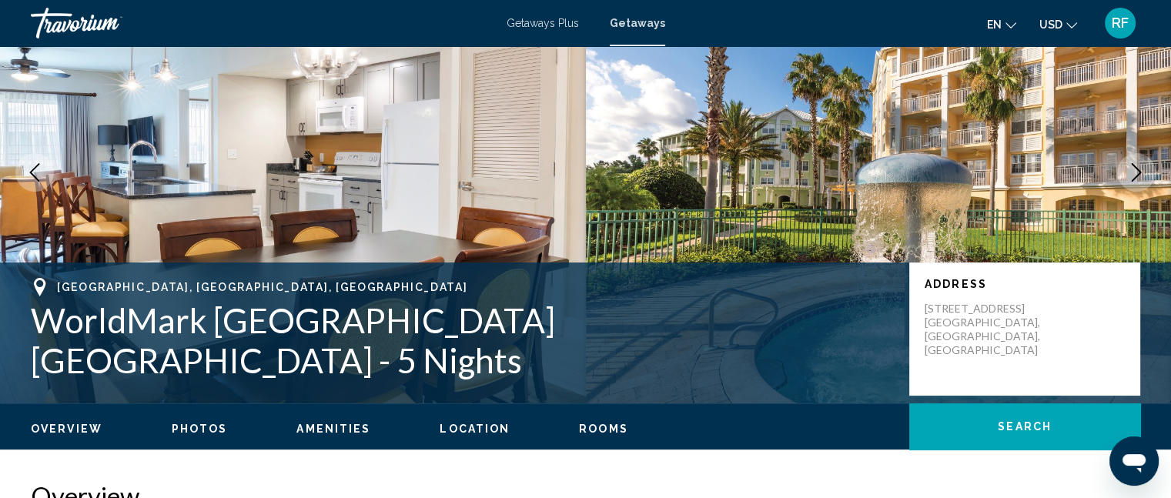
click at [1135, 163] on icon "Next image" at bounding box center [1136, 172] width 18 height 18
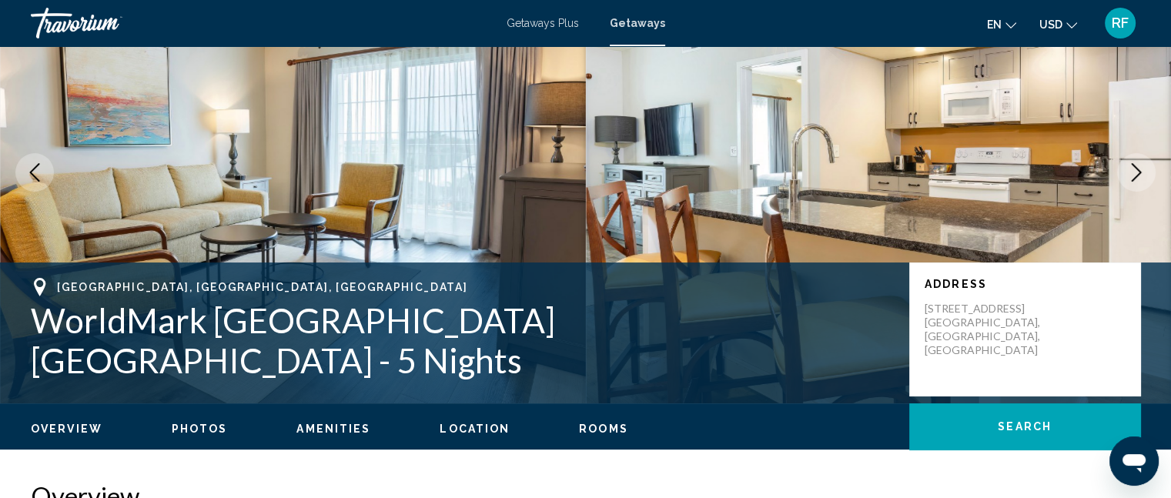
click at [1135, 163] on icon "Next image" at bounding box center [1136, 172] width 18 height 18
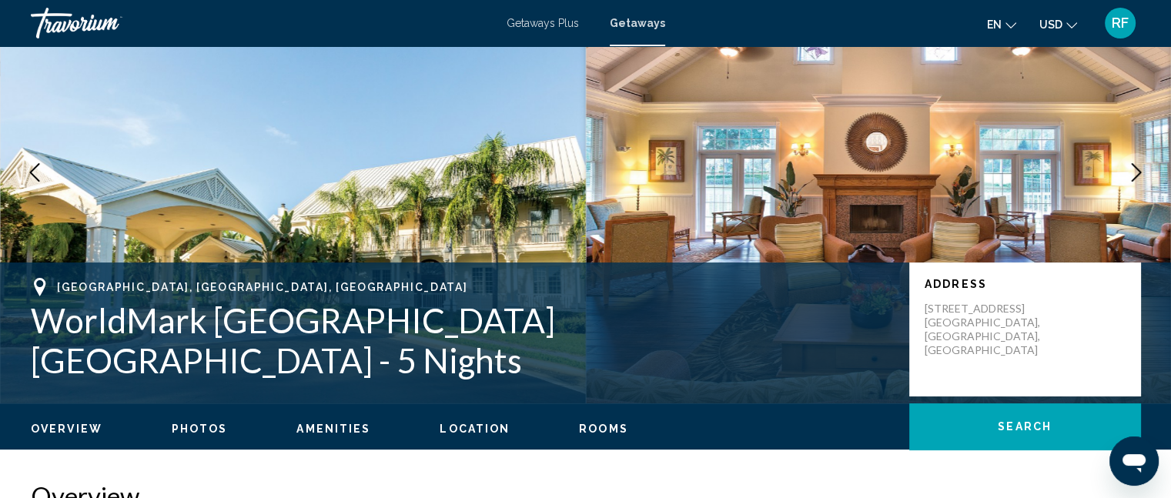
click at [1135, 163] on icon "Next image" at bounding box center [1136, 172] width 18 height 18
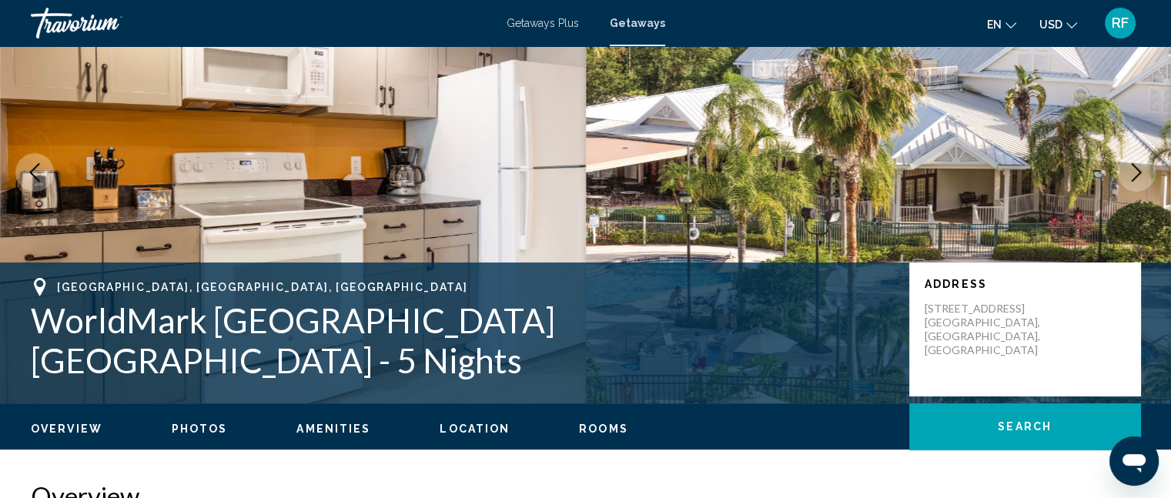
click at [1135, 163] on icon "Next image" at bounding box center [1136, 172] width 18 height 18
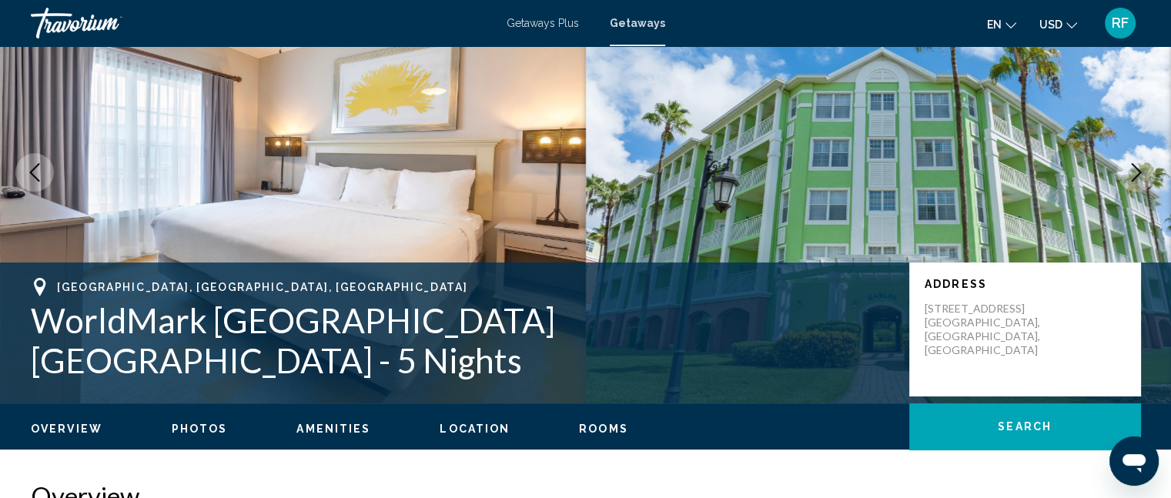
click at [1135, 163] on icon "Next image" at bounding box center [1136, 172] width 18 height 18
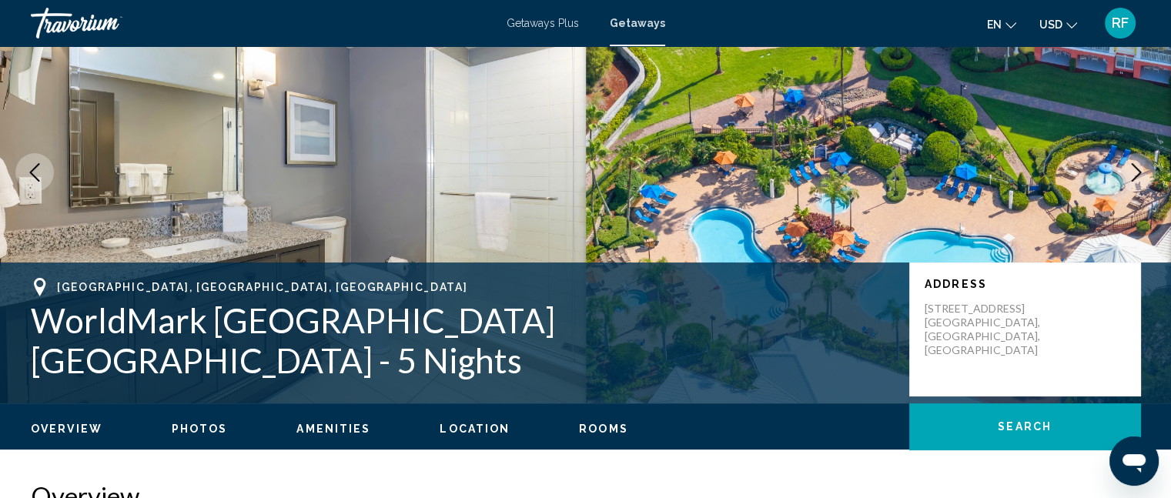
click at [1135, 163] on icon "Next image" at bounding box center [1136, 172] width 18 height 18
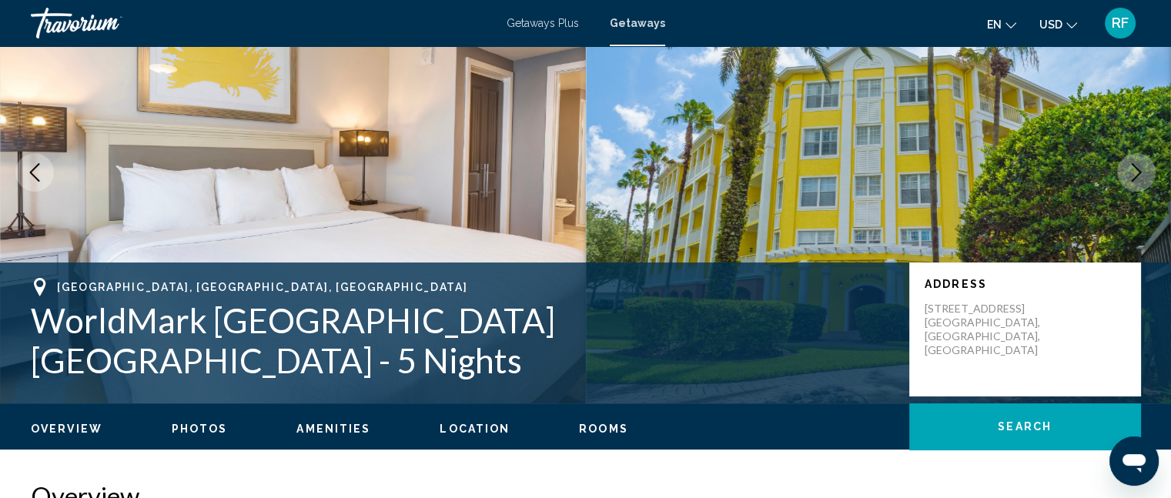
click at [1135, 163] on icon "Next image" at bounding box center [1136, 172] width 18 height 18
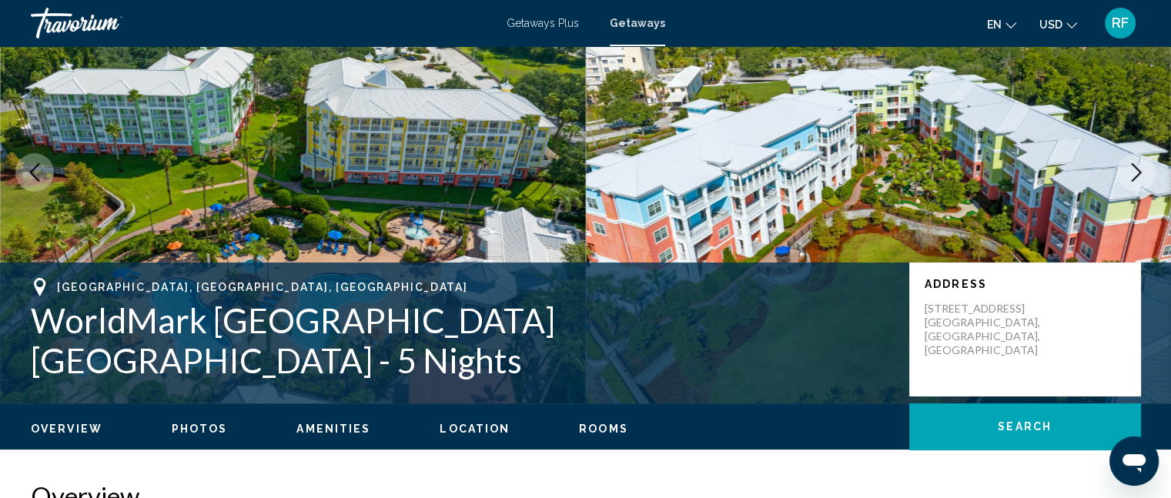
click at [1135, 163] on icon "Next image" at bounding box center [1136, 172] width 18 height 18
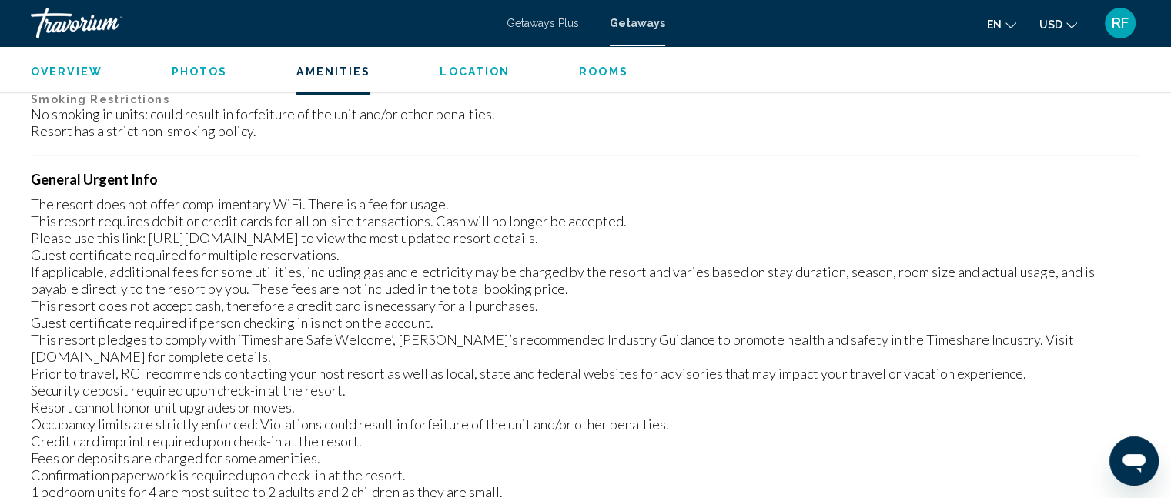
scroll to position [1729, 0]
